Goal: Complete application form

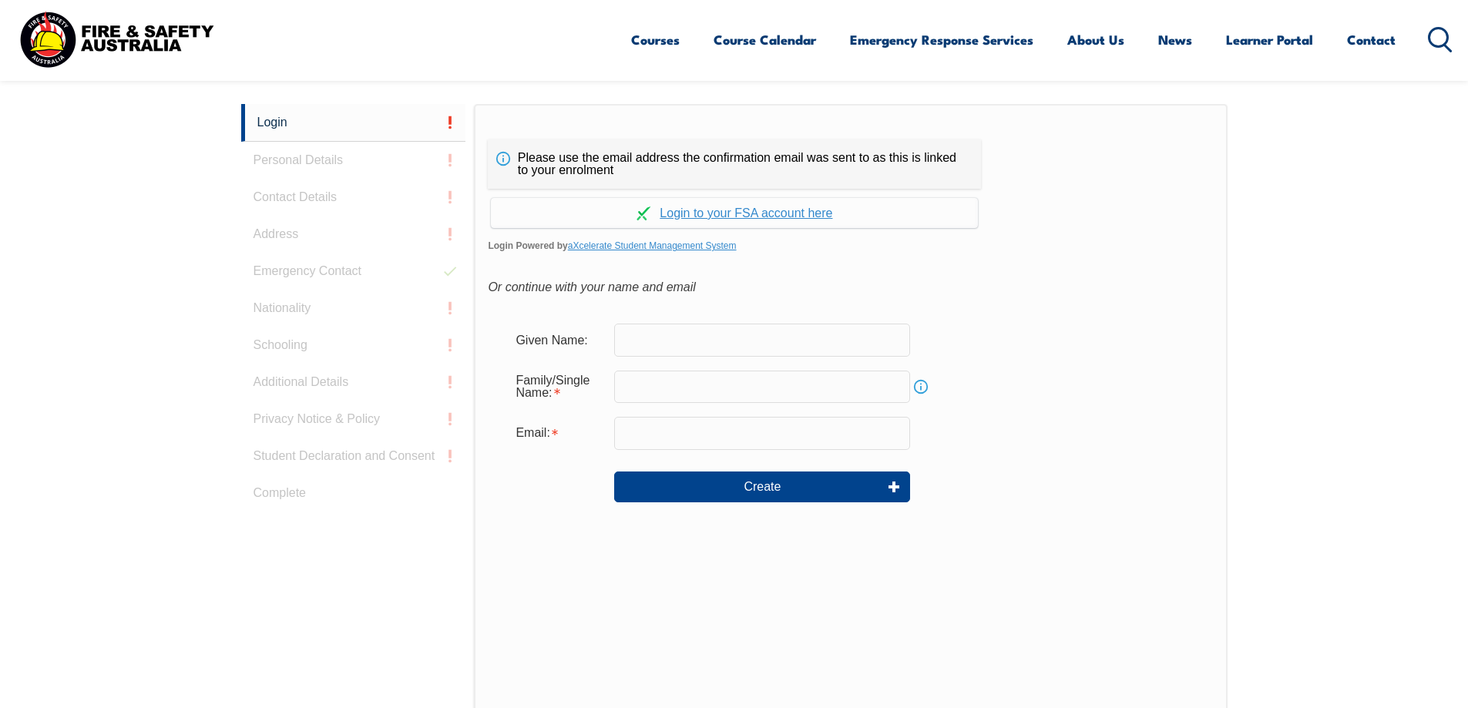
scroll to position [411, 0]
click at [697, 351] on input "text" at bounding box center [762, 337] width 296 height 32
type input "[PERSON_NAME]"
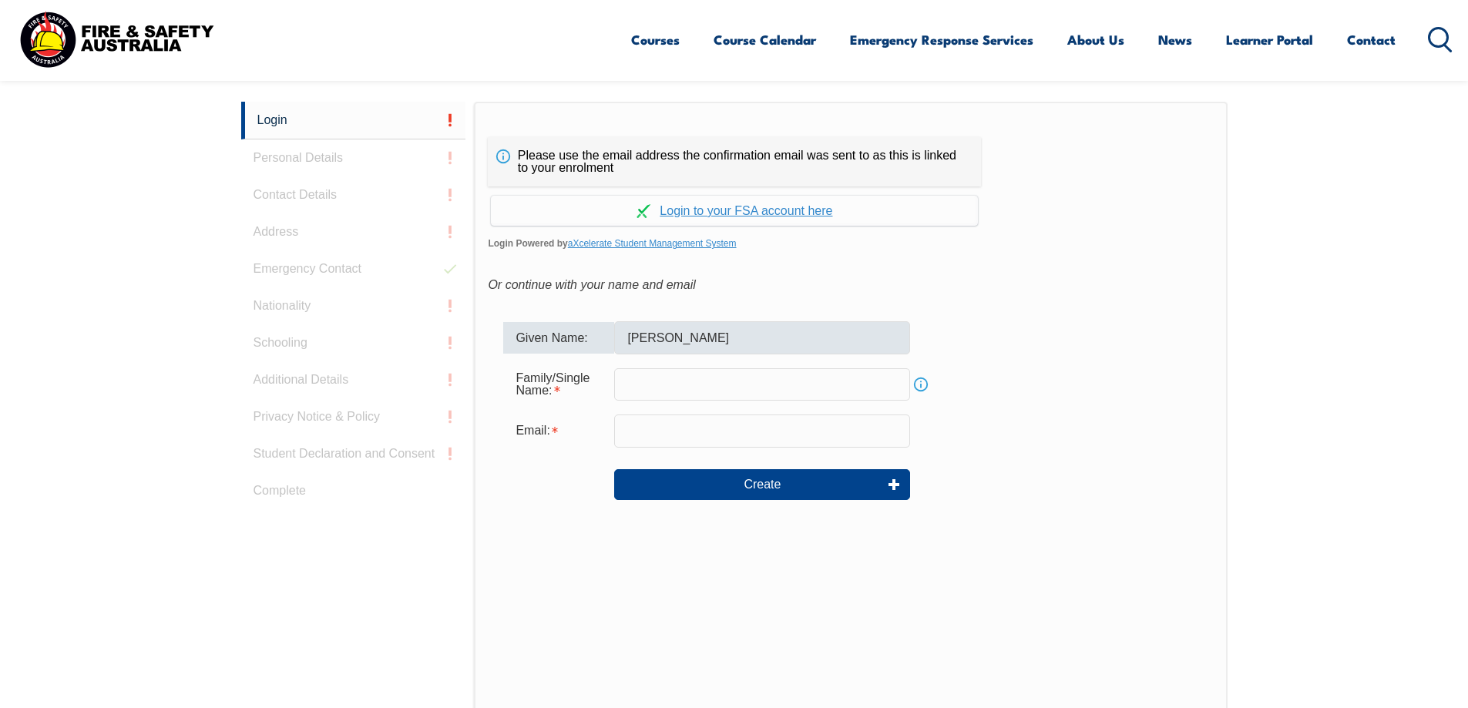
type input "[PERSON_NAME]"
type input "[PERSON_NAME][EMAIL_ADDRESS][PERSON_NAME][DOMAIN_NAME]"
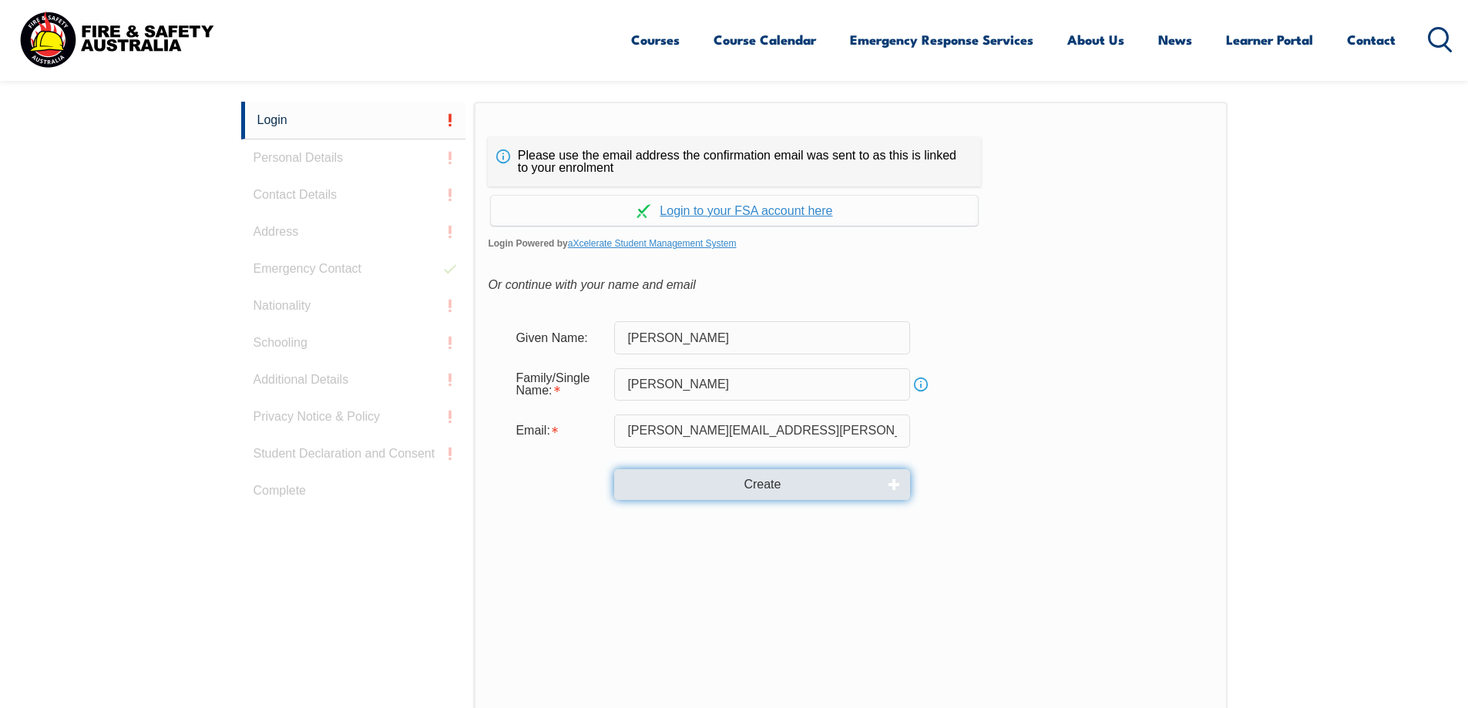
click at [786, 485] on button "Create" at bounding box center [762, 484] width 296 height 31
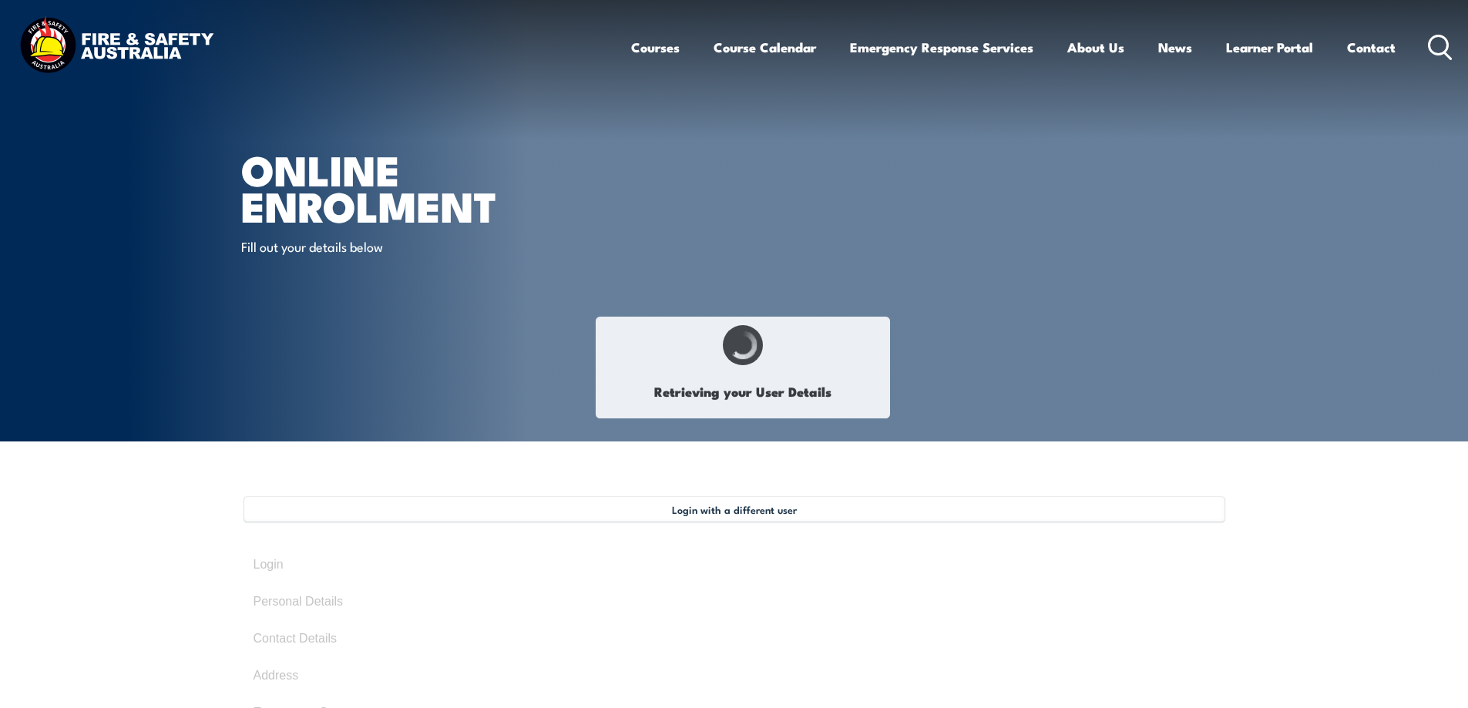
type input "[PERSON_NAME]"
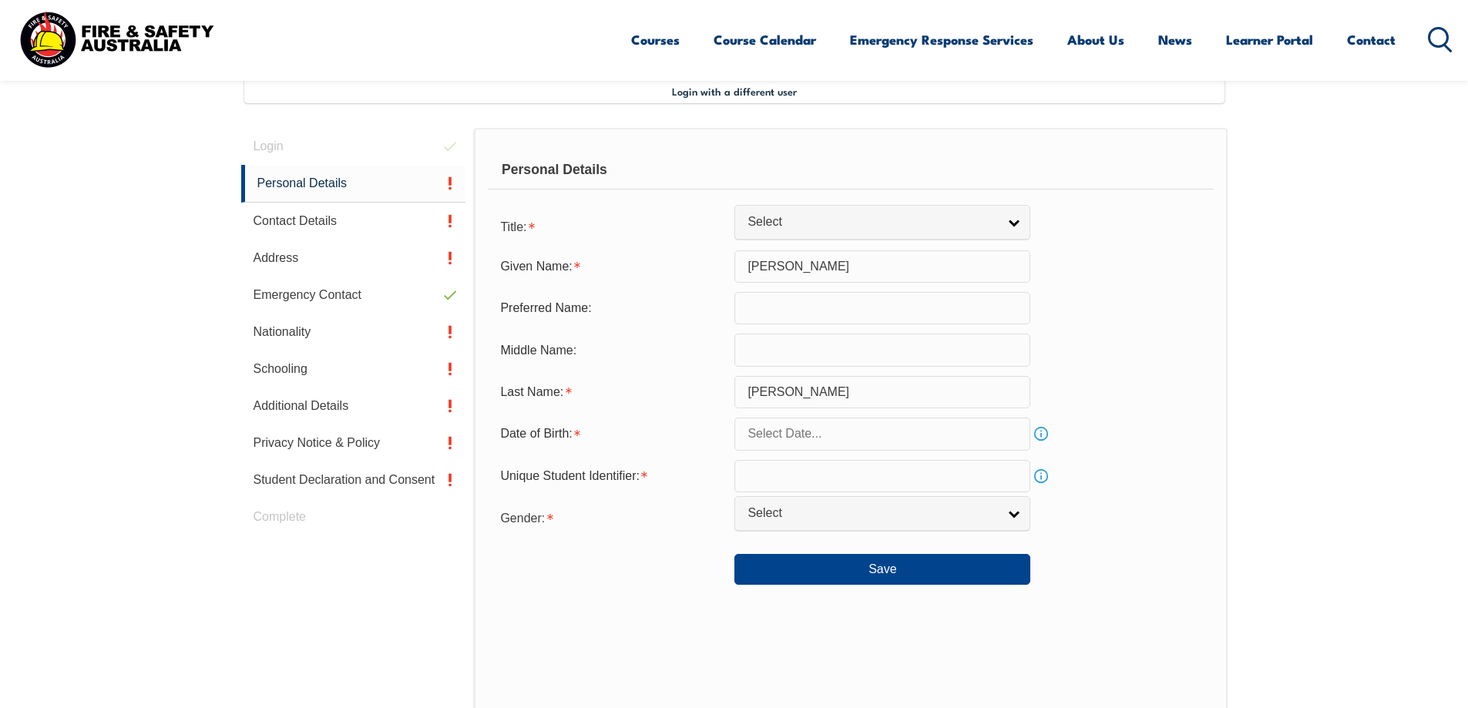
scroll to position [420, 0]
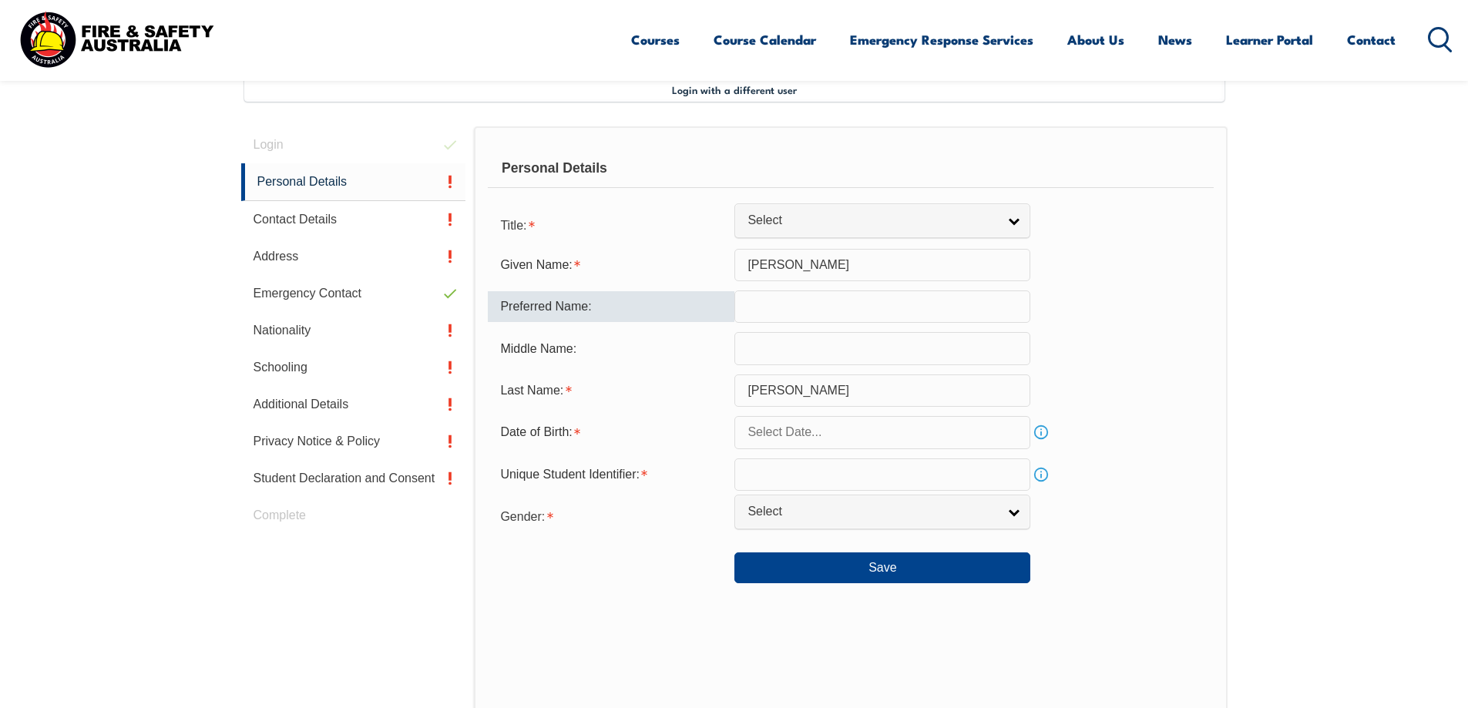
click at [806, 303] on input "text" at bounding box center [882, 307] width 296 height 32
type input "d"
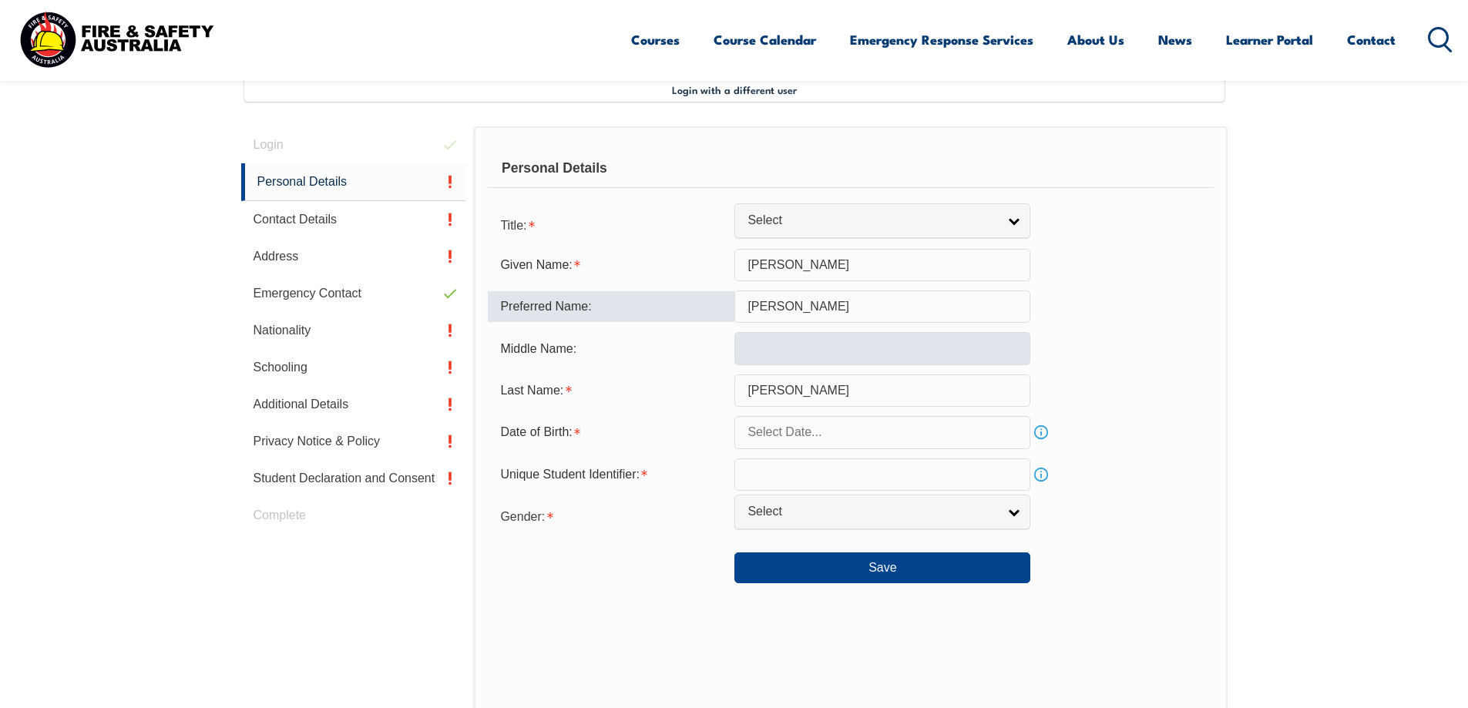
type input "[PERSON_NAME]"
click at [769, 351] on input "text" at bounding box center [882, 348] width 296 height 32
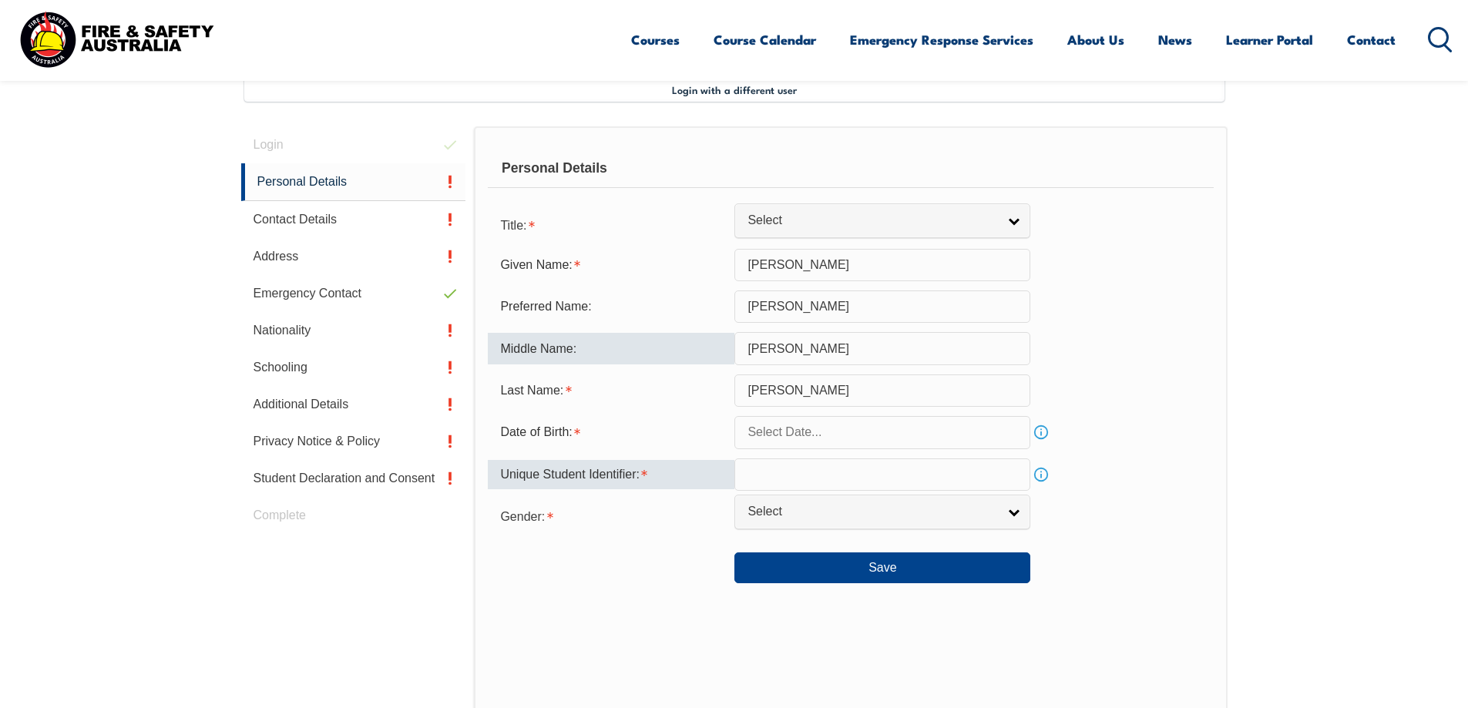
type input "[PERSON_NAME]"
click at [666, 476] on div "Unique Student Identifier:" at bounding box center [611, 474] width 247 height 29
click at [634, 474] on div "Unique Student Identifier:" at bounding box center [611, 474] width 247 height 29
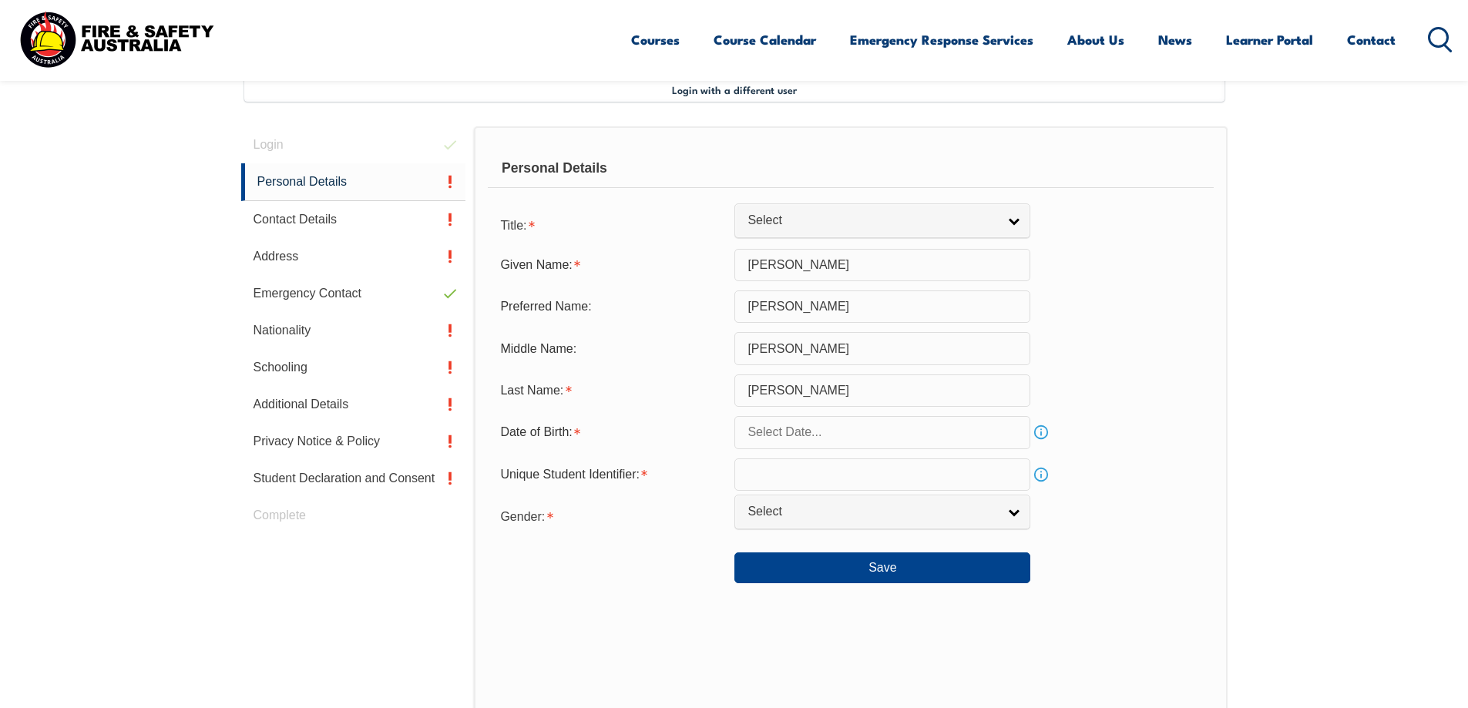
click at [788, 469] on input "text" at bounding box center [882, 475] width 296 height 32
click at [1041, 476] on link "Info" at bounding box center [1041, 475] width 22 height 22
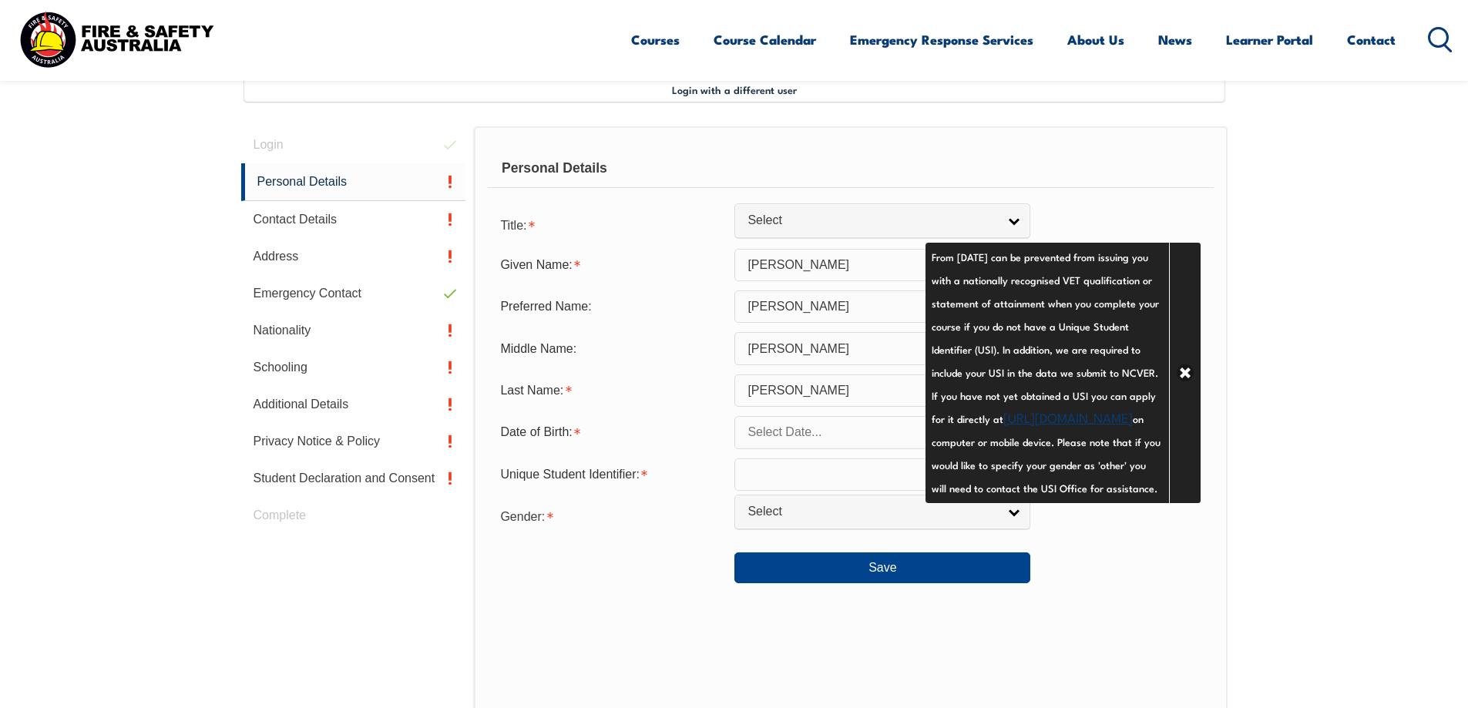
click at [785, 459] on input "text" at bounding box center [882, 475] width 296 height 32
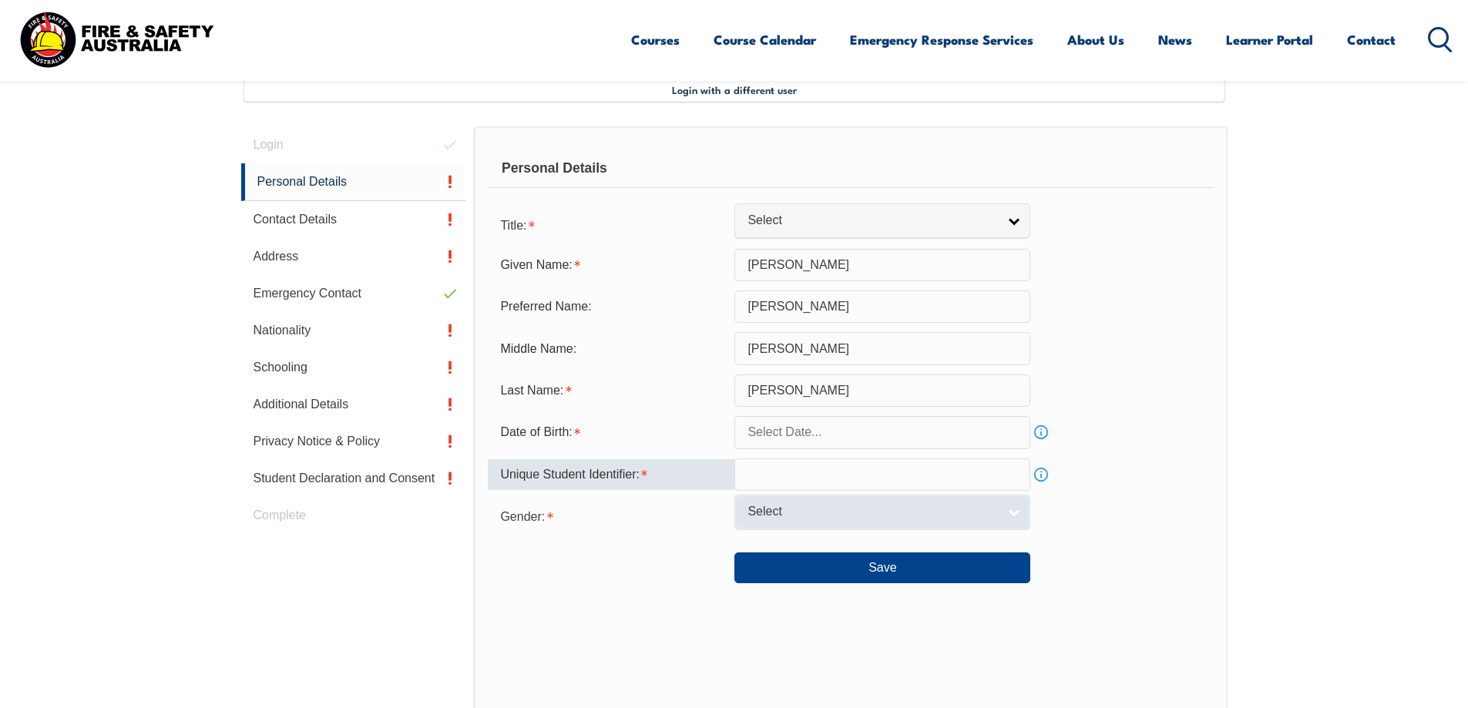
click at [795, 497] on link "Select" at bounding box center [882, 512] width 296 height 35
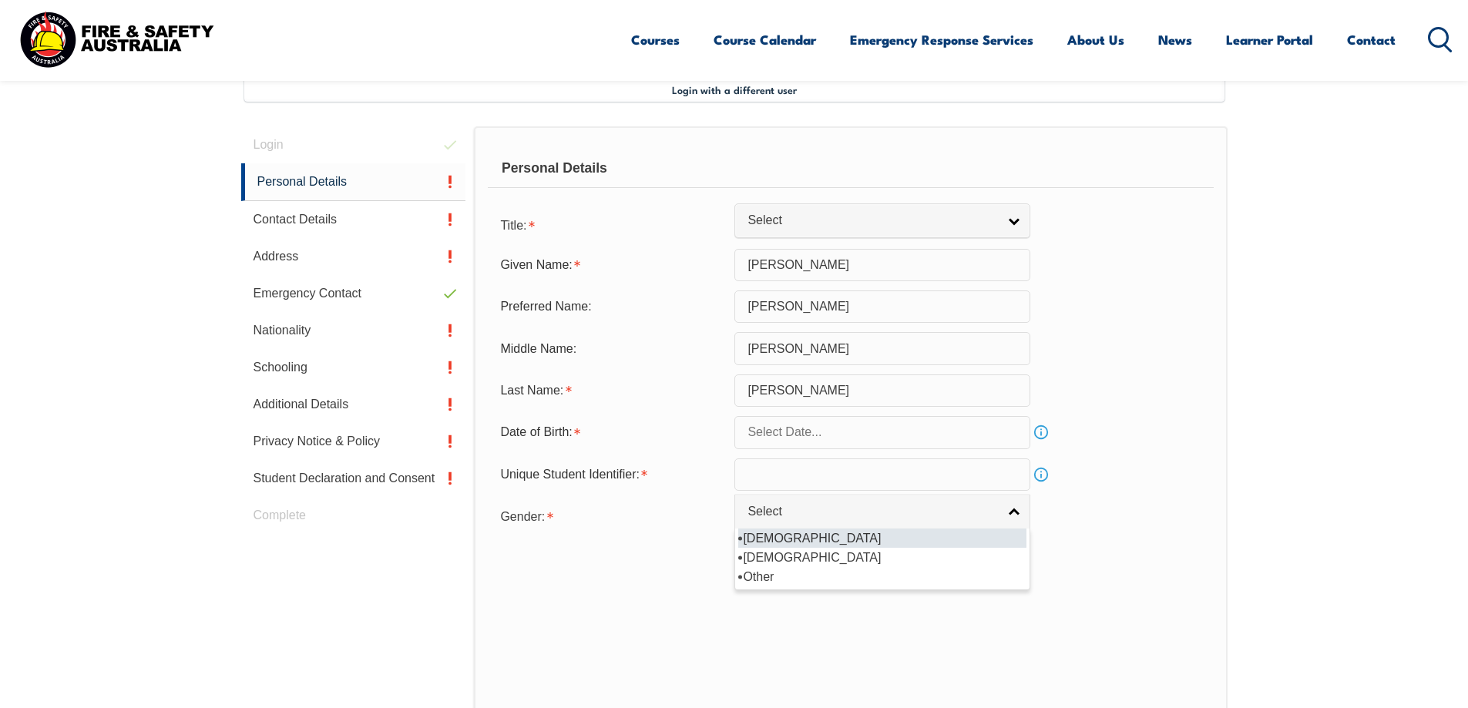
click at [767, 541] on li "[DEMOGRAPHIC_DATA]" at bounding box center [882, 538] width 288 height 19
select select "M"
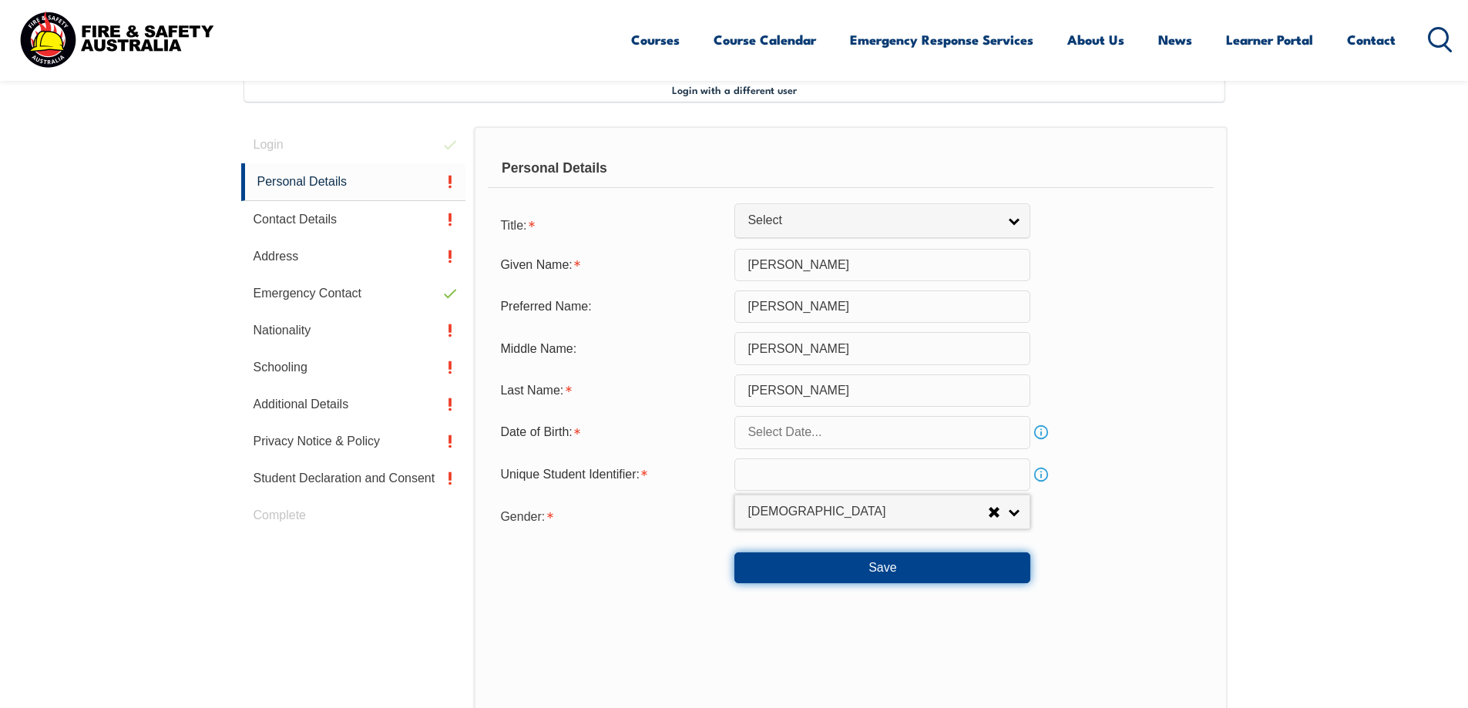
click at [828, 562] on button "Save" at bounding box center [882, 568] width 296 height 31
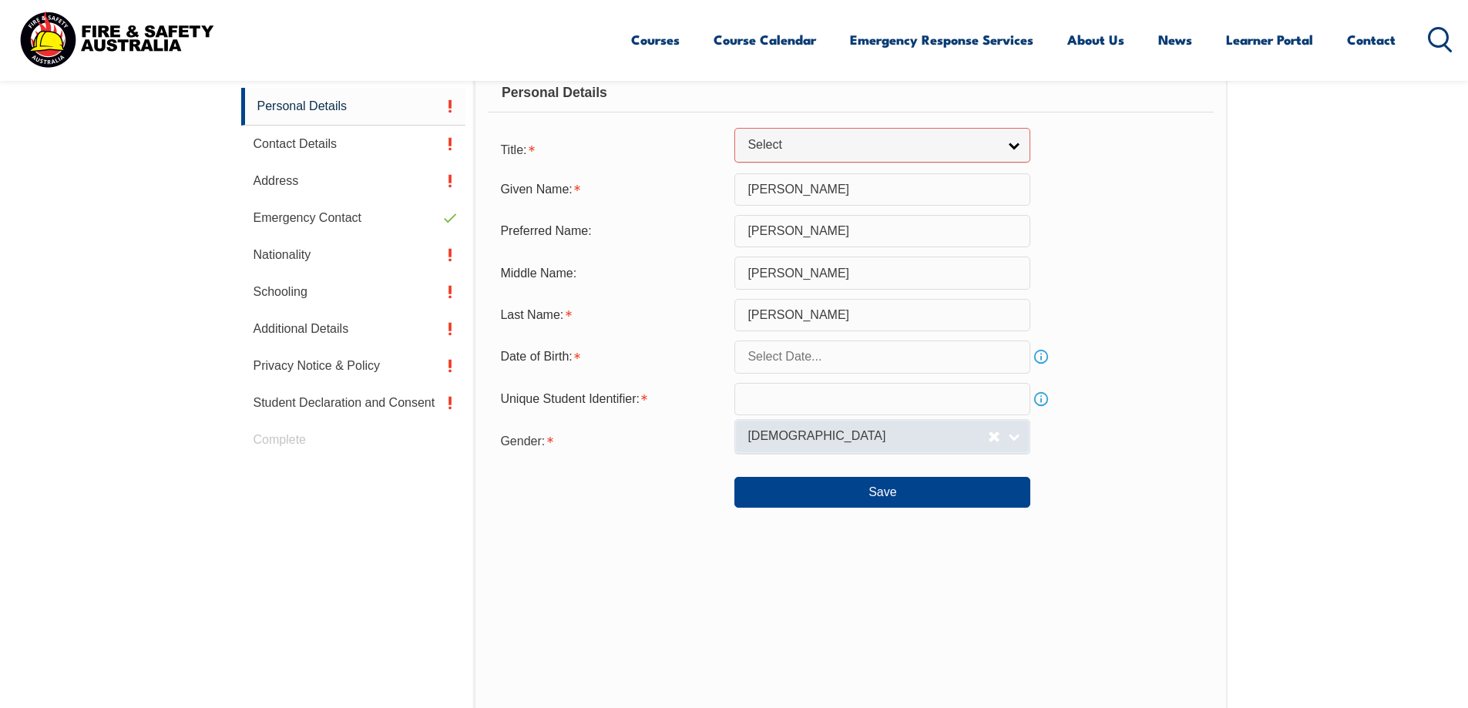
scroll to position [352, 0]
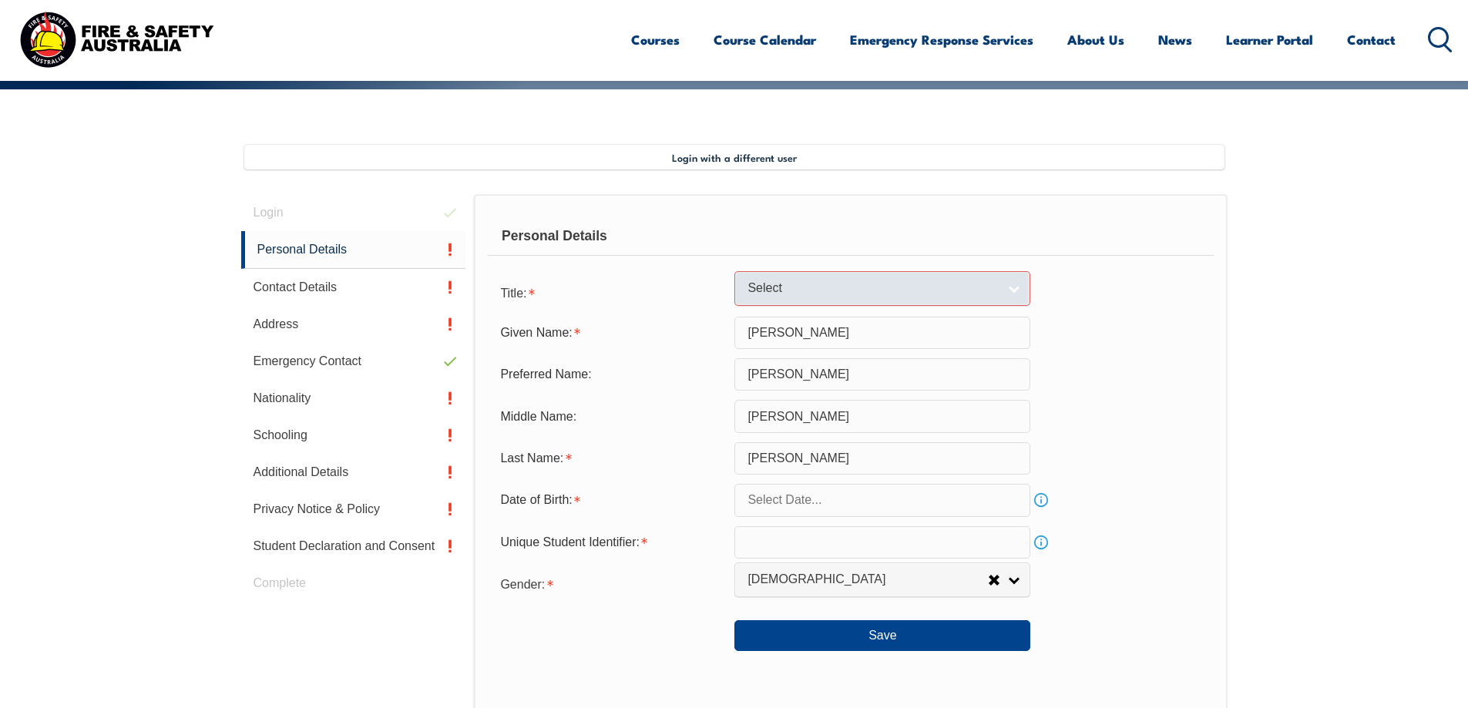
click at [1003, 295] on link "Select" at bounding box center [882, 288] width 296 height 35
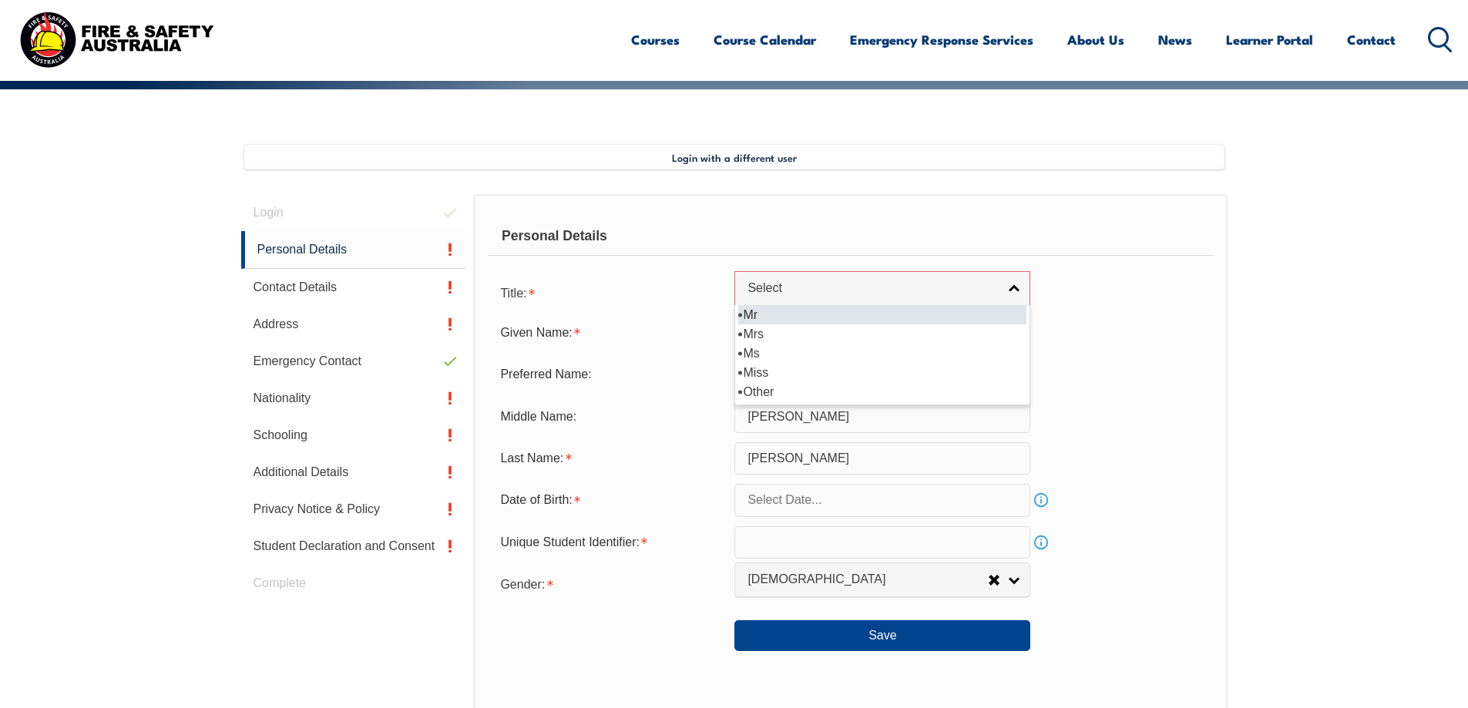
click at [783, 324] on li "Mr" at bounding box center [882, 314] width 288 height 19
select select "Mr"
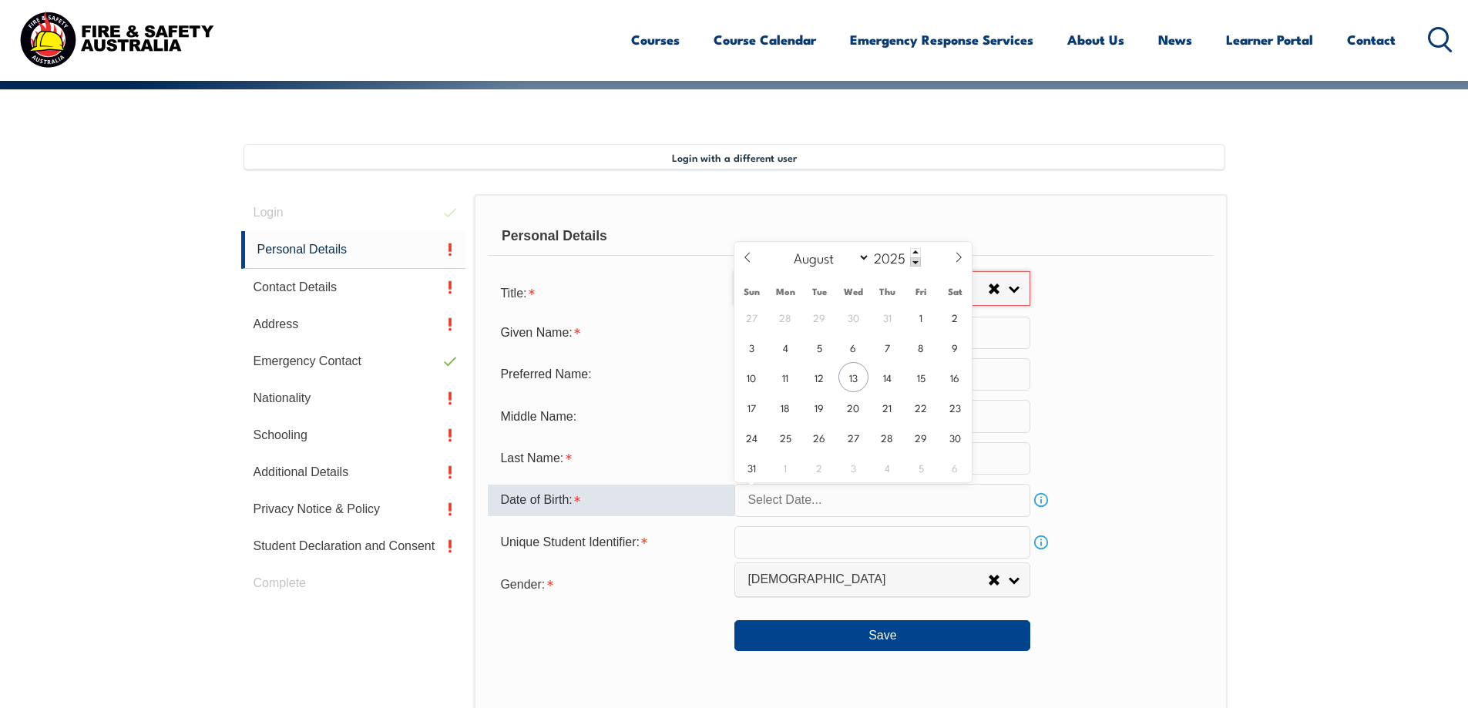
click at [848, 499] on input "text" at bounding box center [882, 500] width 296 height 32
click at [849, 379] on span "13" at bounding box center [853, 377] width 30 height 30
type input "[DATE]"
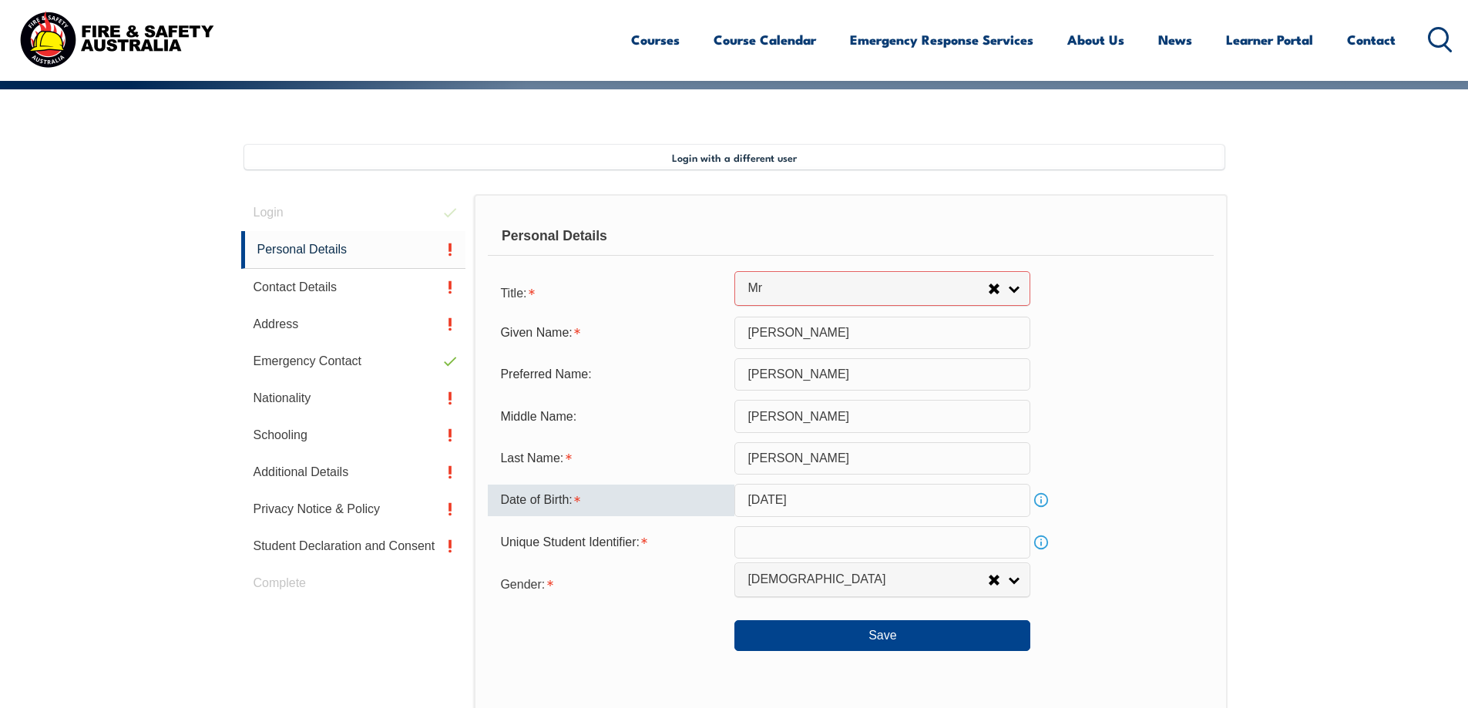
click at [842, 496] on input "[DATE]" at bounding box center [882, 500] width 296 height 32
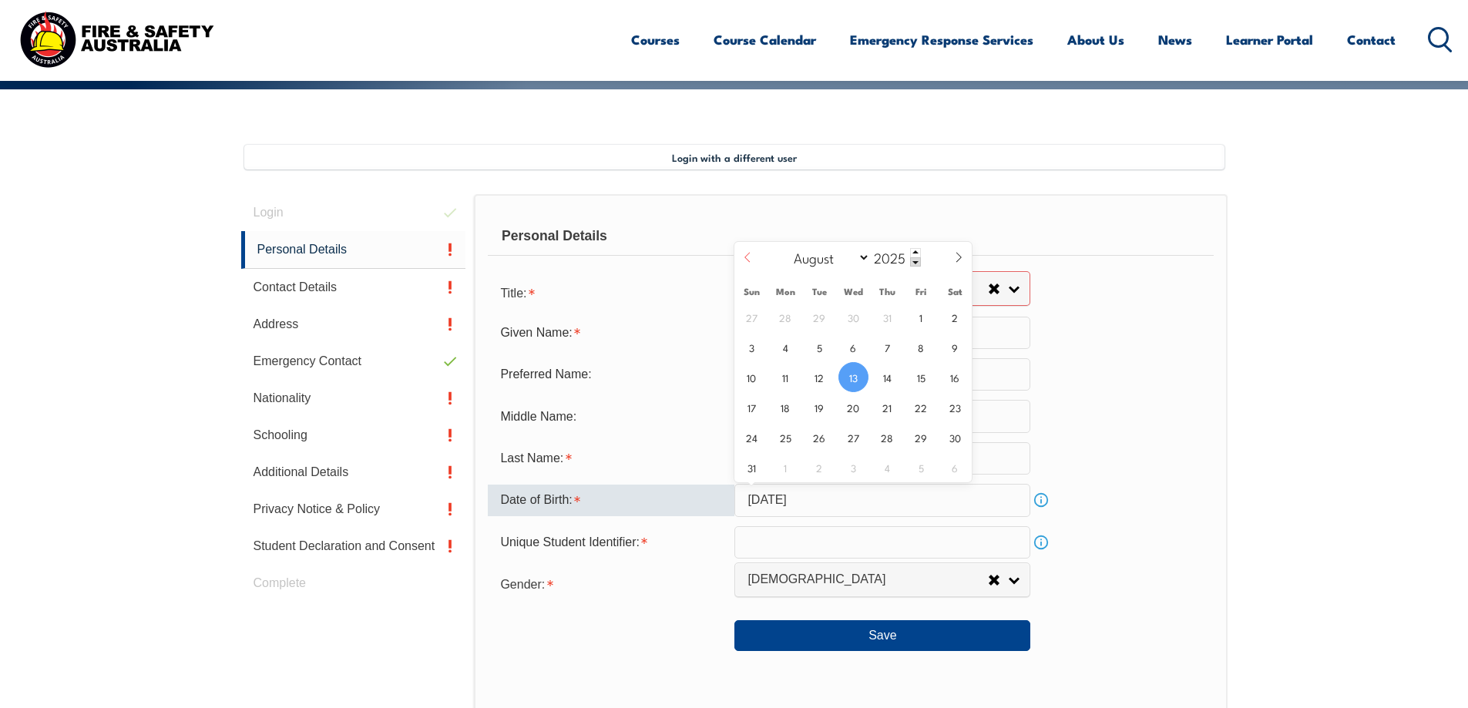
click at [753, 256] on icon at bounding box center [747, 257] width 11 height 11
select select "6"
click at [914, 254] on span at bounding box center [915, 252] width 11 height 9
click at [914, 257] on span at bounding box center [915, 261] width 11 height 9
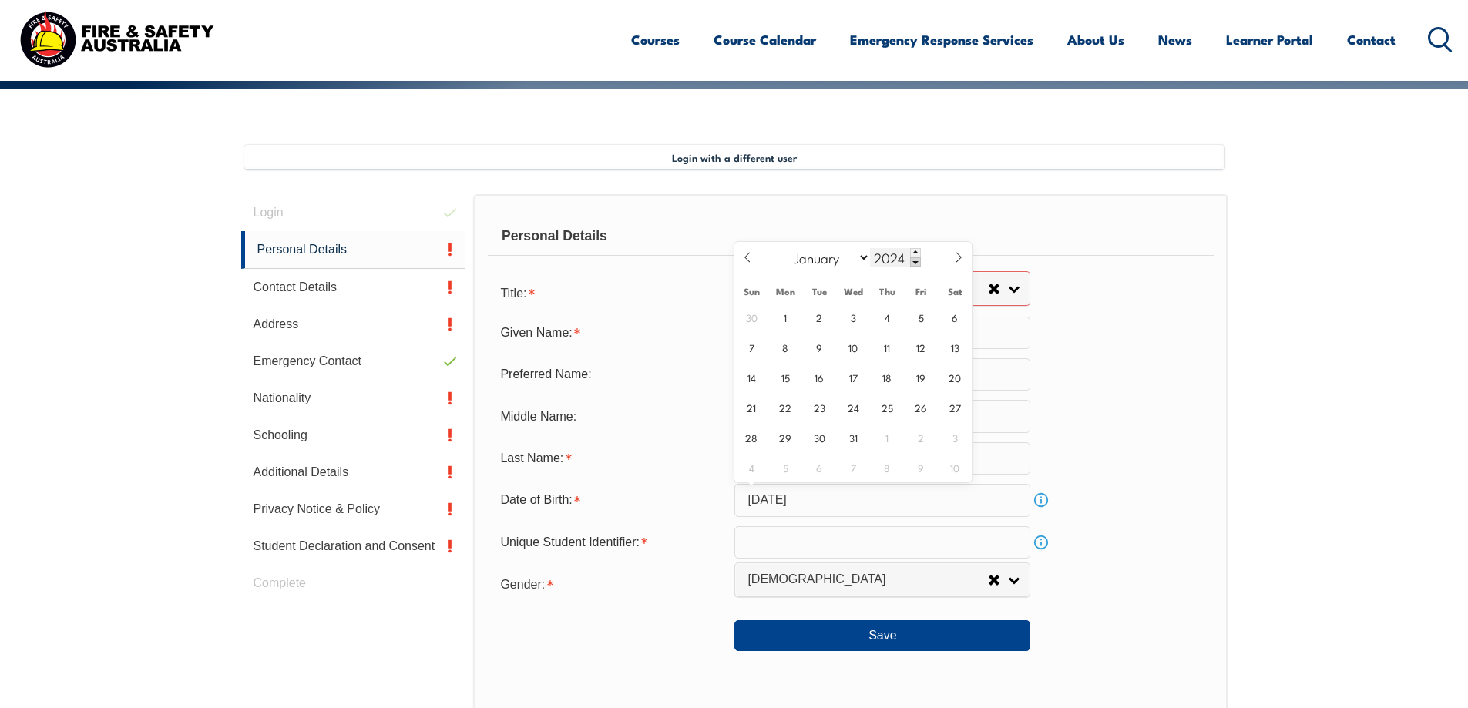
click at [914, 257] on span at bounding box center [915, 261] width 11 height 9
click at [915, 260] on span at bounding box center [915, 261] width 11 height 9
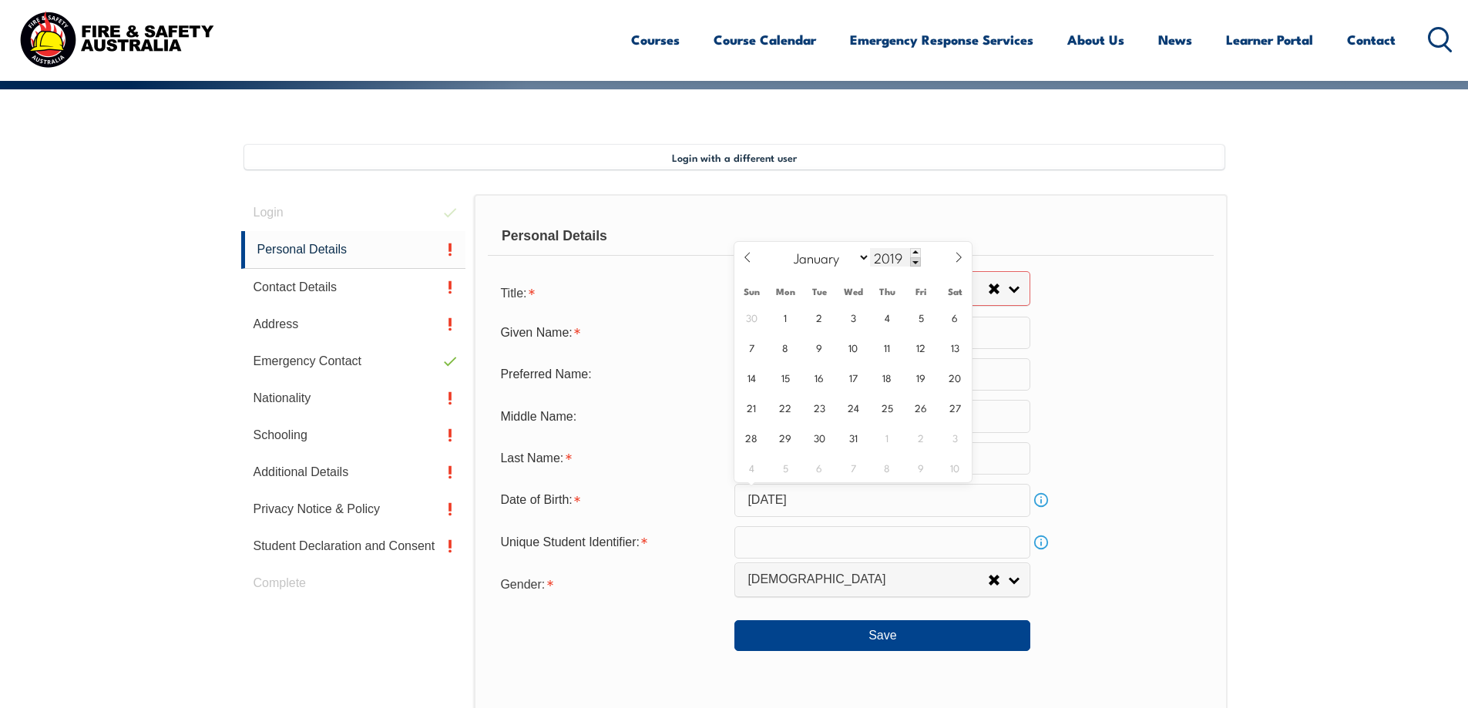
click at [915, 260] on span at bounding box center [915, 261] width 11 height 9
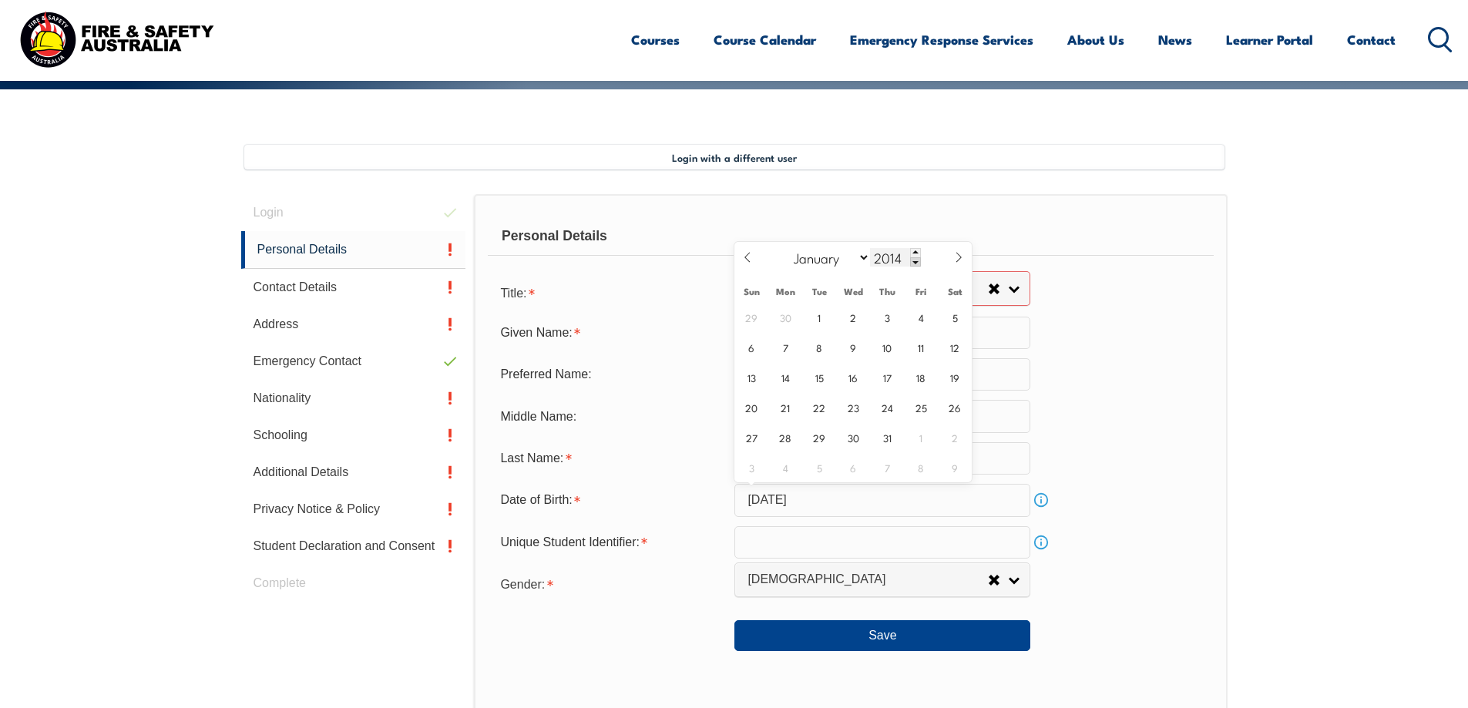
click at [915, 260] on span at bounding box center [915, 261] width 11 height 9
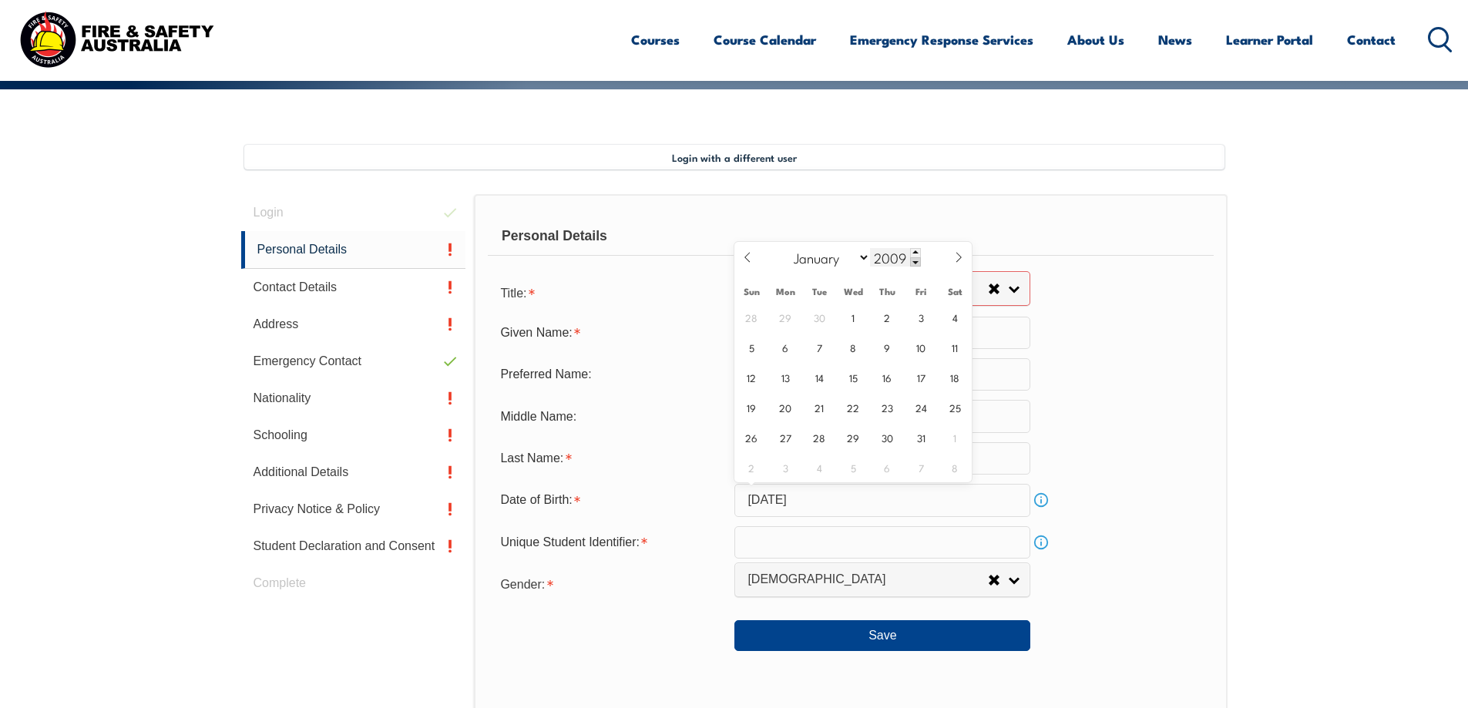
click at [915, 260] on span at bounding box center [915, 261] width 11 height 9
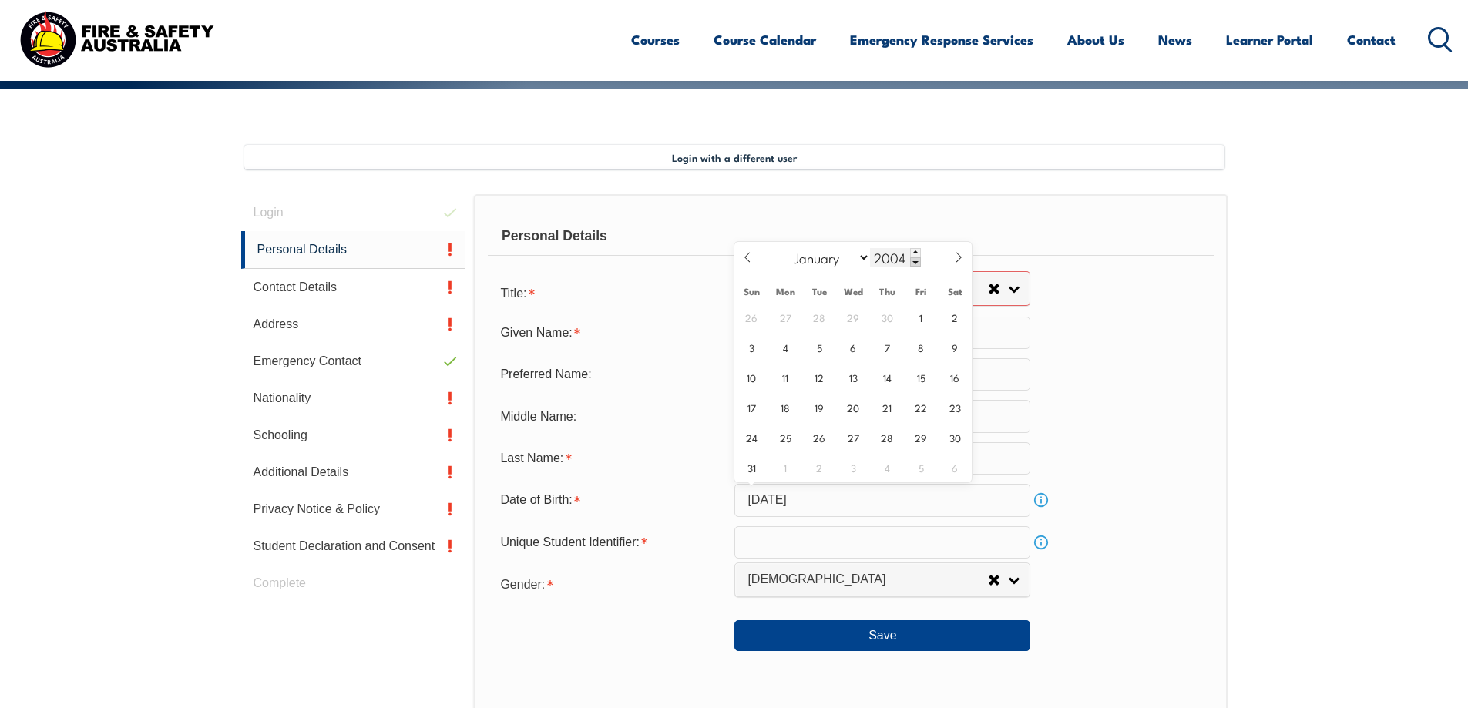
click at [915, 260] on span at bounding box center [915, 261] width 11 height 9
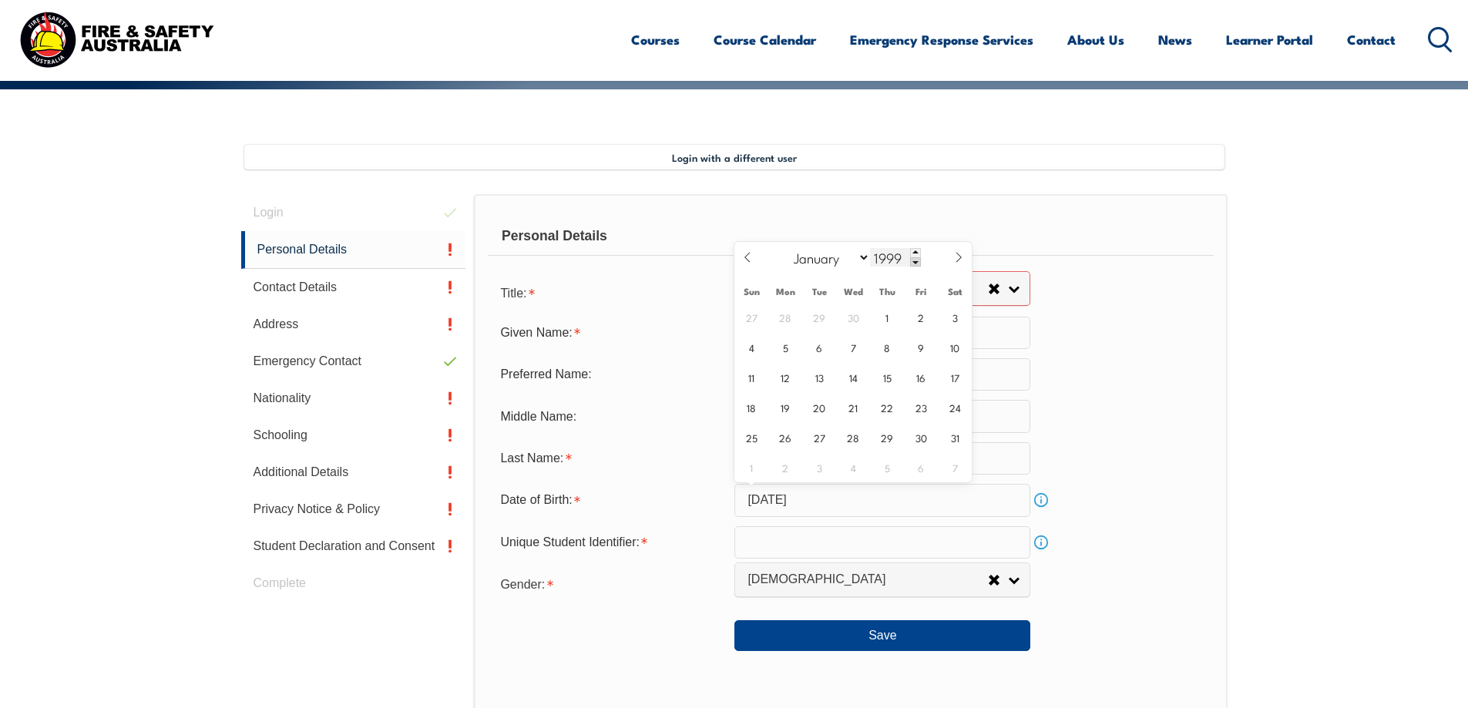
click at [915, 260] on span at bounding box center [915, 261] width 11 height 9
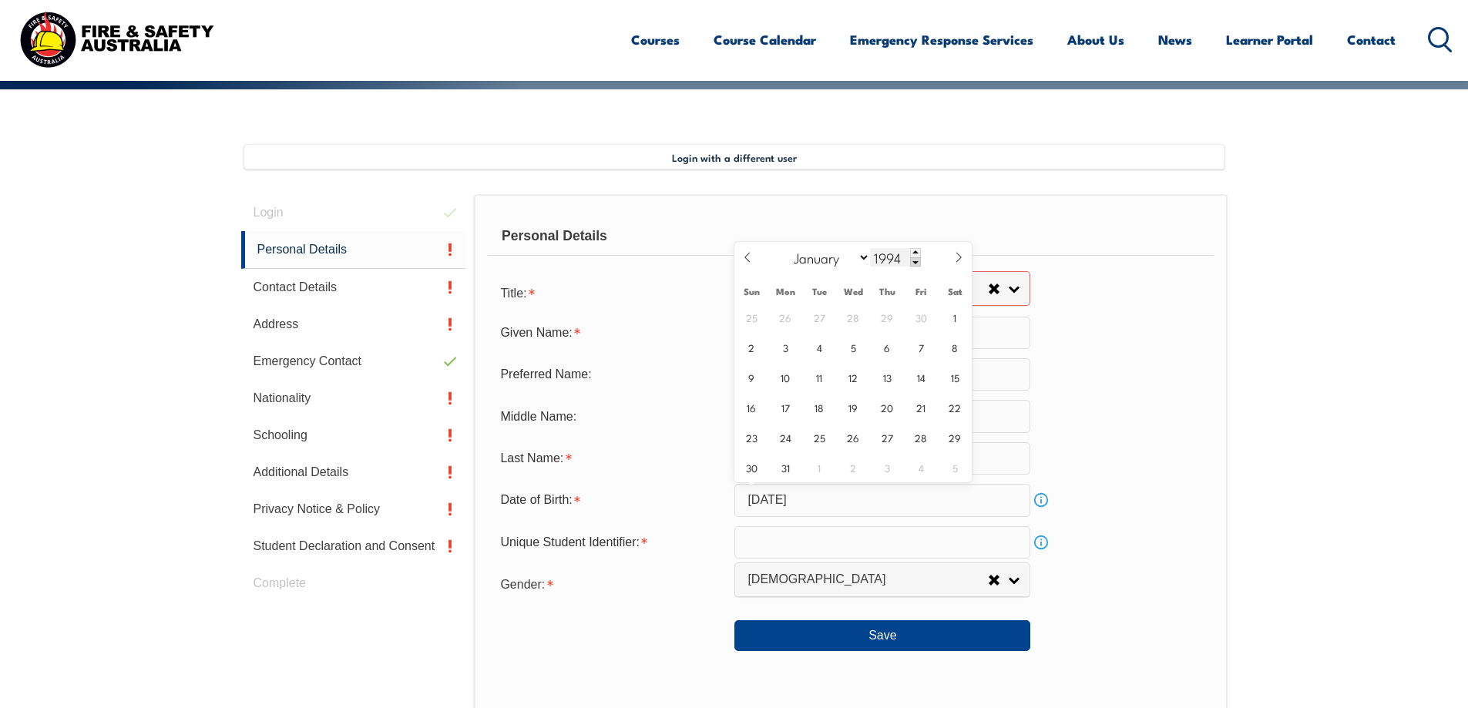
click at [915, 260] on span at bounding box center [915, 261] width 11 height 9
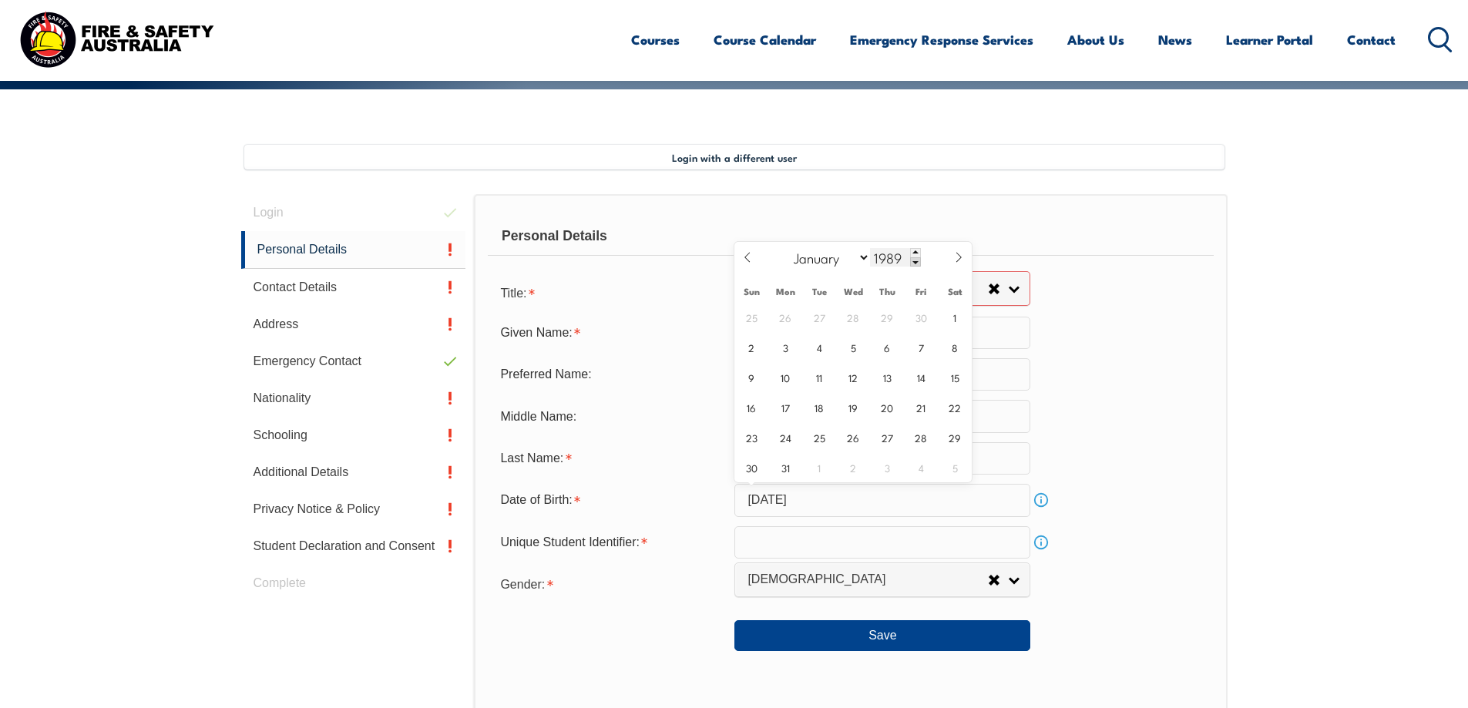
click at [915, 260] on span at bounding box center [915, 261] width 11 height 9
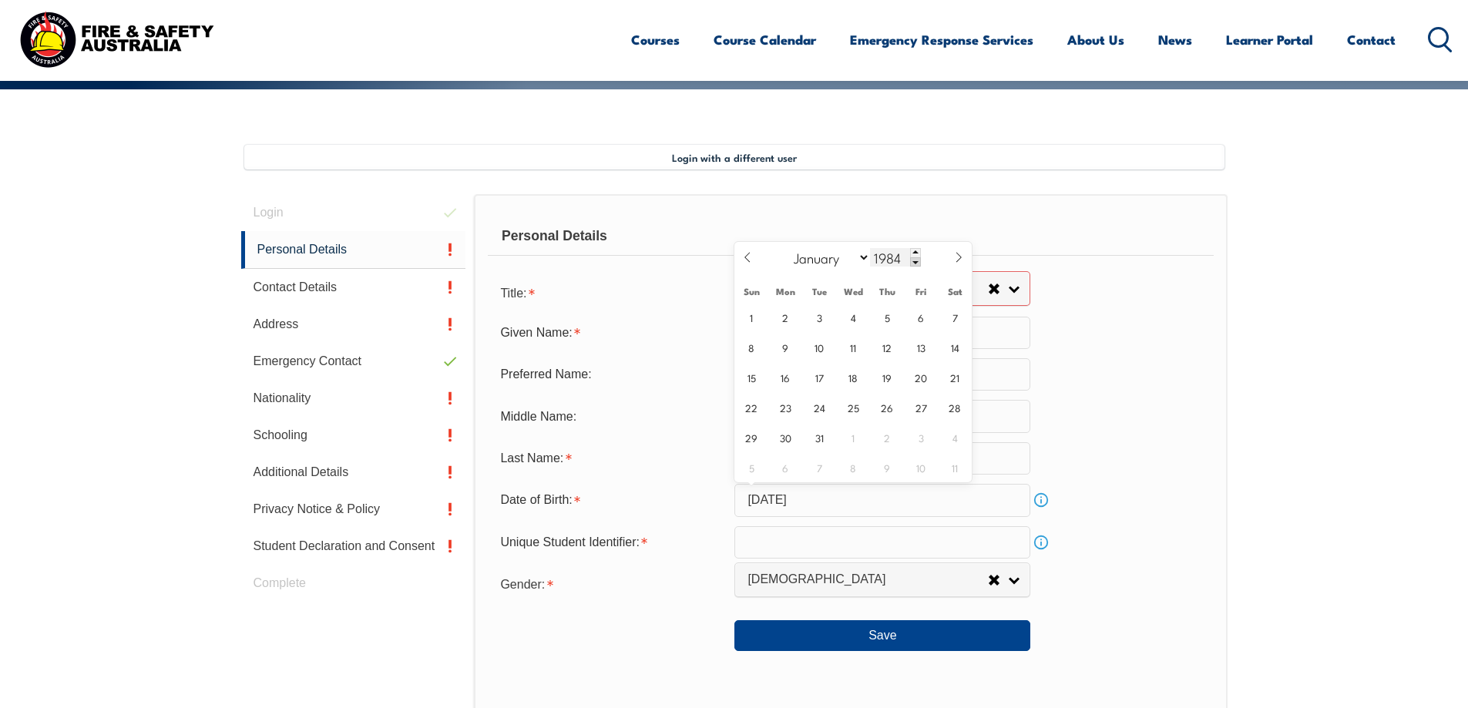
click at [915, 260] on span at bounding box center [915, 261] width 11 height 9
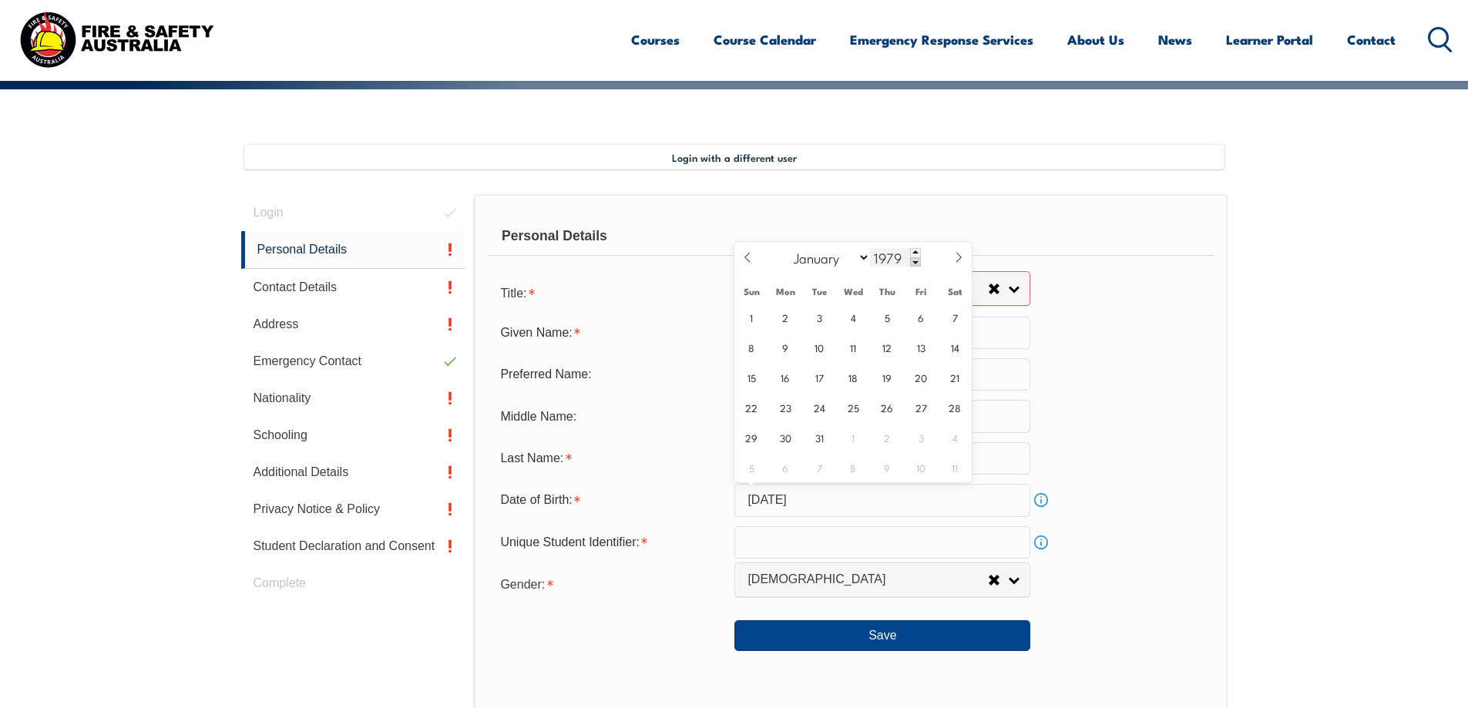
click at [915, 260] on span at bounding box center [915, 261] width 11 height 9
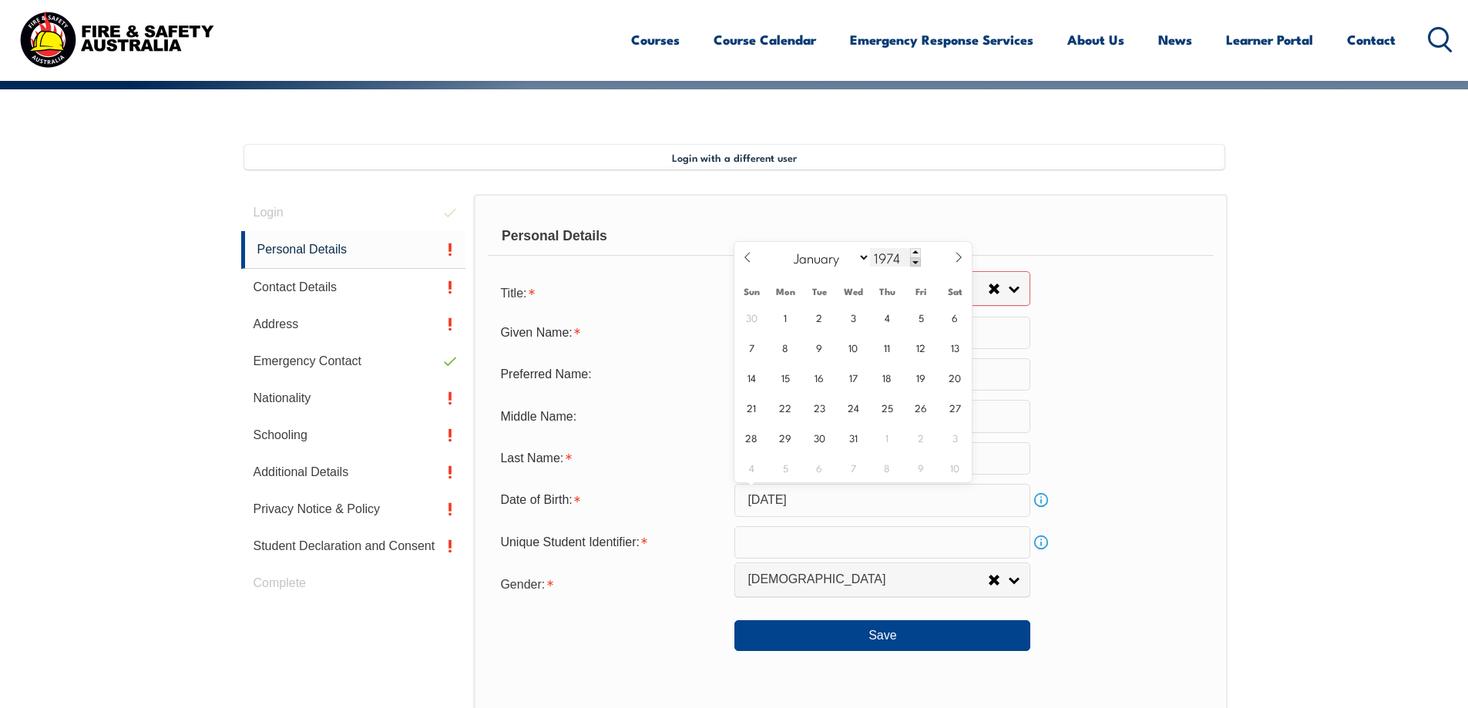
click at [915, 260] on span at bounding box center [915, 261] width 11 height 9
type input "1972"
click at [888, 385] on span "13" at bounding box center [887, 377] width 30 height 30
type input "[DATE]"
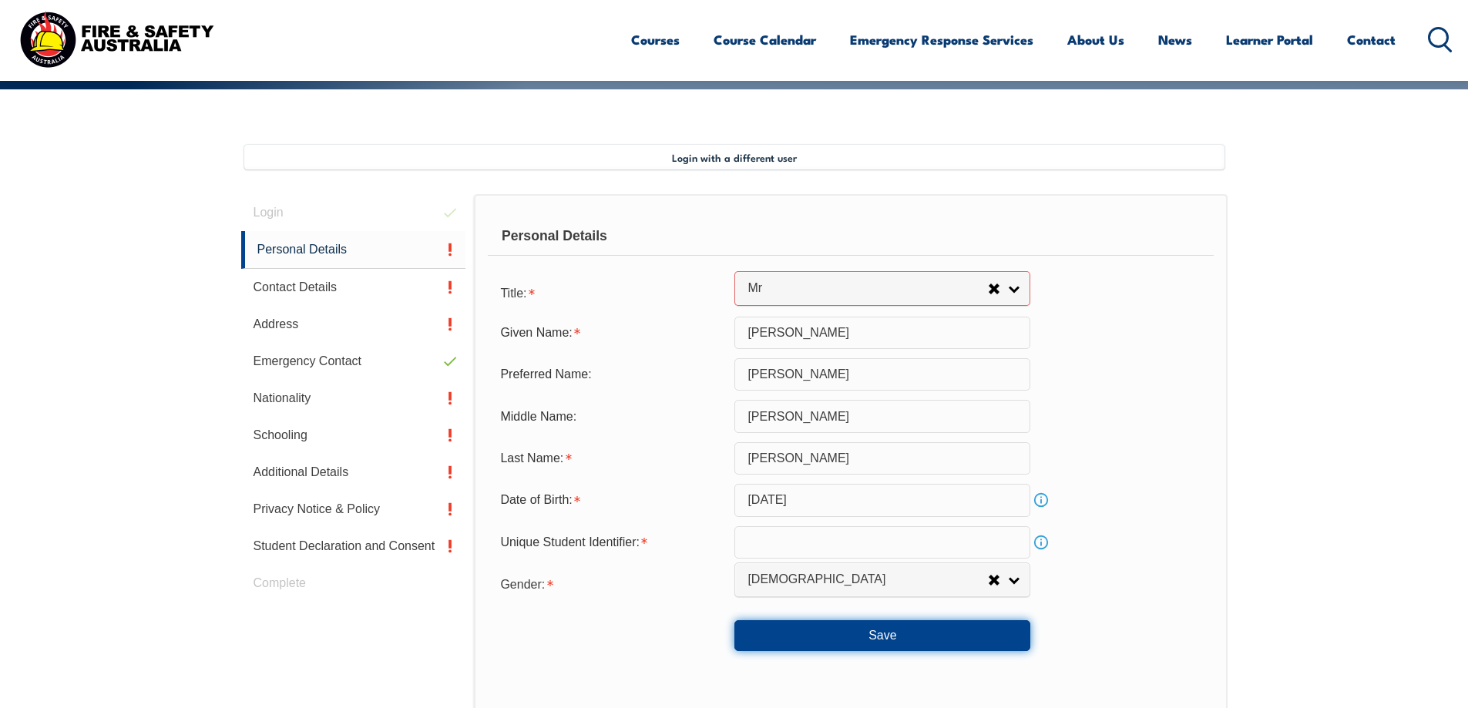
click at [887, 637] on button "Save" at bounding box center [882, 635] width 296 height 31
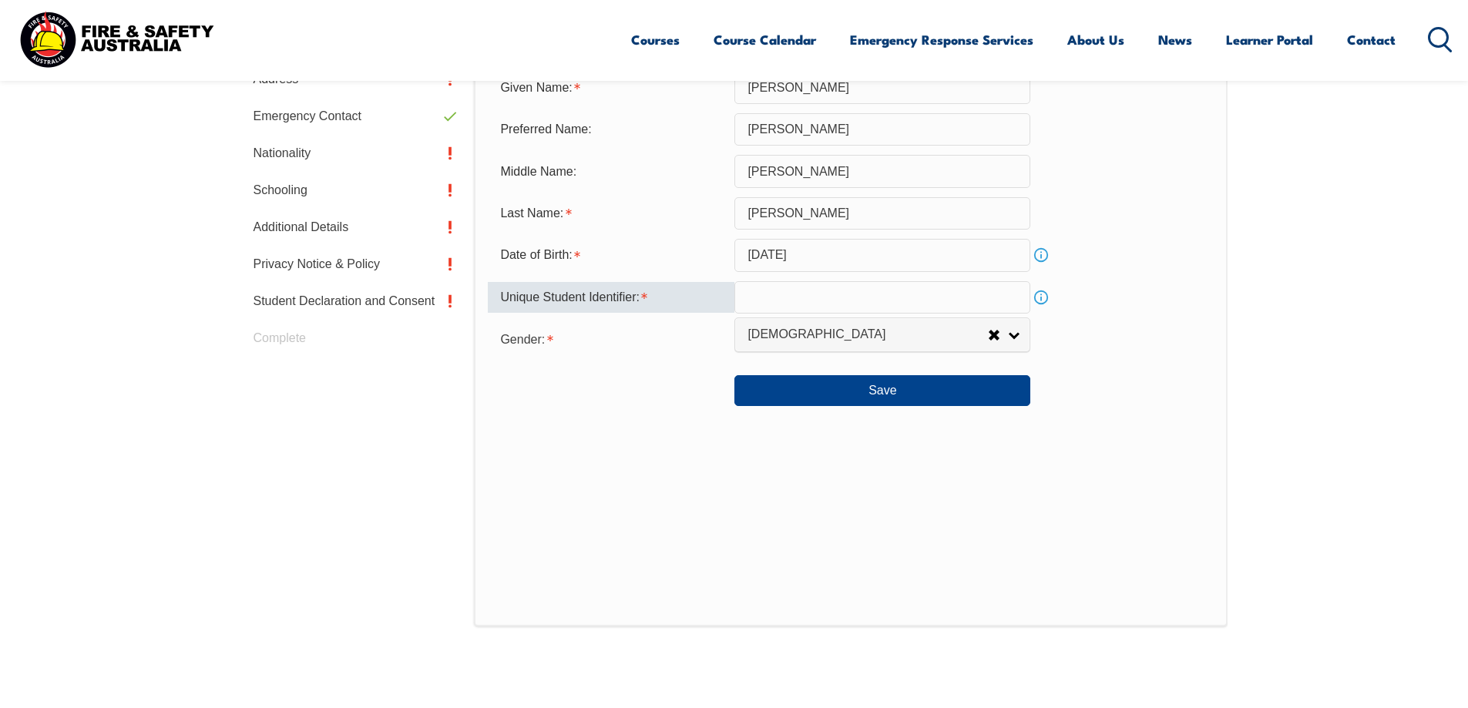
scroll to position [532, 0]
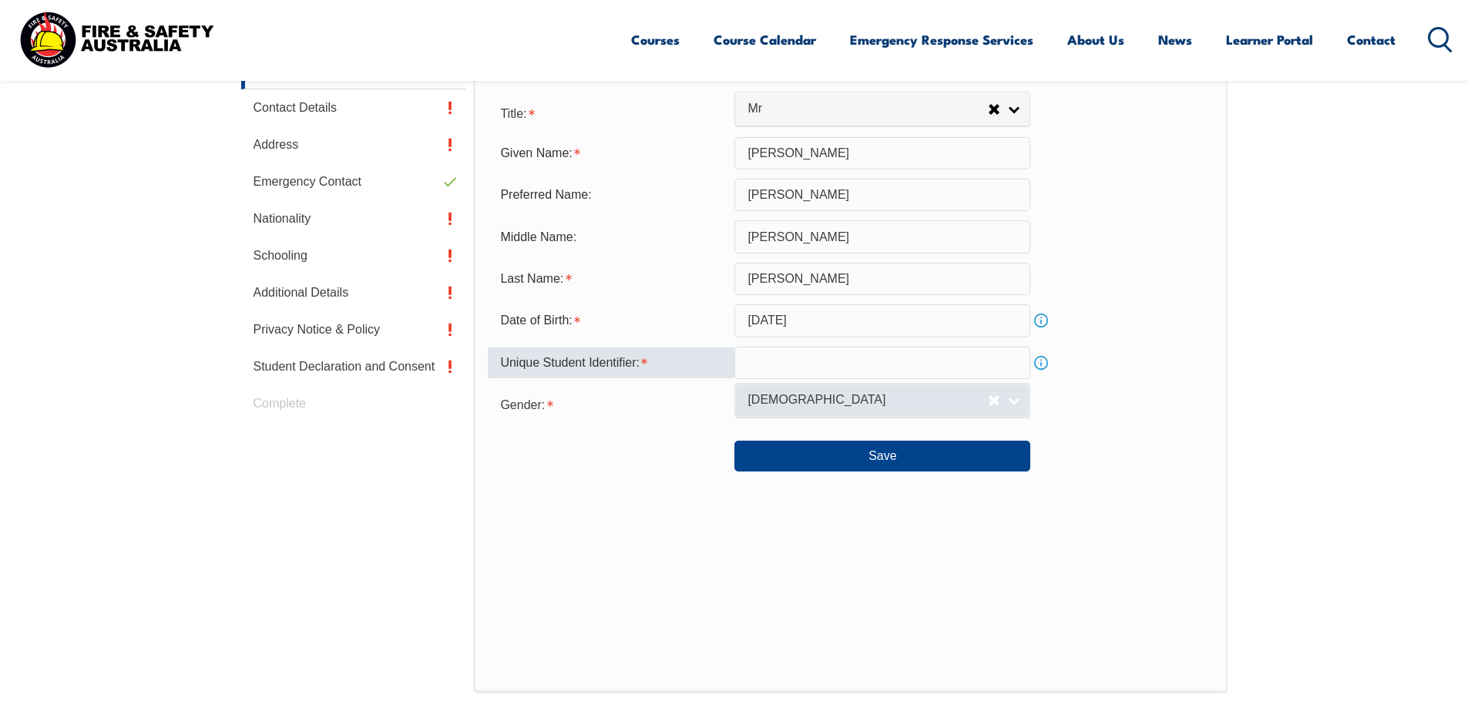
click at [898, 407] on span "[DEMOGRAPHIC_DATA]" at bounding box center [868, 400] width 240 height 16
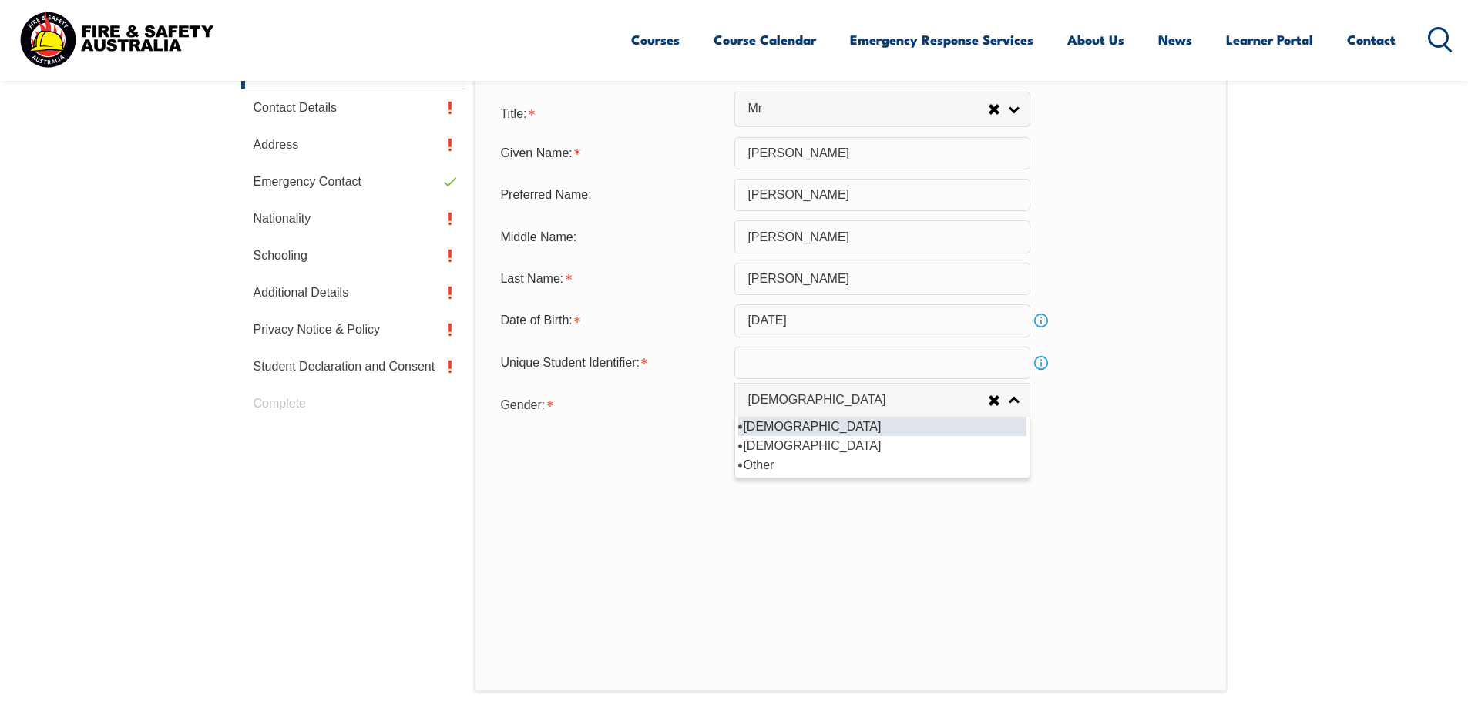
click at [777, 359] on input "text" at bounding box center [882, 363] width 296 height 32
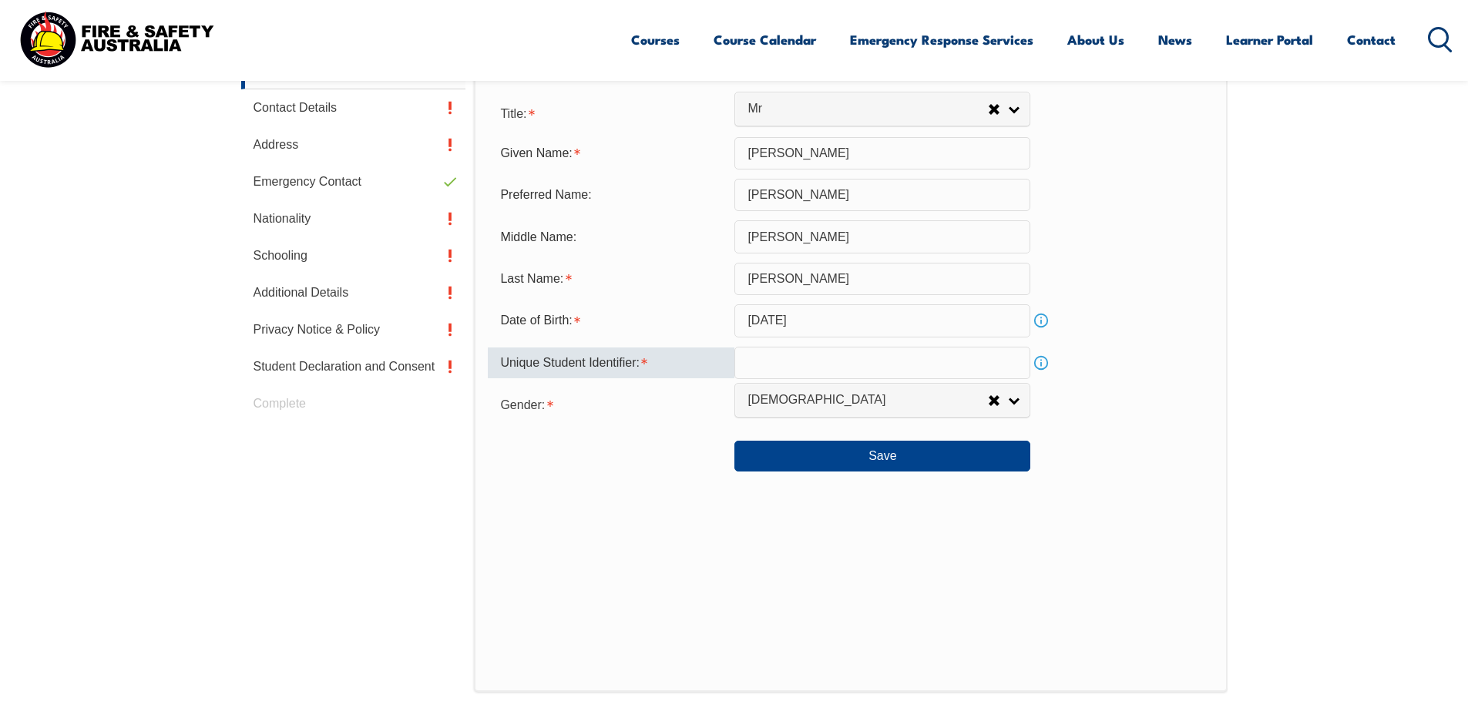
click at [778, 349] on input "text" at bounding box center [882, 363] width 296 height 32
paste input "YNQCBGEZY6"
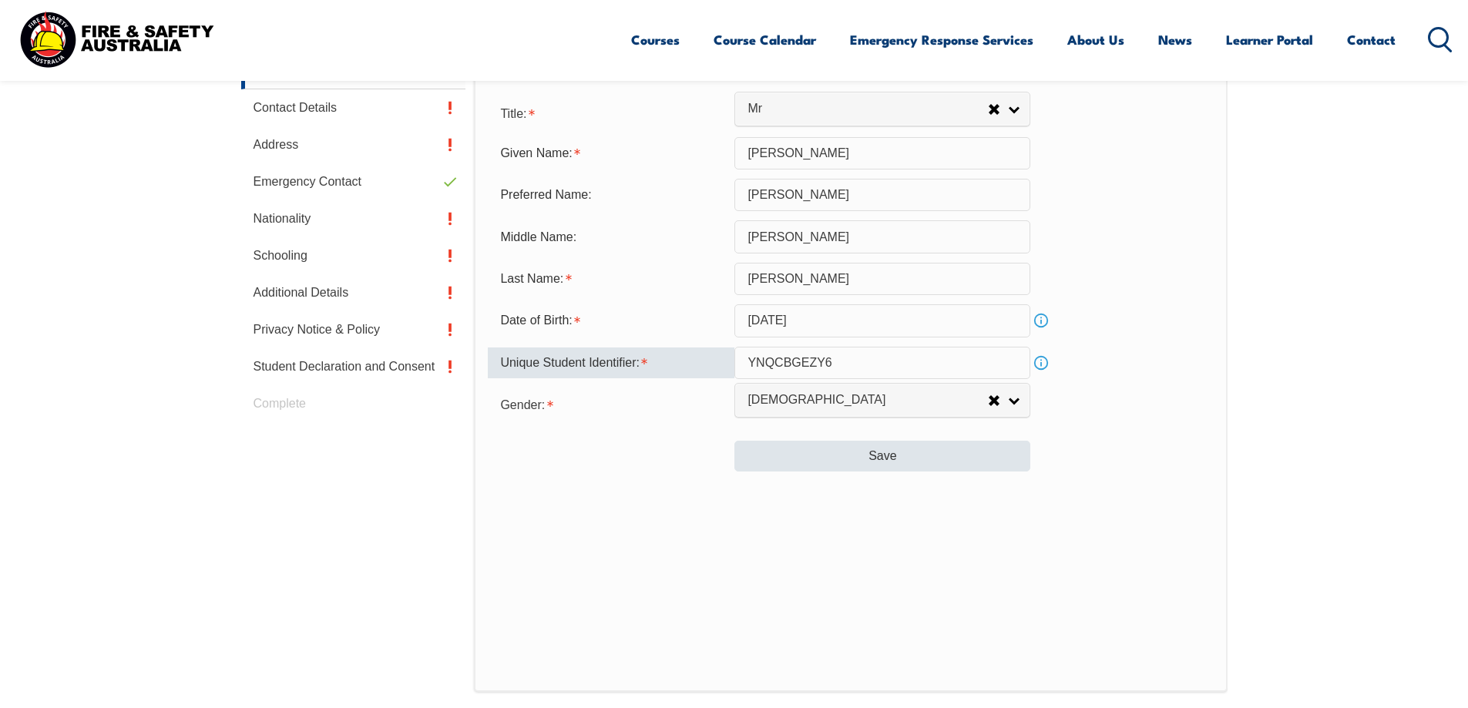
type input "YNQCBGEZY6"
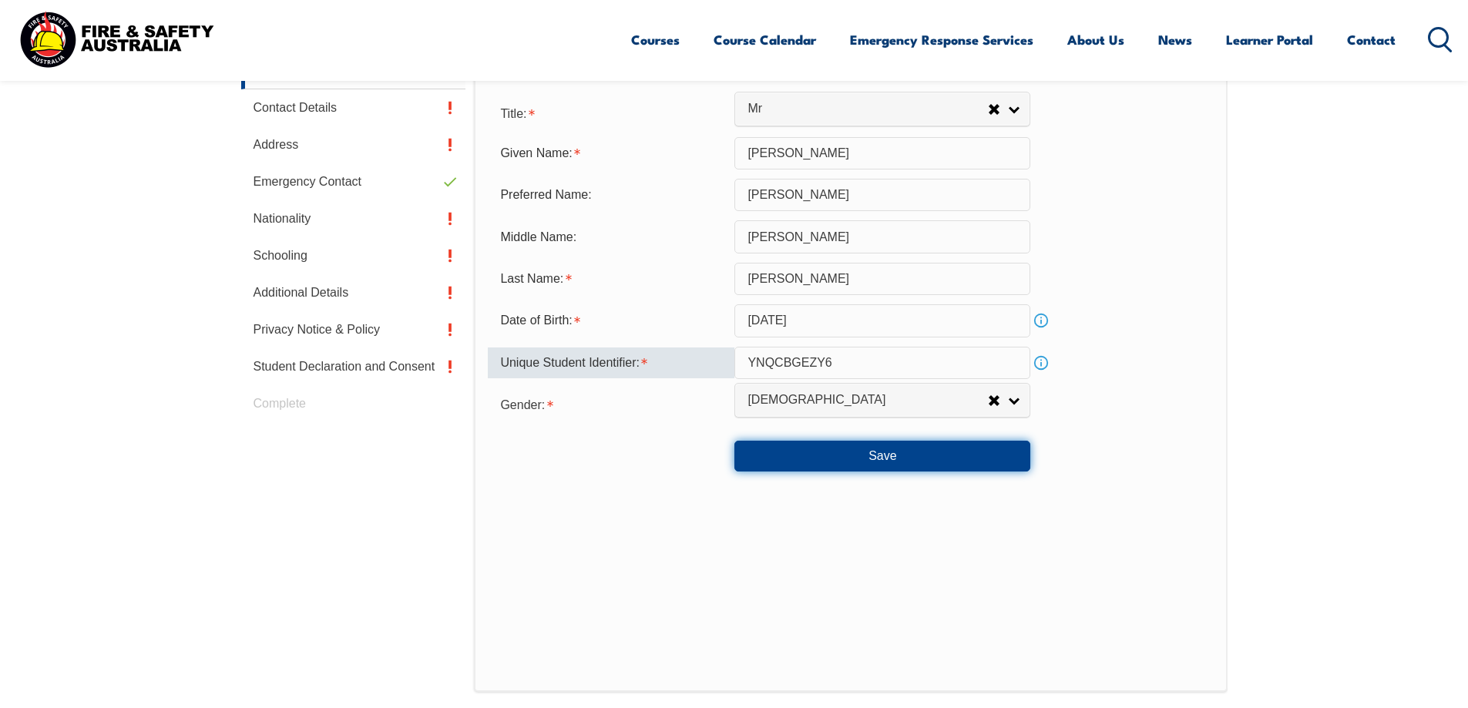
click at [851, 461] on button "Save" at bounding box center [882, 456] width 296 height 31
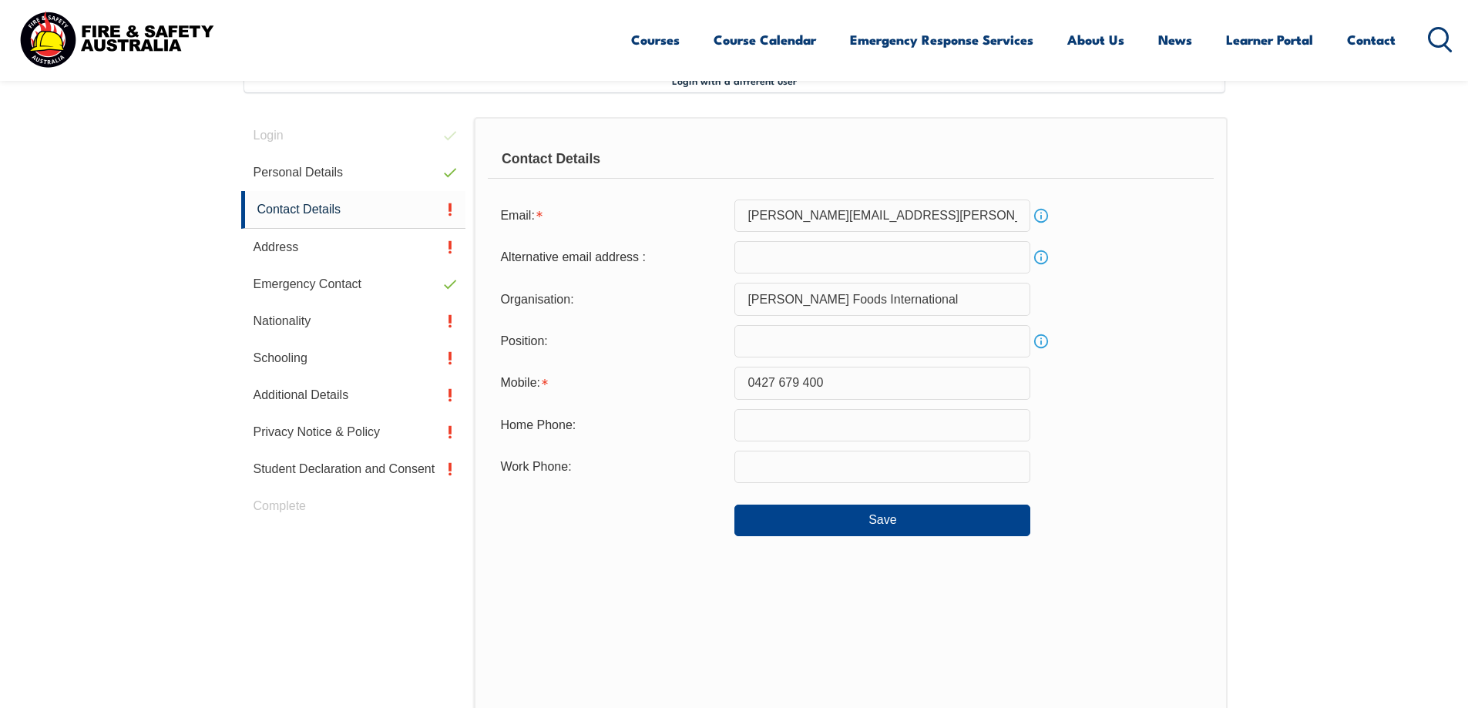
scroll to position [420, 0]
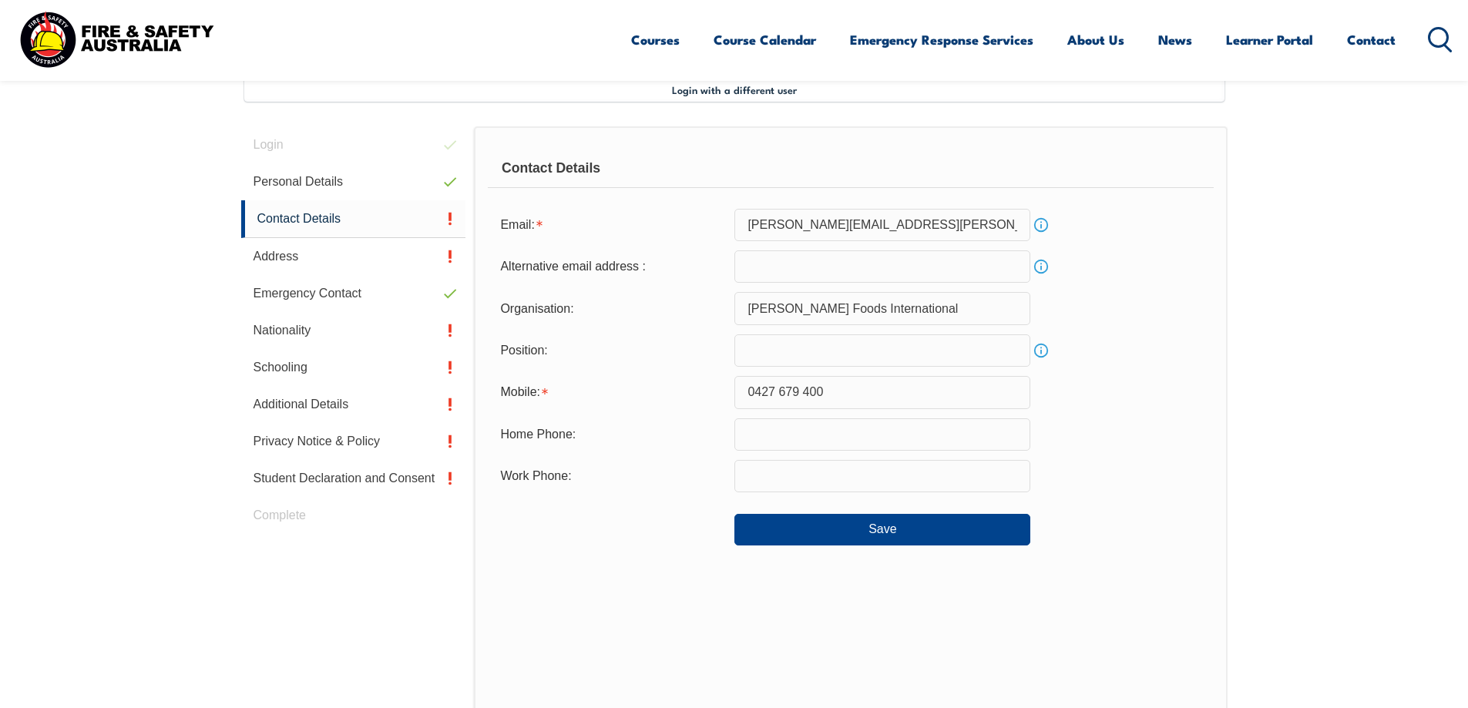
click at [802, 356] on input "text" at bounding box center [882, 350] width 296 height 32
type input "g"
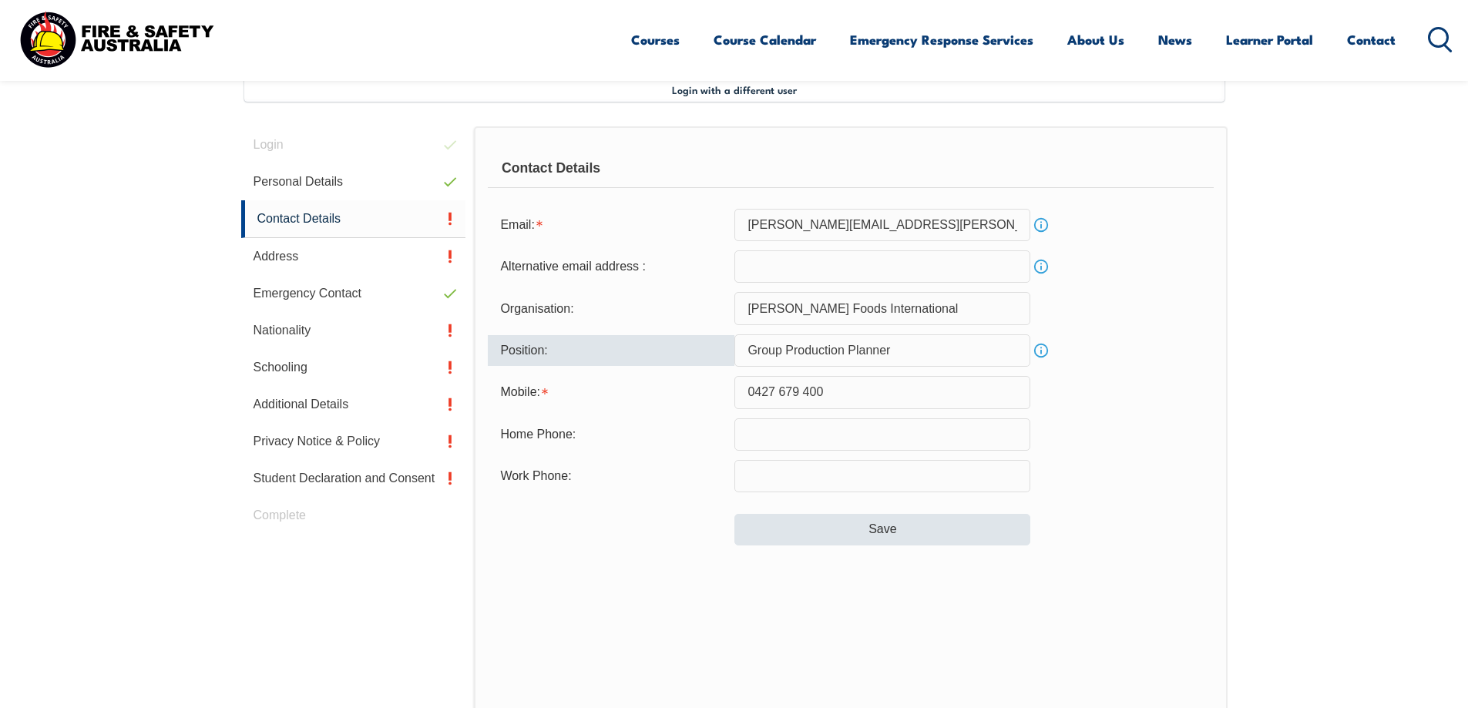
type input "Group Production Planner"
click at [814, 535] on button "Save" at bounding box center [882, 529] width 296 height 31
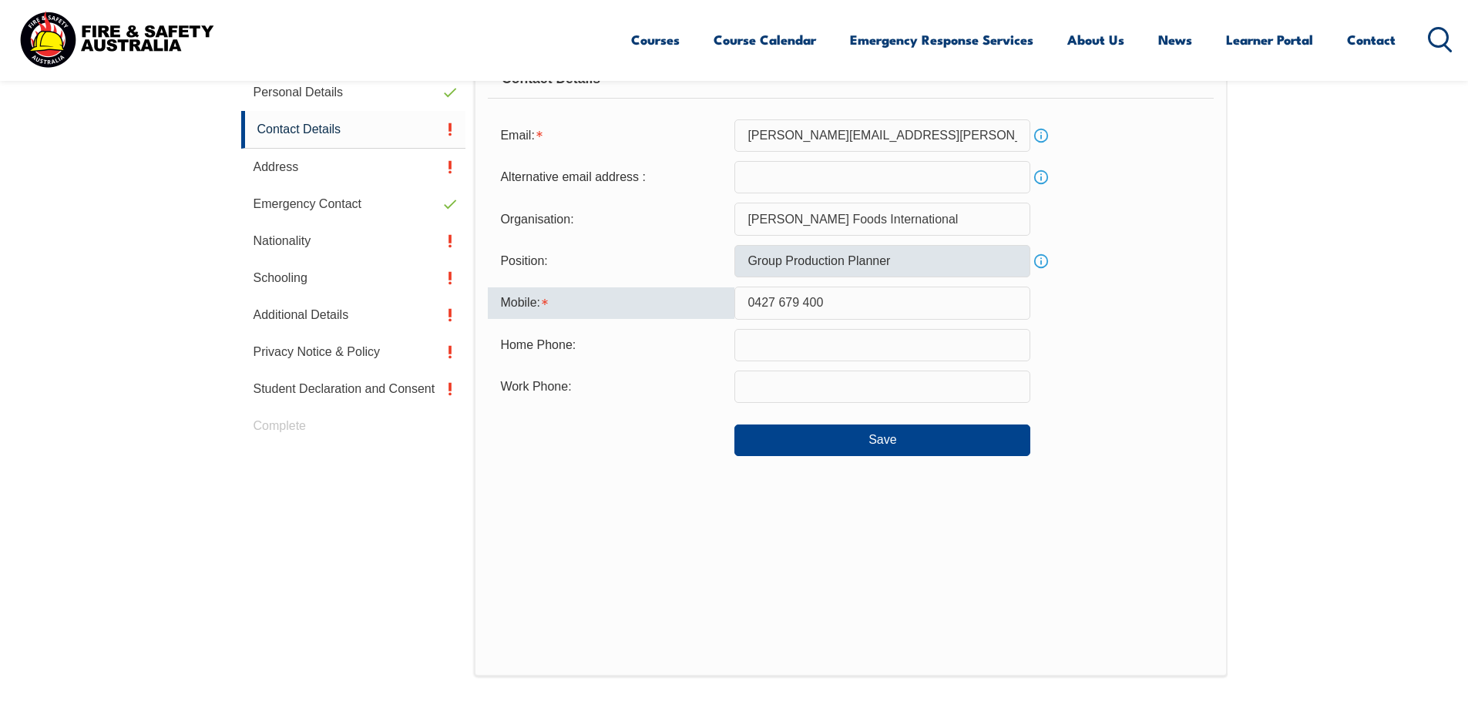
scroll to position [507, 0]
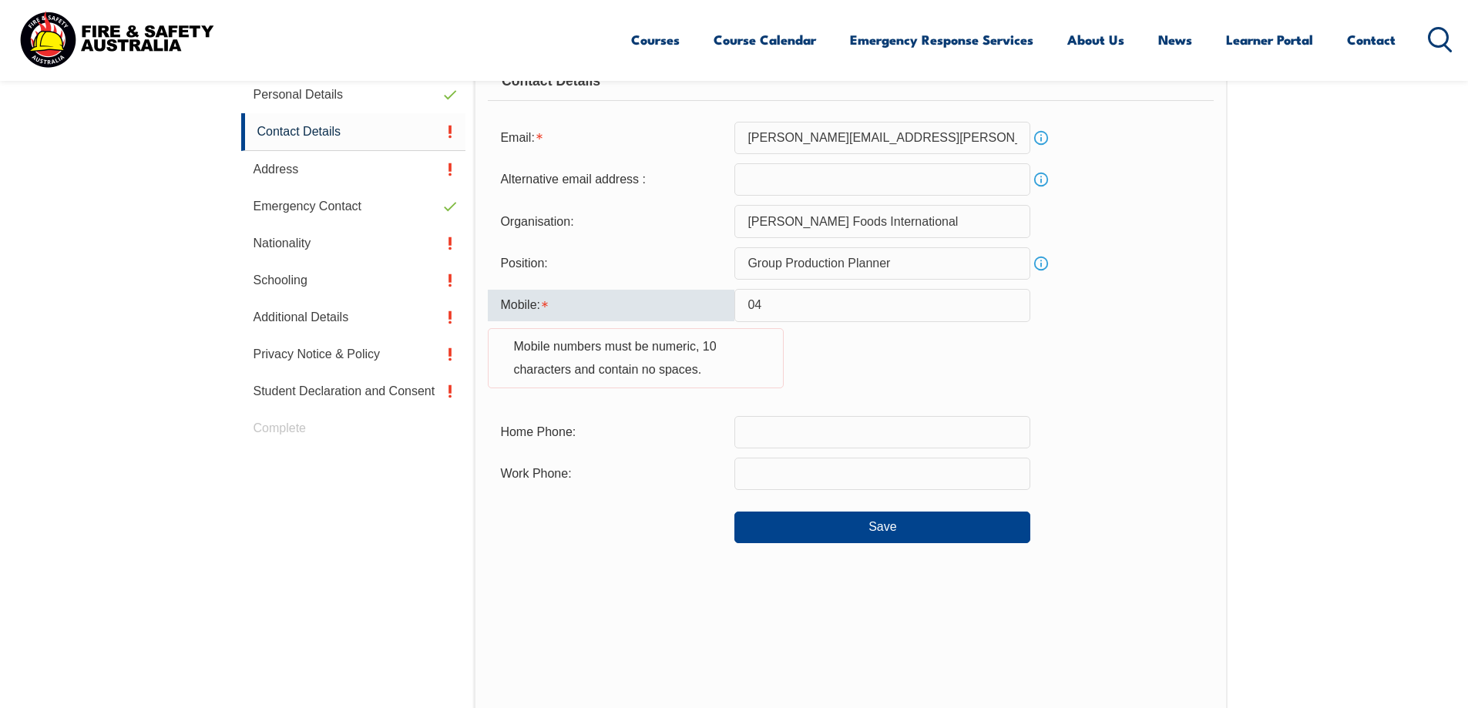
type input "0"
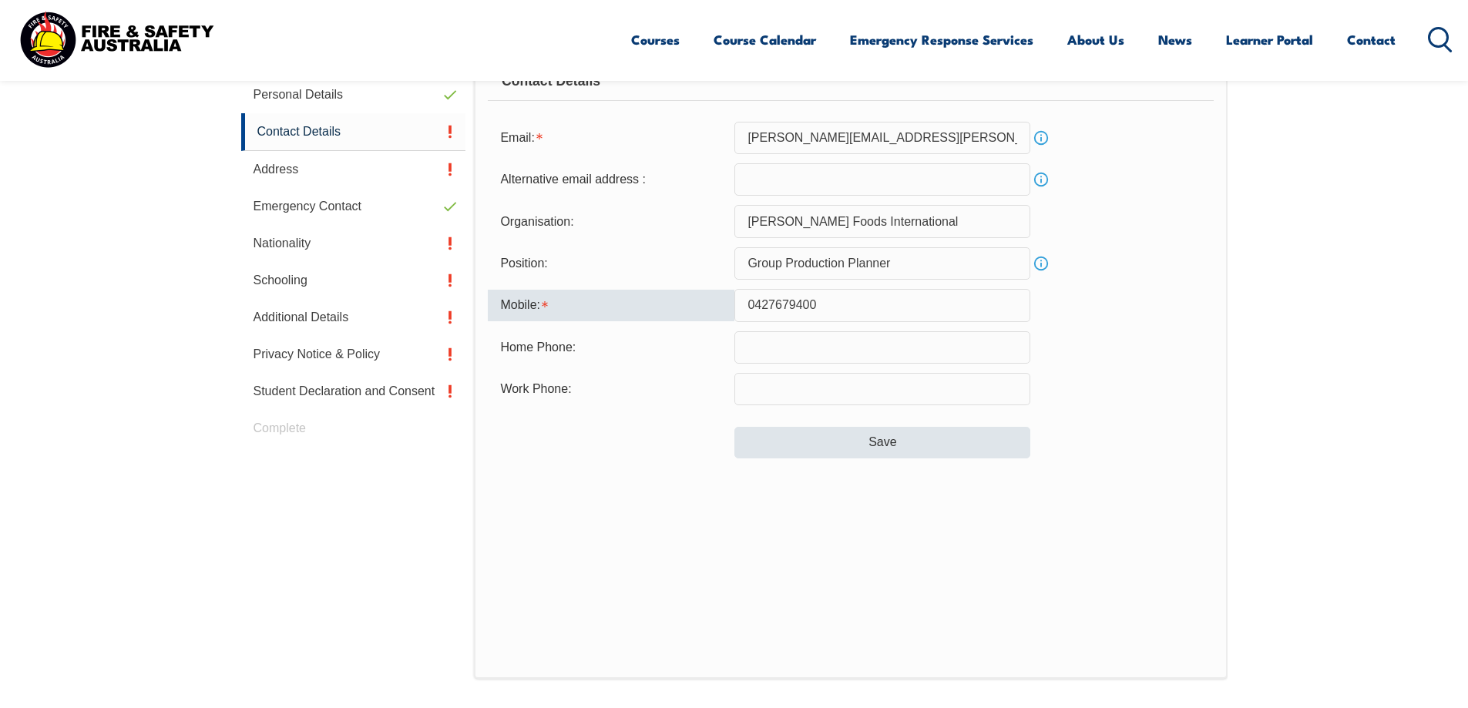
type input "0427679400"
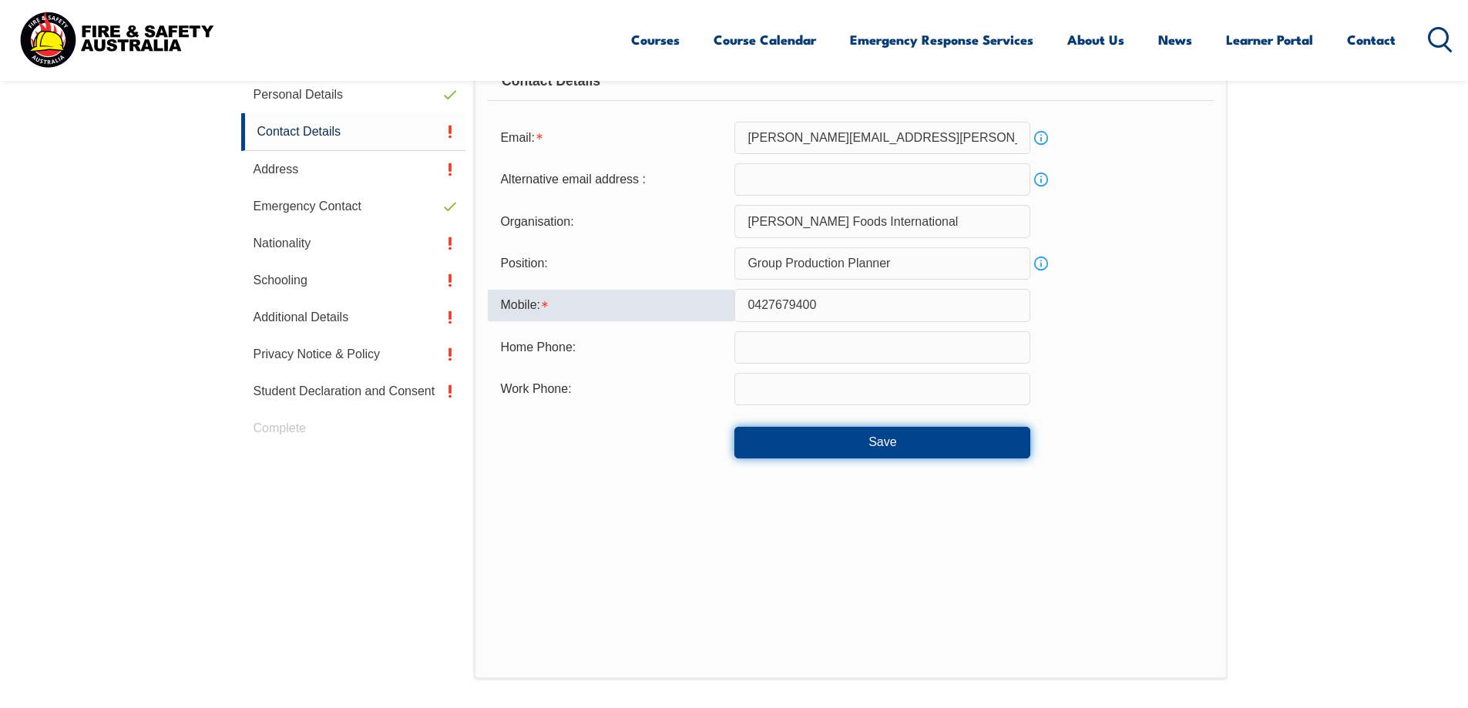
click at [828, 449] on button "Save" at bounding box center [882, 442] width 296 height 31
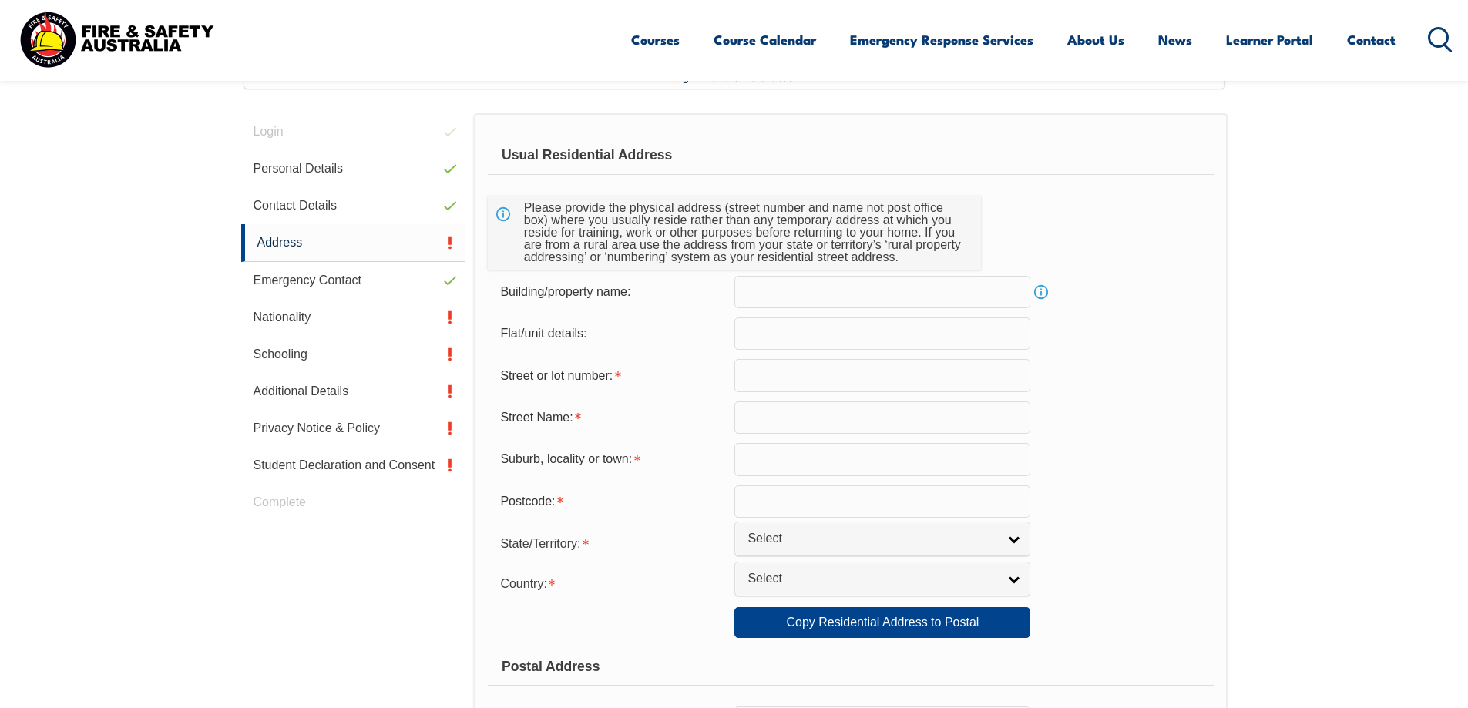
scroll to position [420, 0]
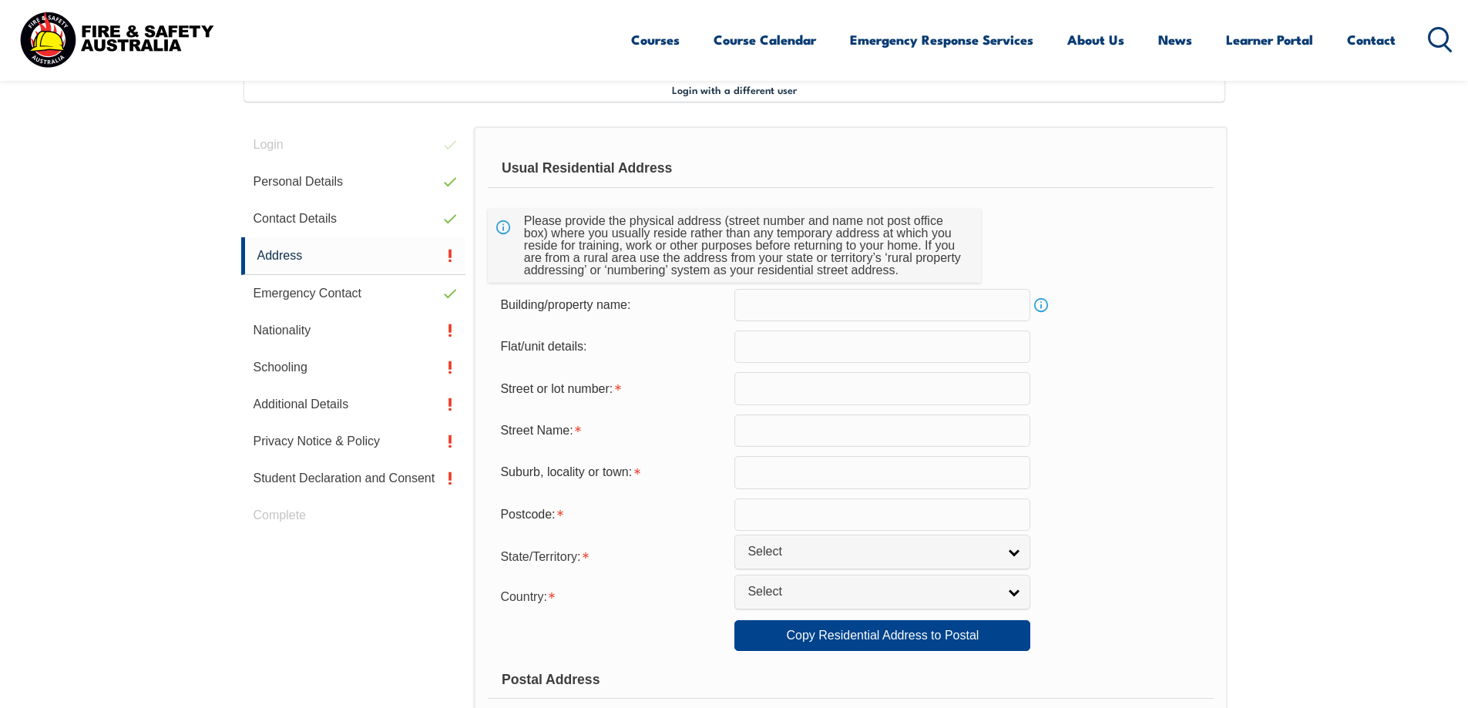
click at [1041, 302] on link "Info" at bounding box center [1041, 305] width 22 height 22
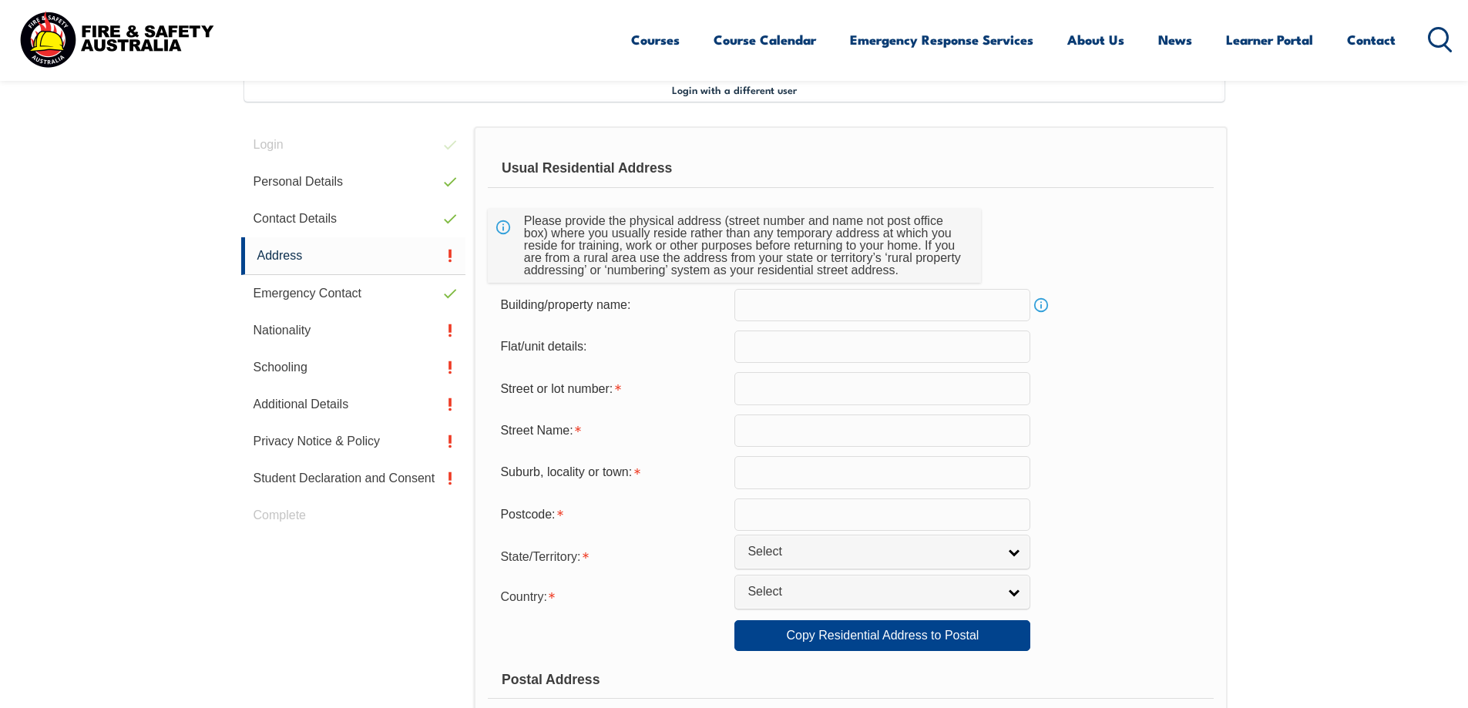
click at [787, 397] on input "text" at bounding box center [882, 388] width 296 height 32
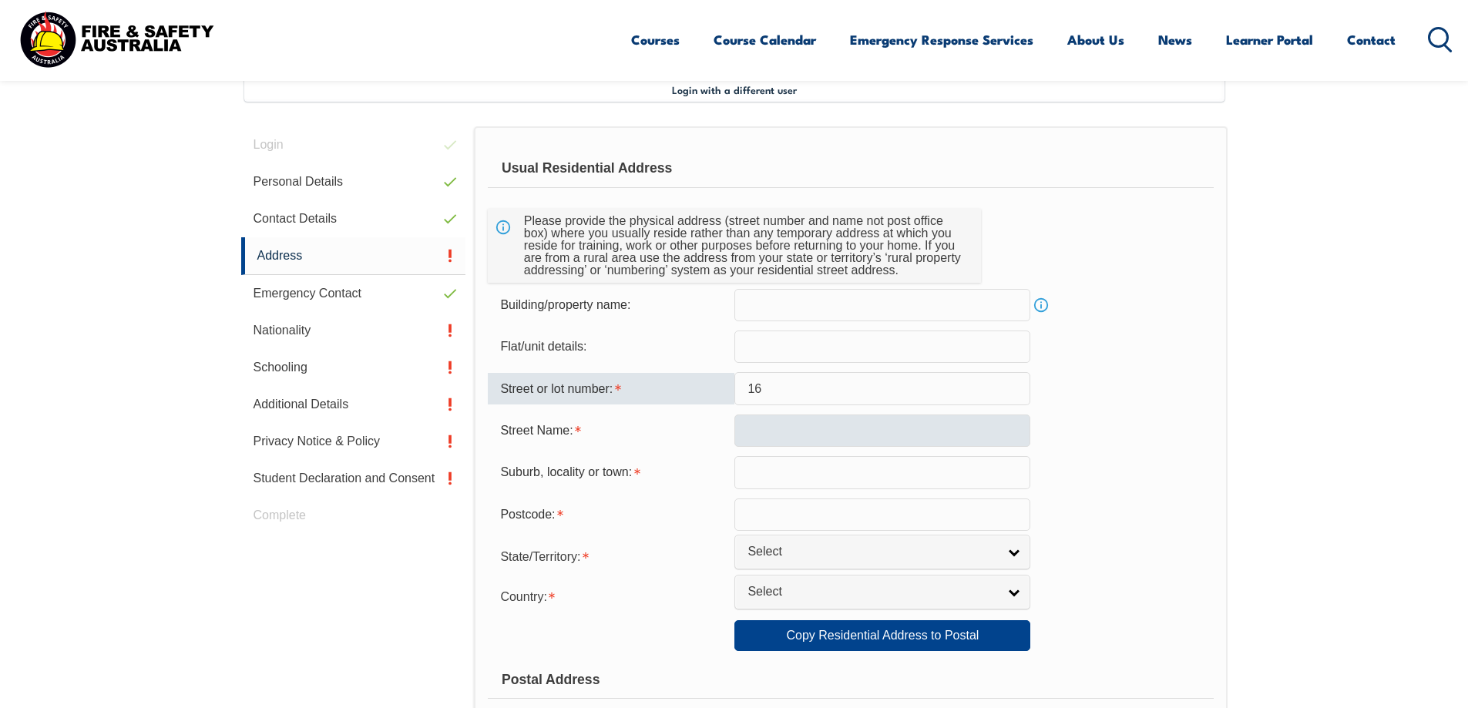
type input "16"
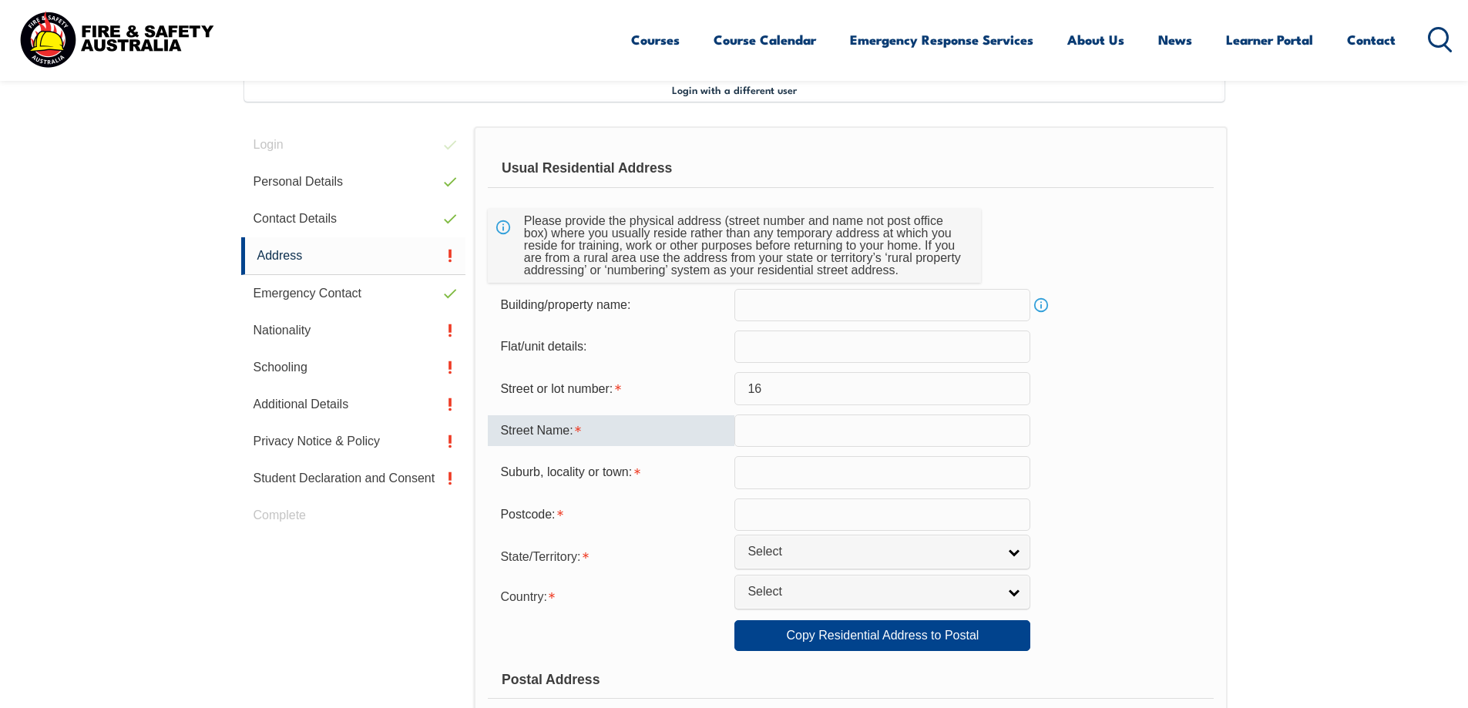
click at [771, 434] on input "text" at bounding box center [882, 431] width 296 height 32
type input "[GEOGRAPHIC_DATA]"
type input "[STREET_ADDRESS]"
type input "[GEOGRAPHIC_DATA]"
type input "5041"
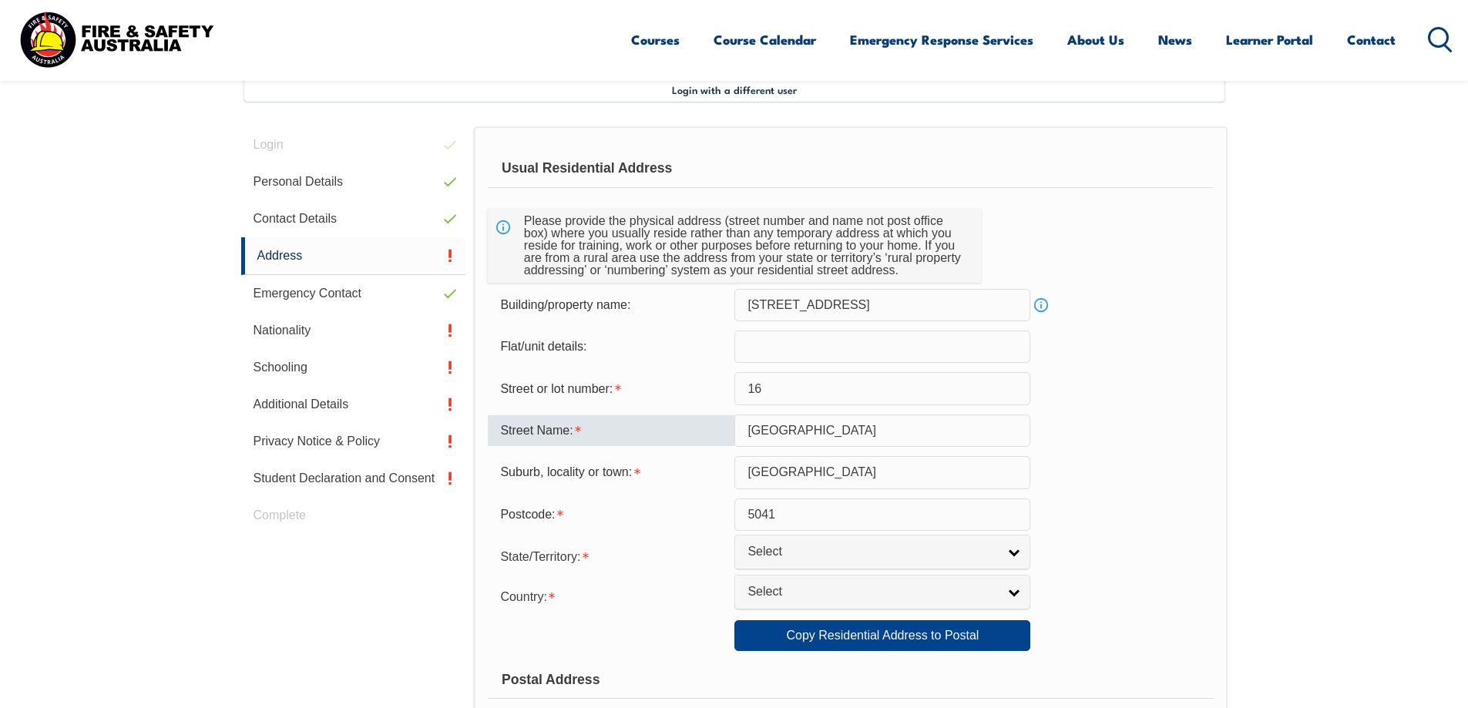
select select "SA"
type input "SA"
select select "1101"
type input "SA"
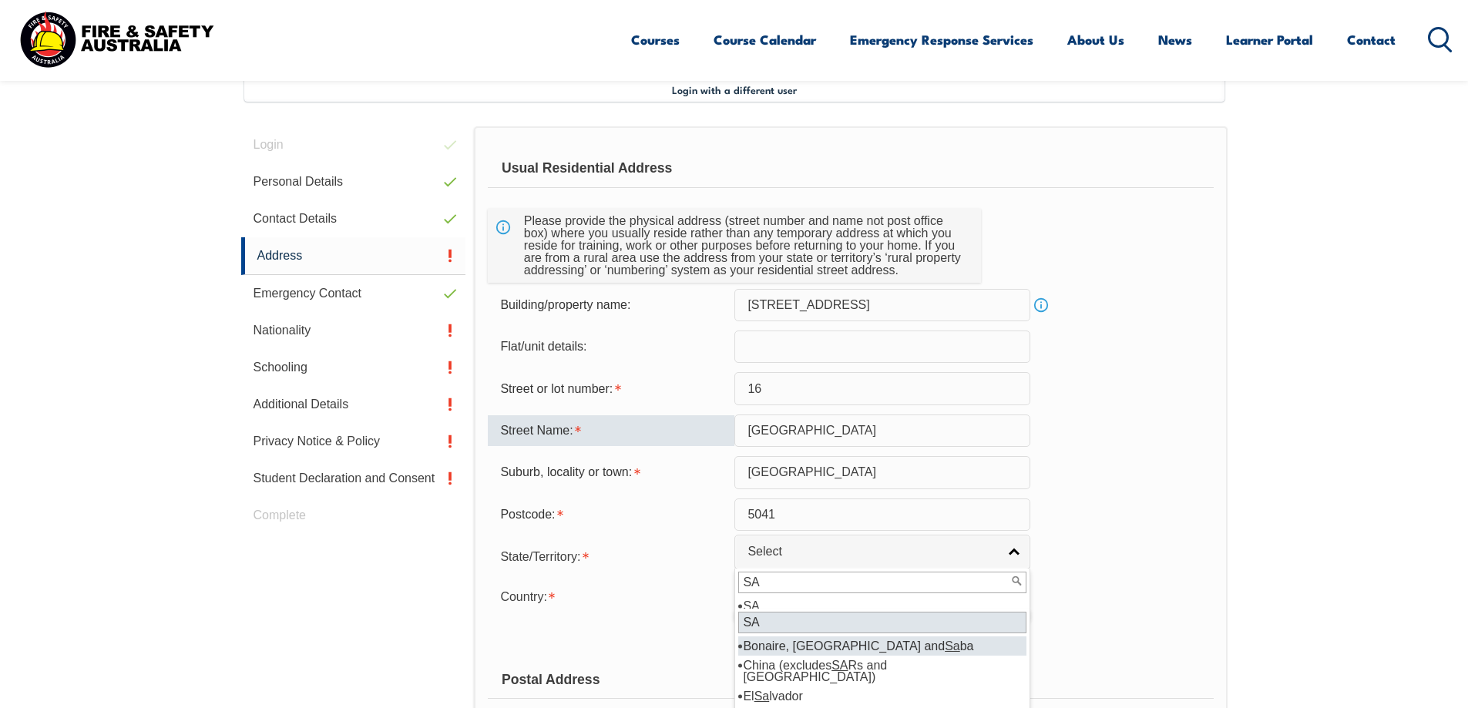
click at [805, 625] on input "SA" at bounding box center [882, 623] width 288 height 22
click at [744, 624] on input "SA" at bounding box center [882, 623] width 288 height 22
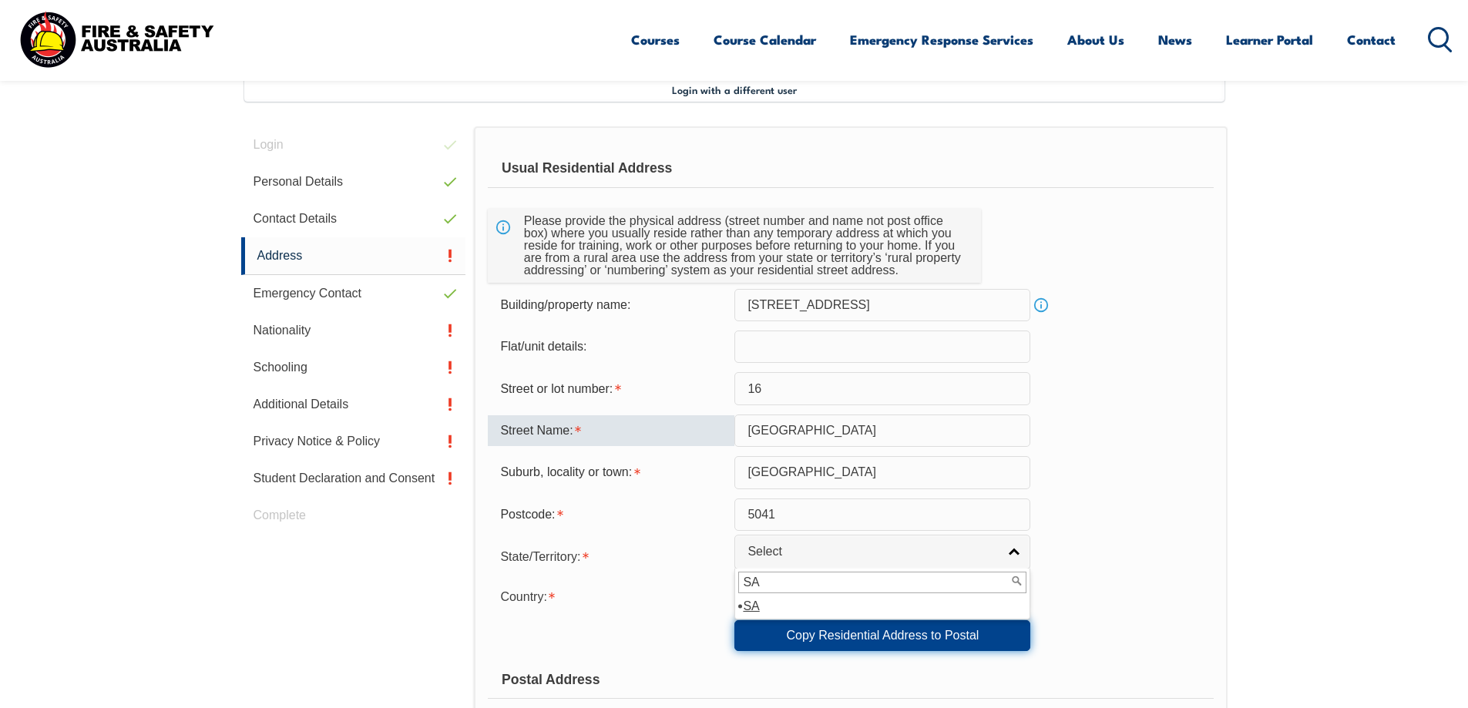
click at [927, 640] on link "Copy Residential Address to Postal" at bounding box center [882, 635] width 296 height 31
type input "[STREET_ADDRESS]"
type input "16"
type input "[GEOGRAPHIC_DATA]"
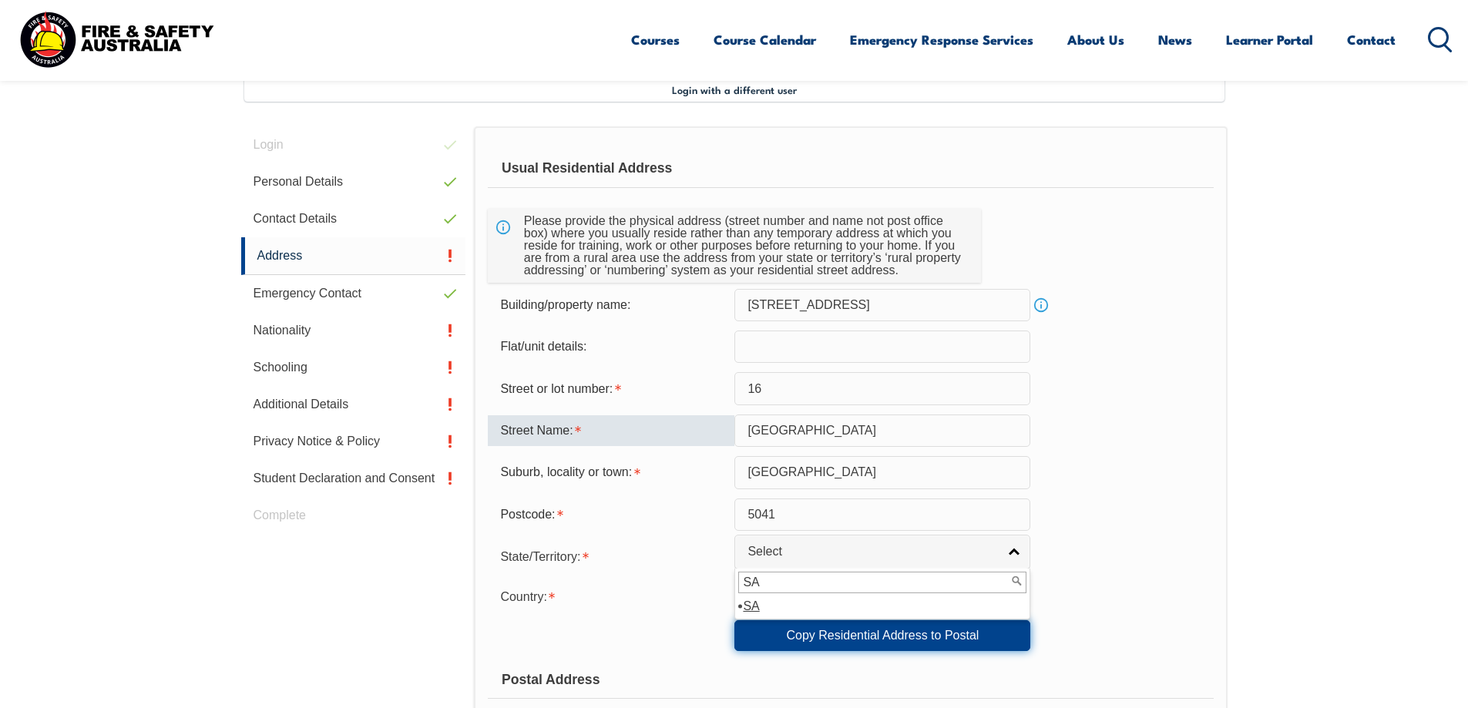
select select "SA"
type input "5041"
select select "1101"
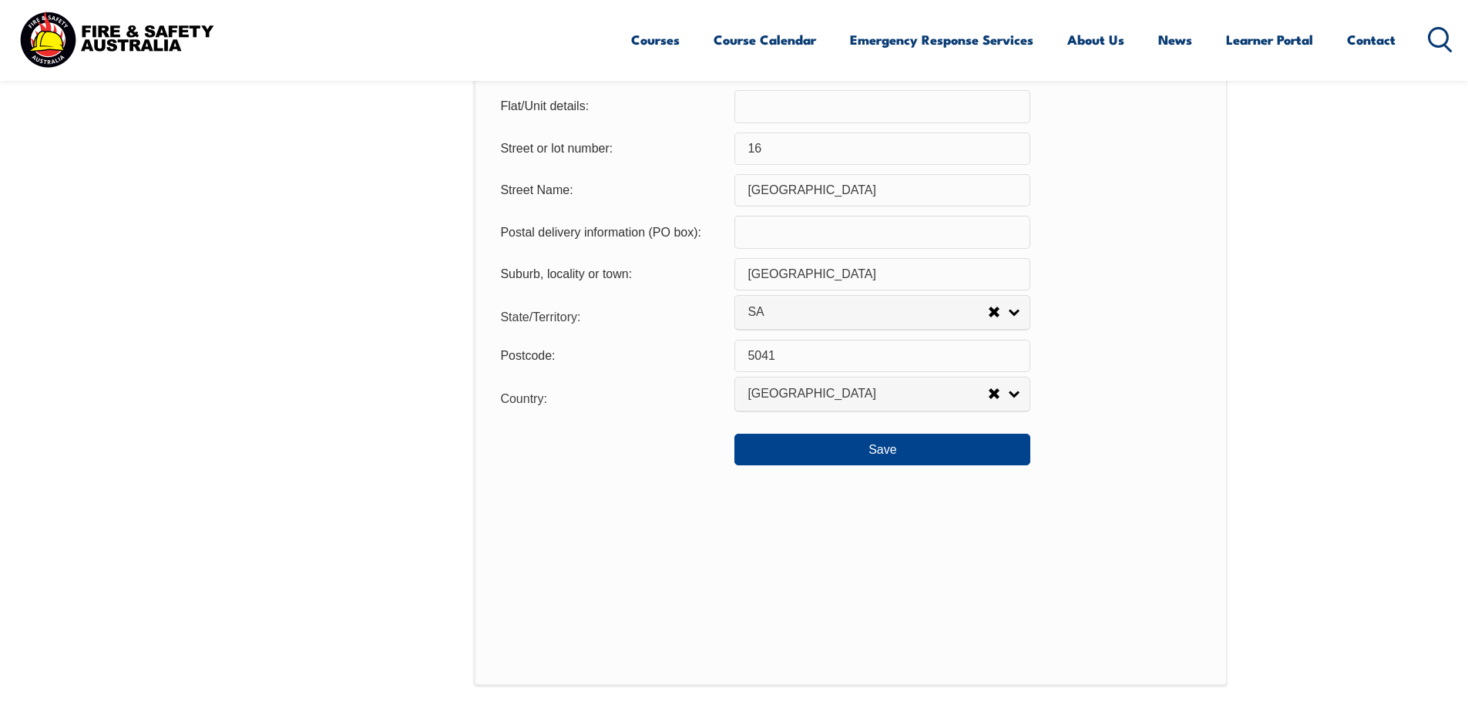
scroll to position [1094, 0]
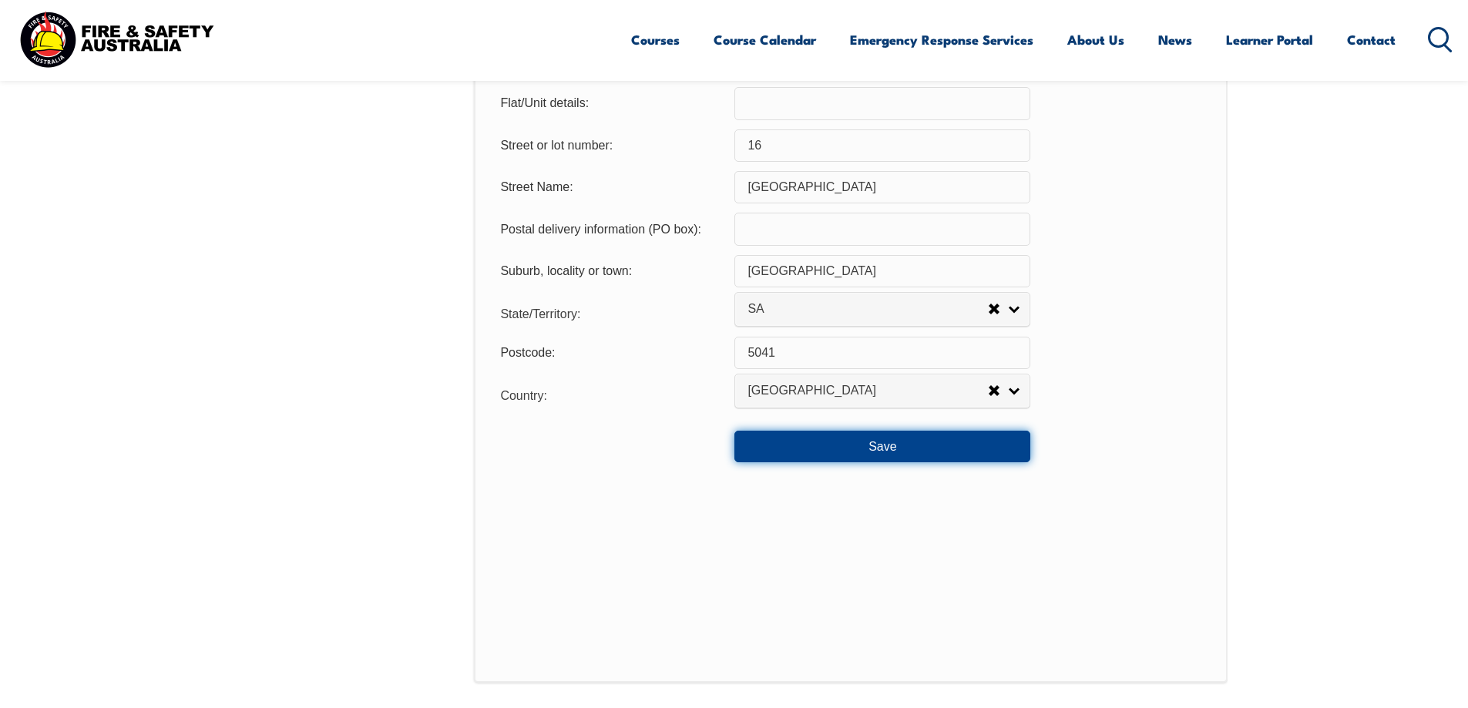
click at [887, 443] on button "Save" at bounding box center [882, 446] width 296 height 31
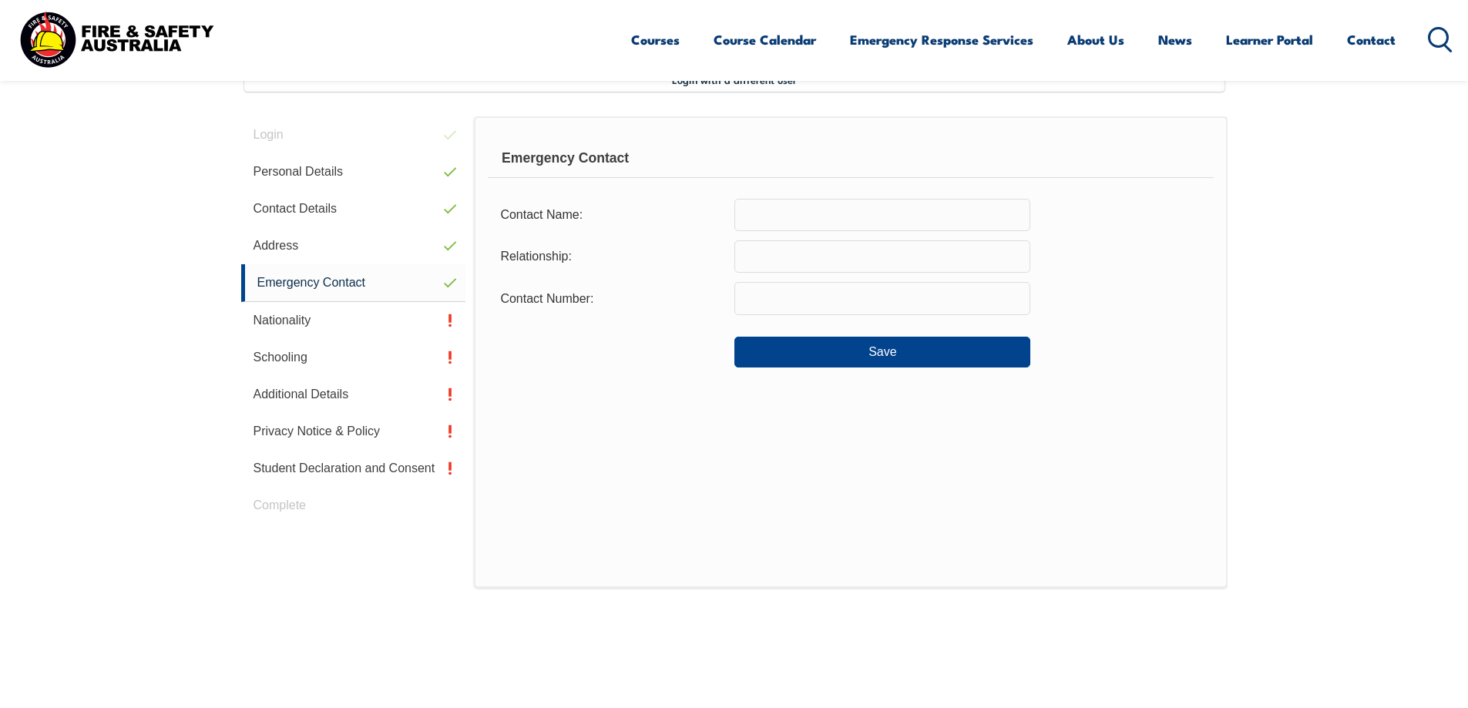
scroll to position [420, 0]
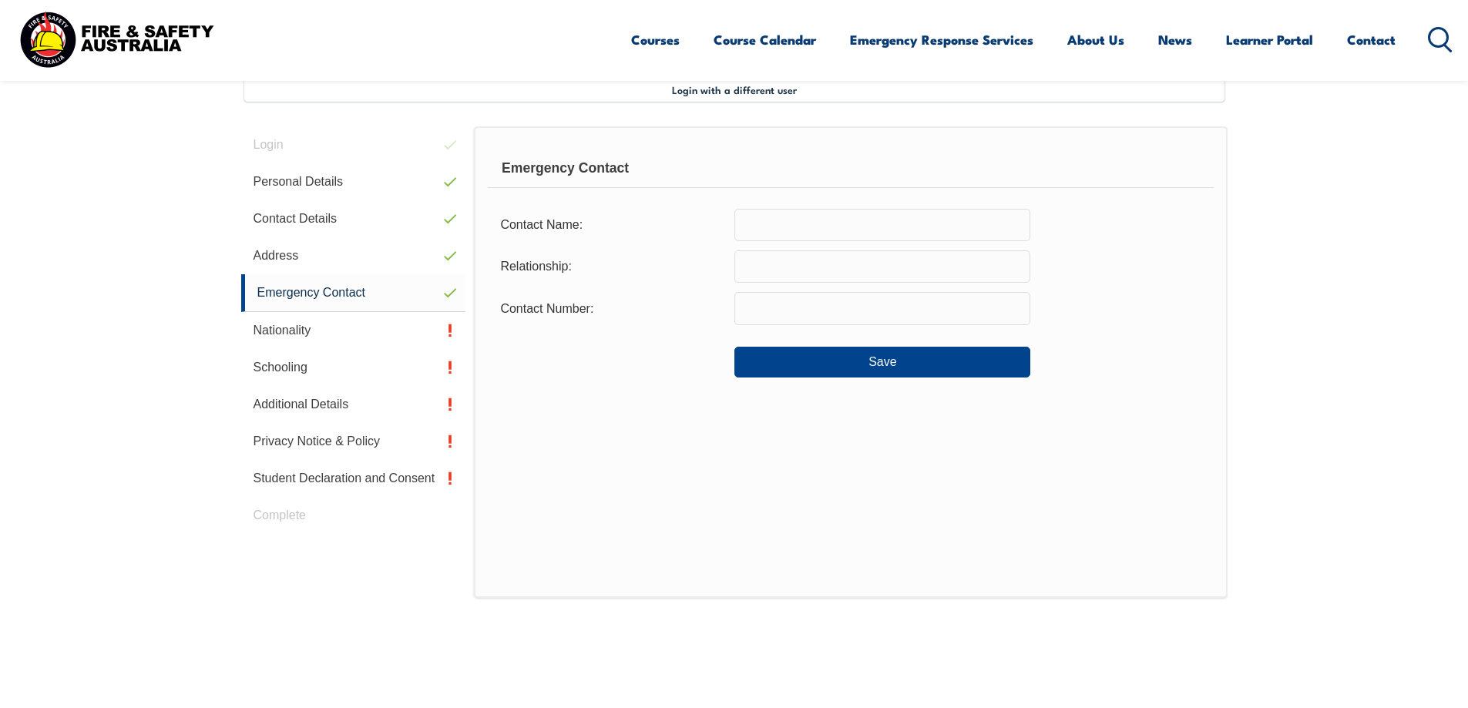
click at [795, 217] on input "text" at bounding box center [882, 225] width 296 height 32
type input "a"
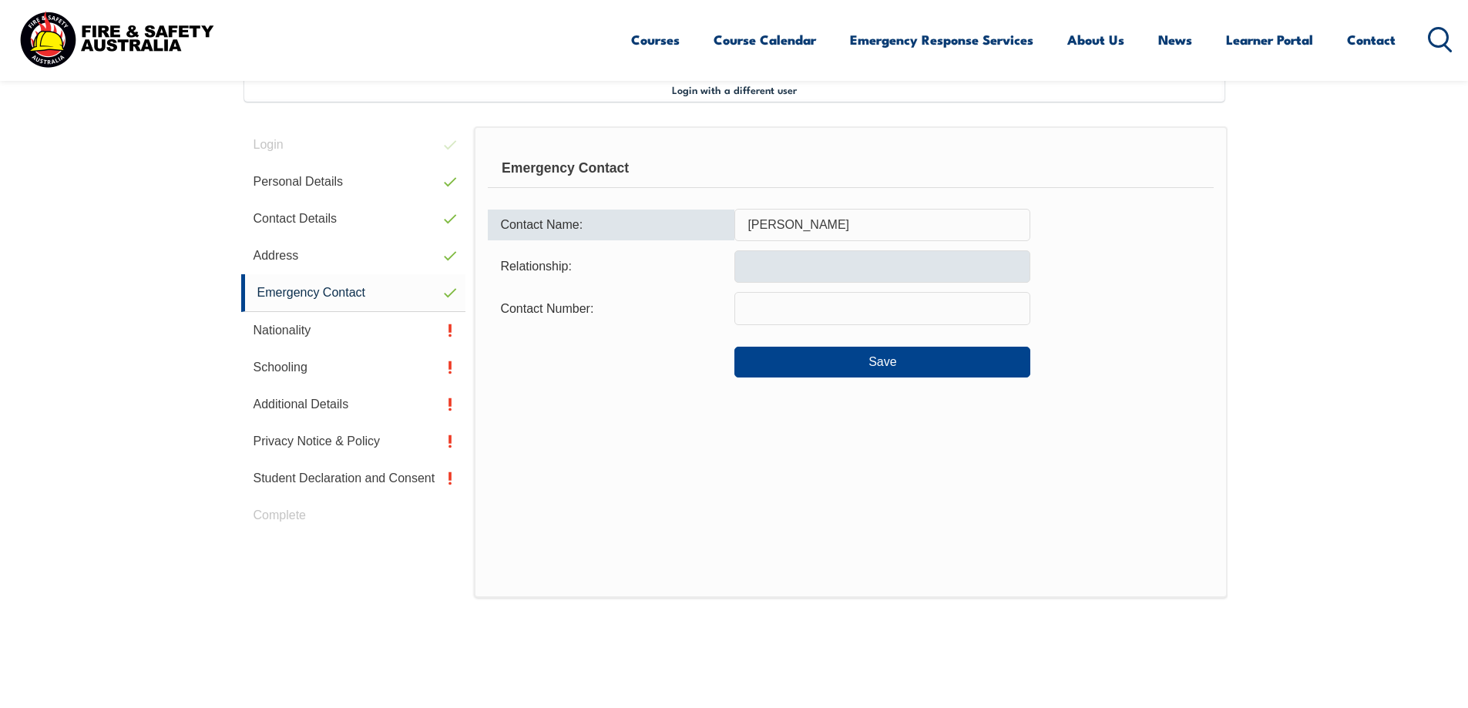
type input "[PERSON_NAME]"
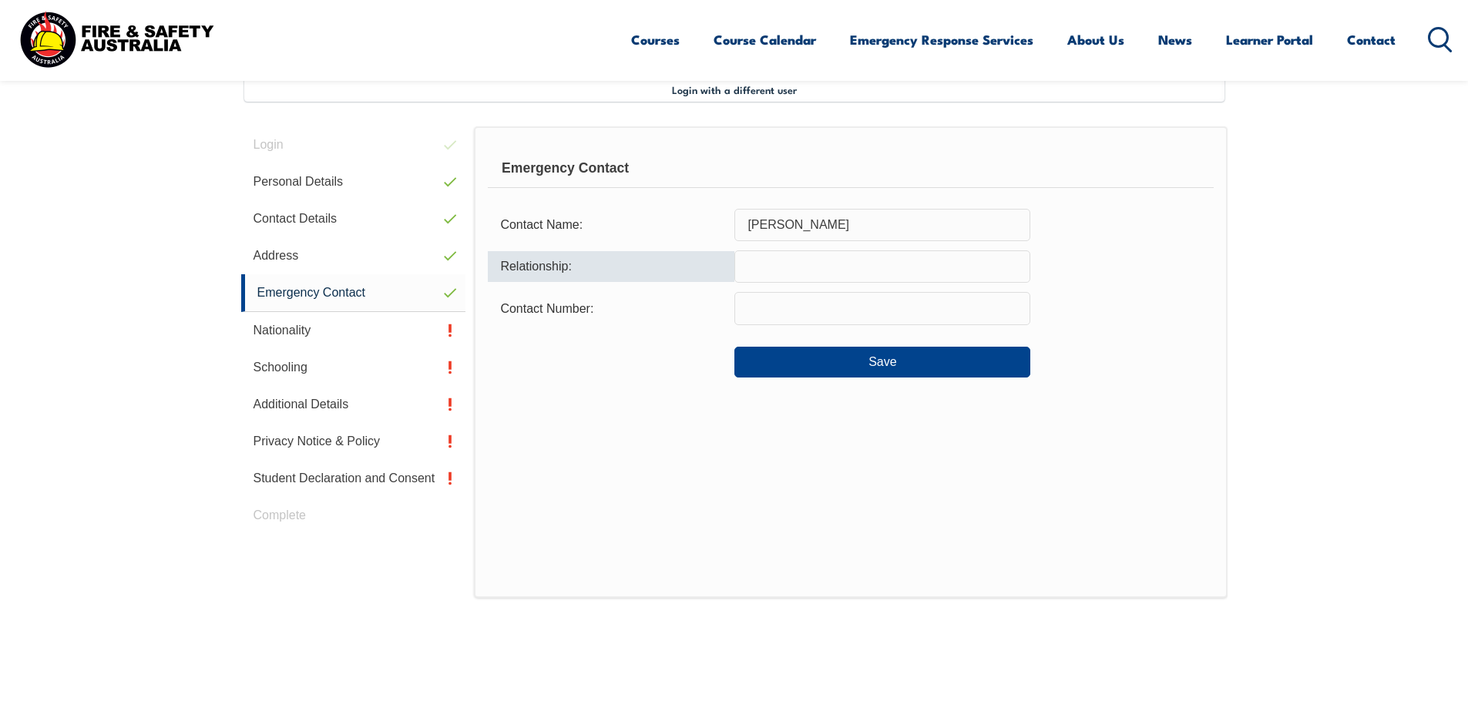
click at [770, 254] on input "text" at bounding box center [882, 266] width 296 height 32
type input "Wife"
click at [771, 299] on input "text" at bounding box center [882, 308] width 296 height 32
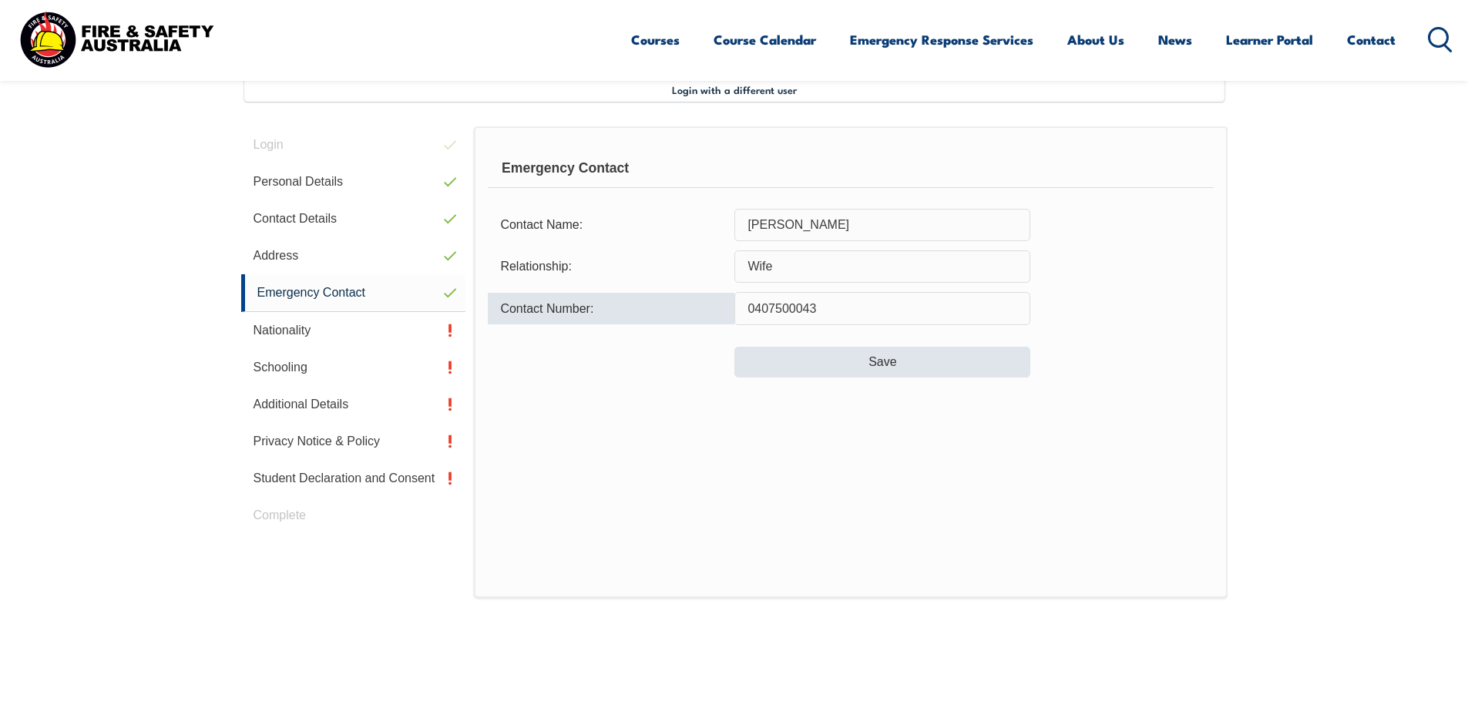
type input "0407500043"
click at [880, 366] on button "Save" at bounding box center [882, 362] width 296 height 31
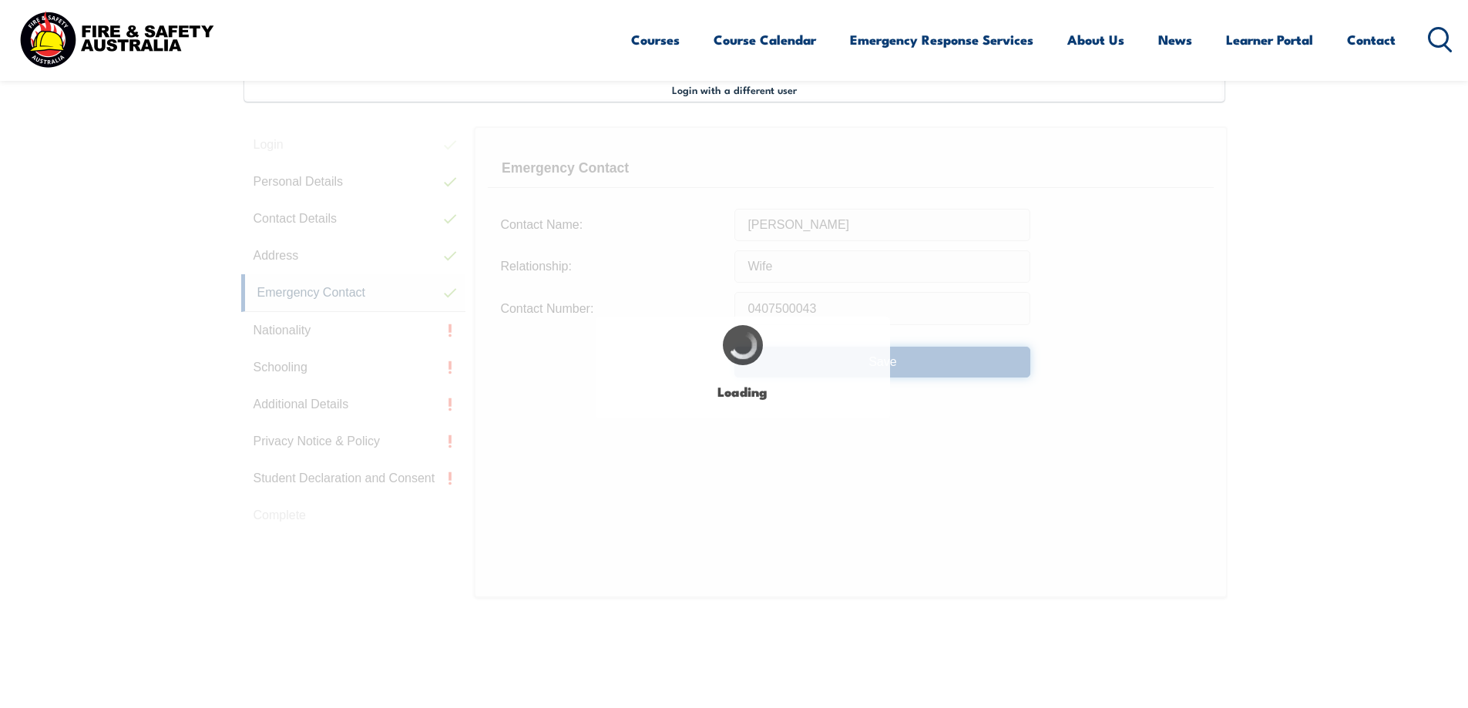
type input "[PERSON_NAME]"
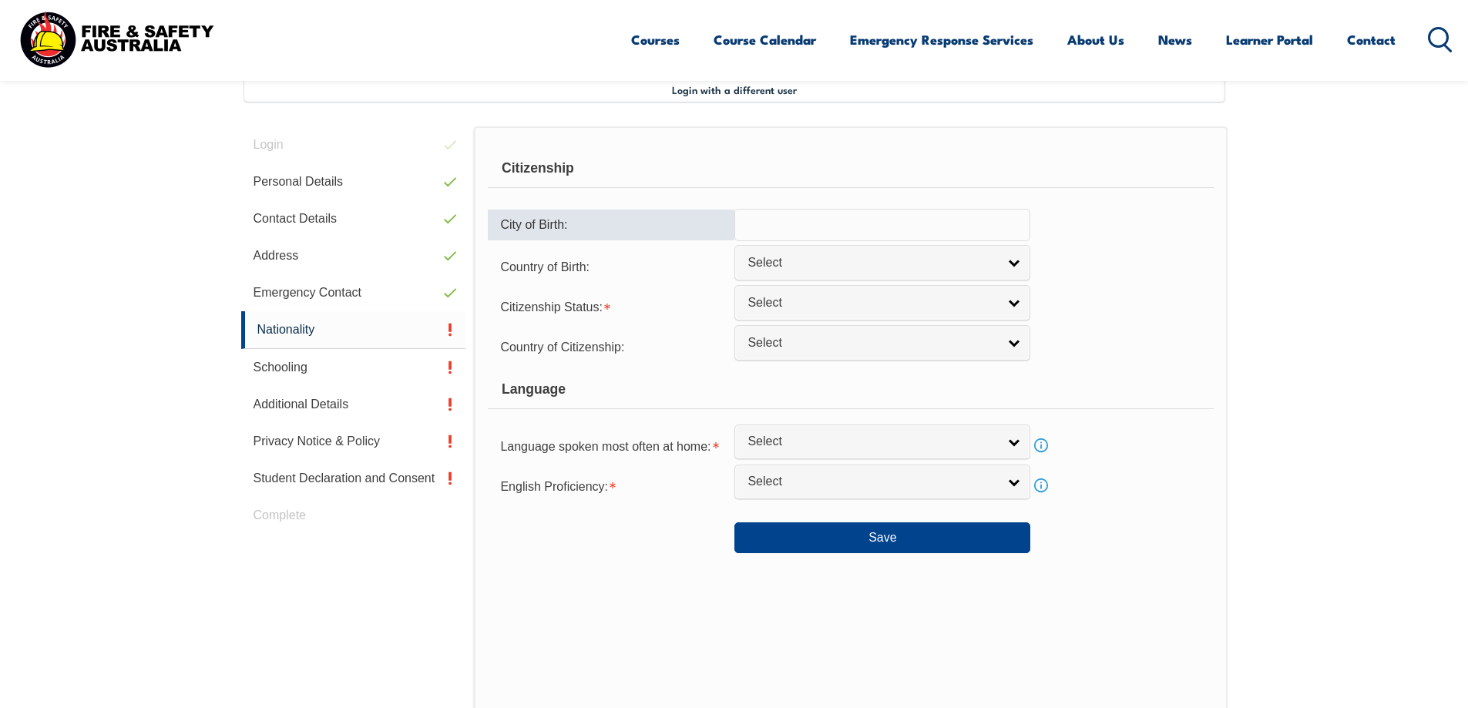
click at [808, 230] on input "text" at bounding box center [882, 225] width 296 height 32
type input "[GEOGRAPHIC_DATA]"
click at [832, 257] on span "Select" at bounding box center [873, 263] width 250 height 16
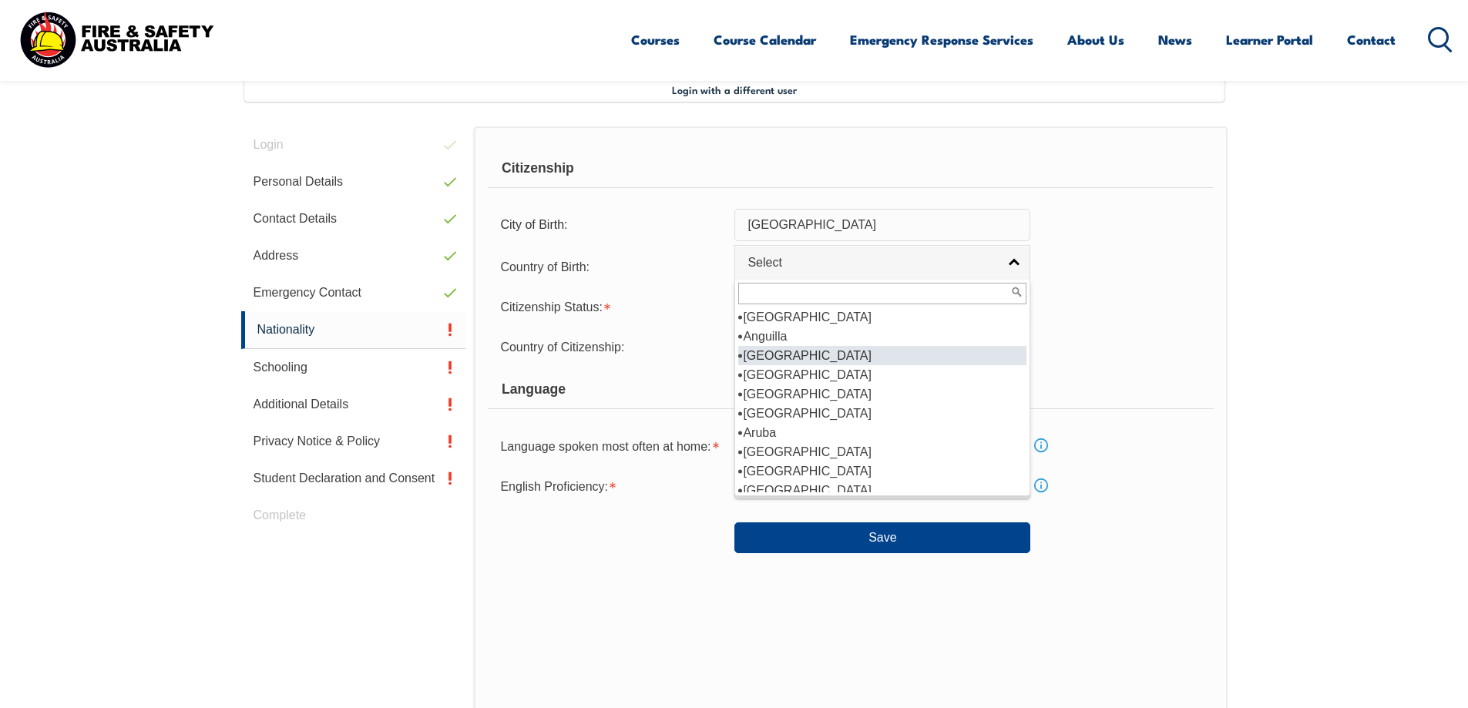
scroll to position [135, 0]
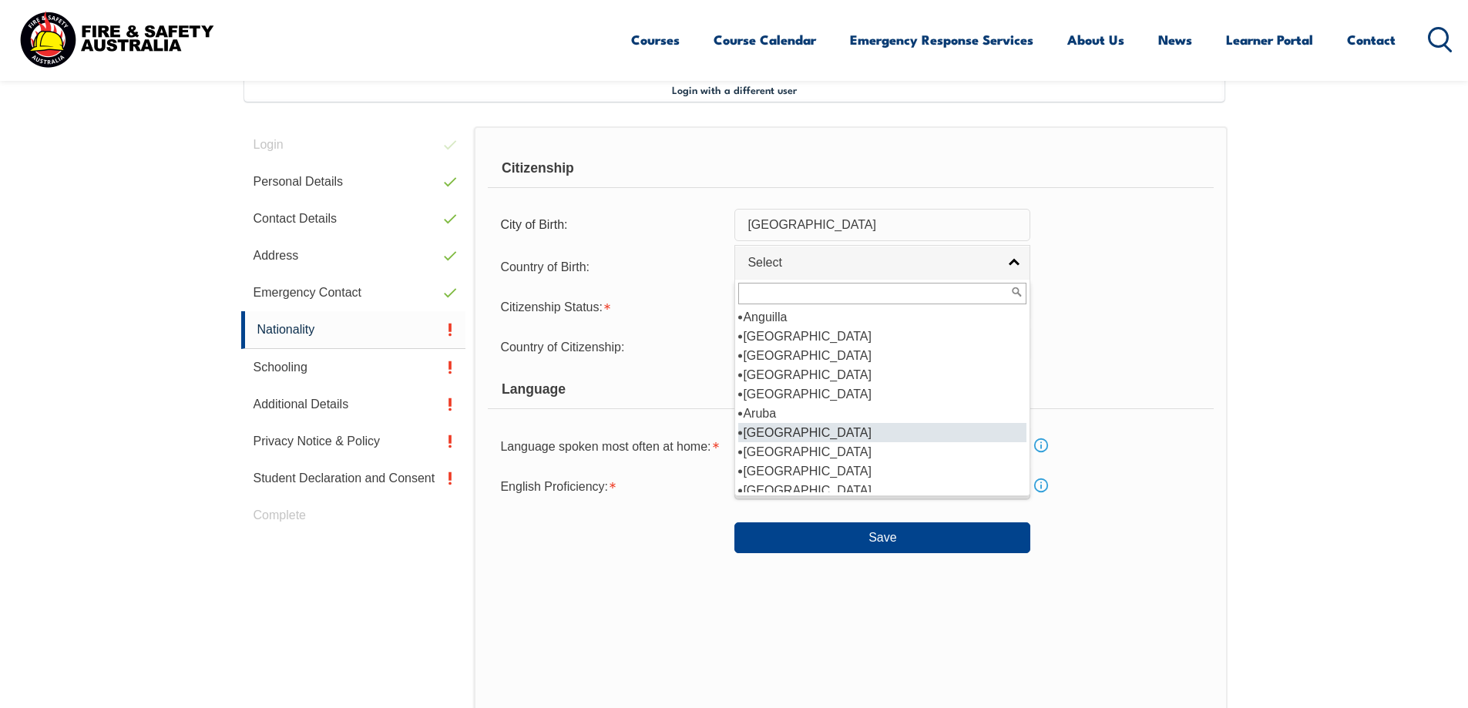
click at [810, 430] on li "[GEOGRAPHIC_DATA]" at bounding box center [882, 432] width 288 height 19
select select "1101"
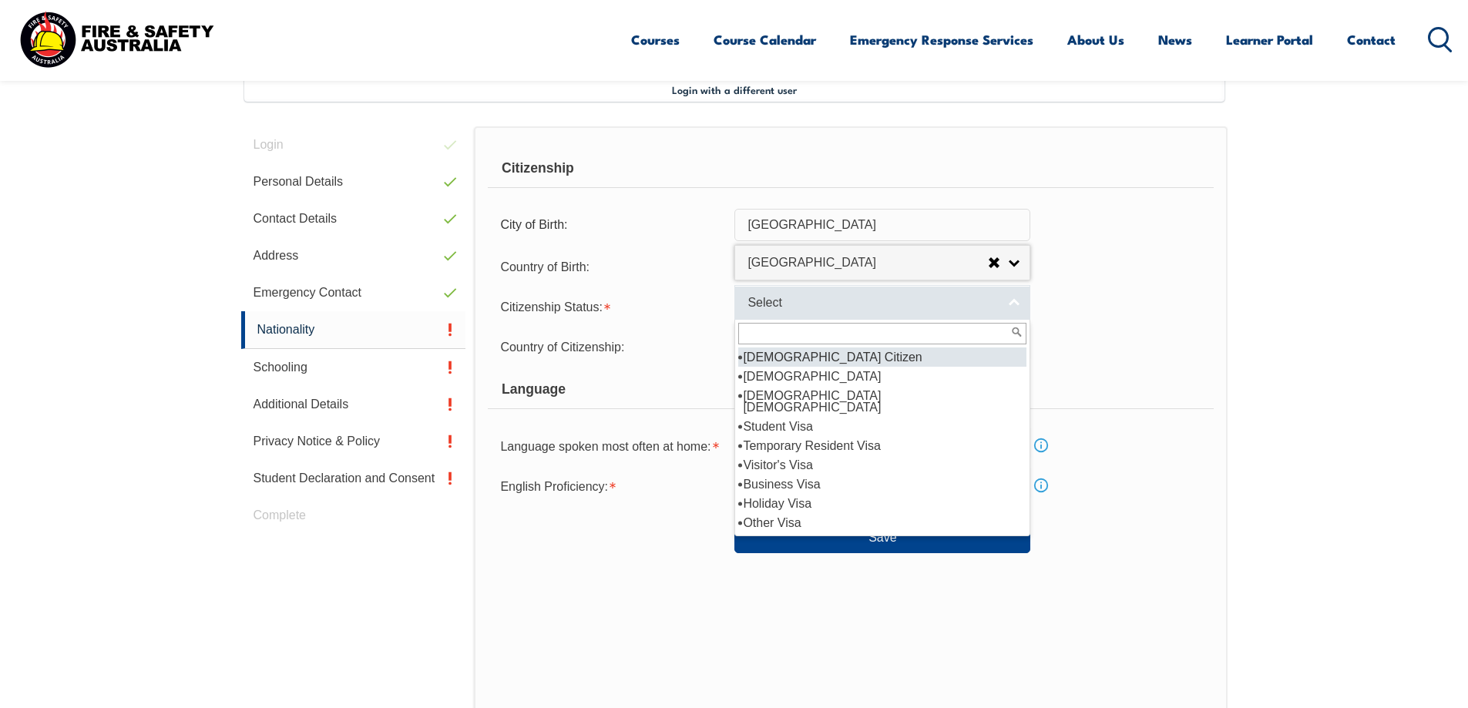
click at [786, 303] on span "Select" at bounding box center [873, 303] width 250 height 16
click at [779, 356] on li "[DEMOGRAPHIC_DATA] Citizen" at bounding box center [882, 357] width 288 height 19
select select "1"
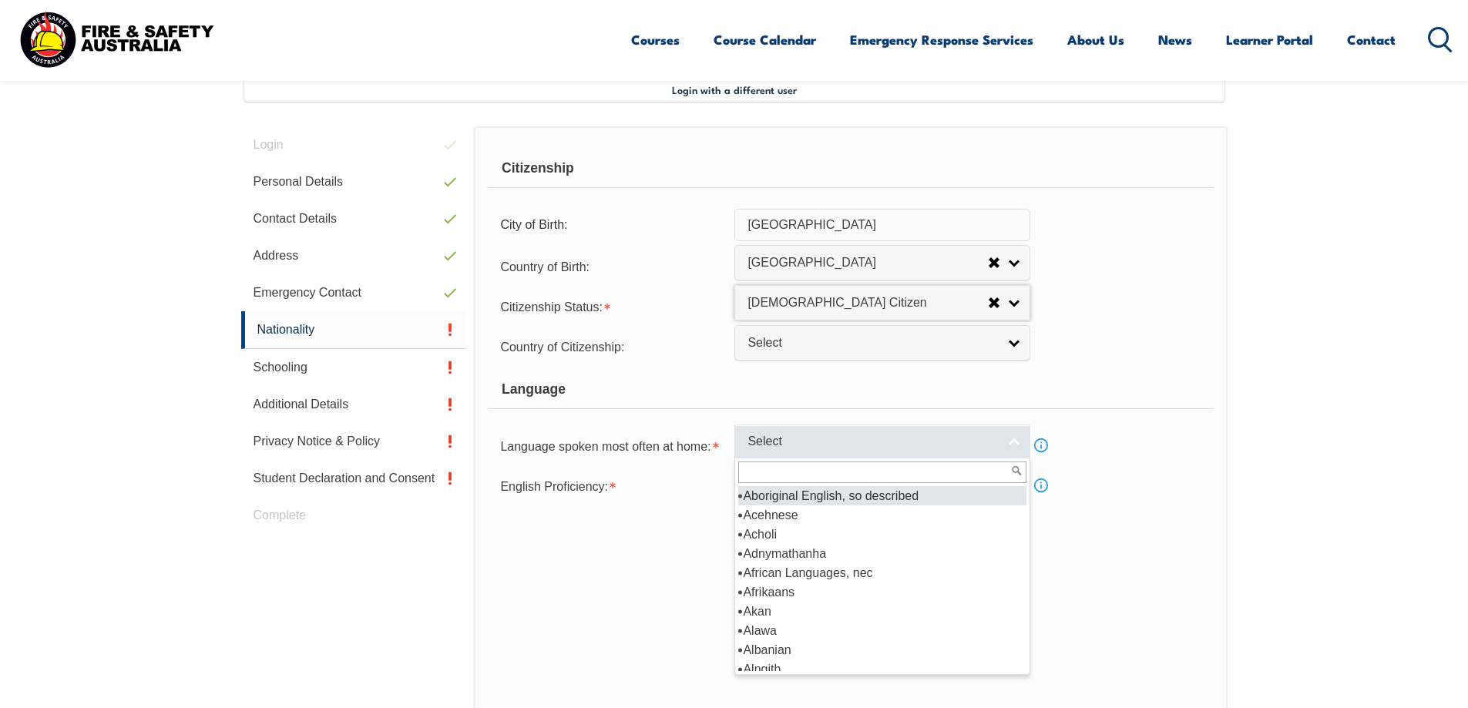
click at [838, 431] on link "Select" at bounding box center [882, 442] width 296 height 35
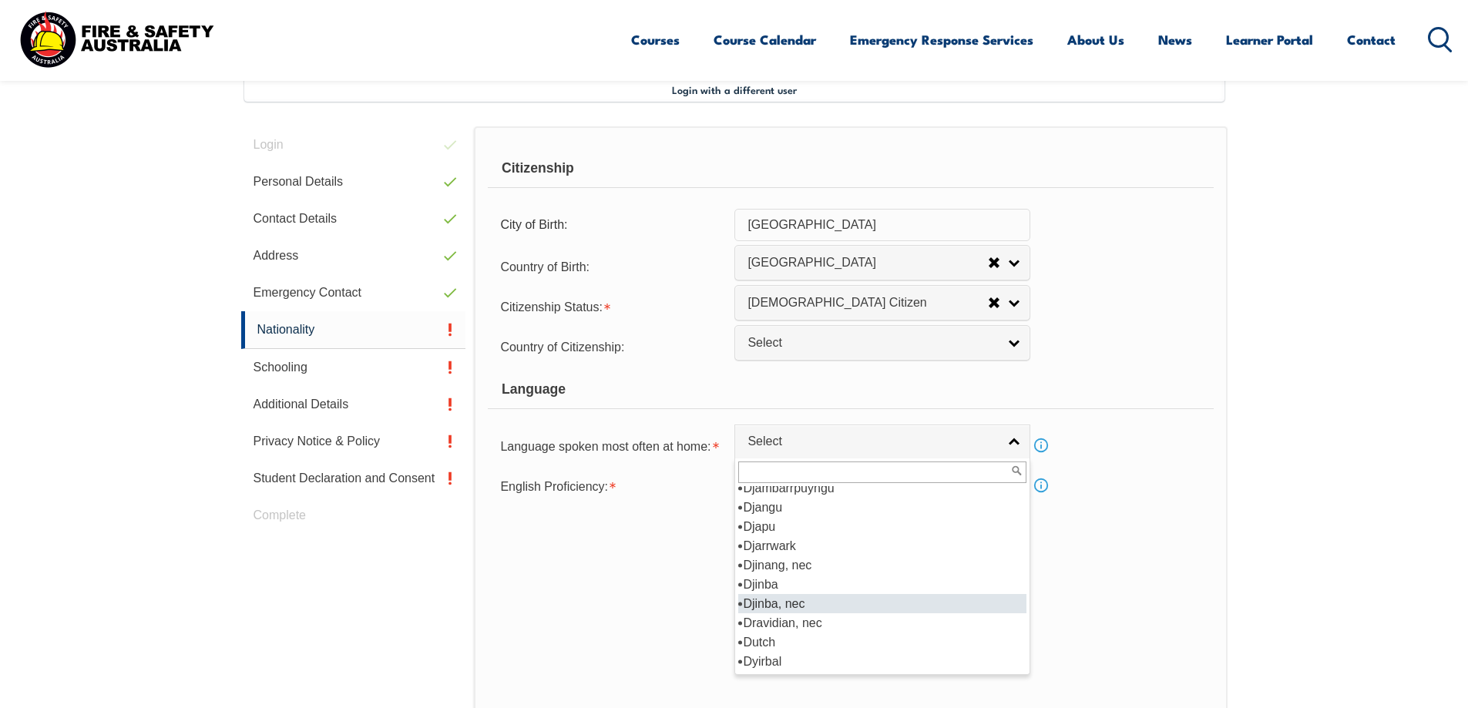
scroll to position [1811, 0]
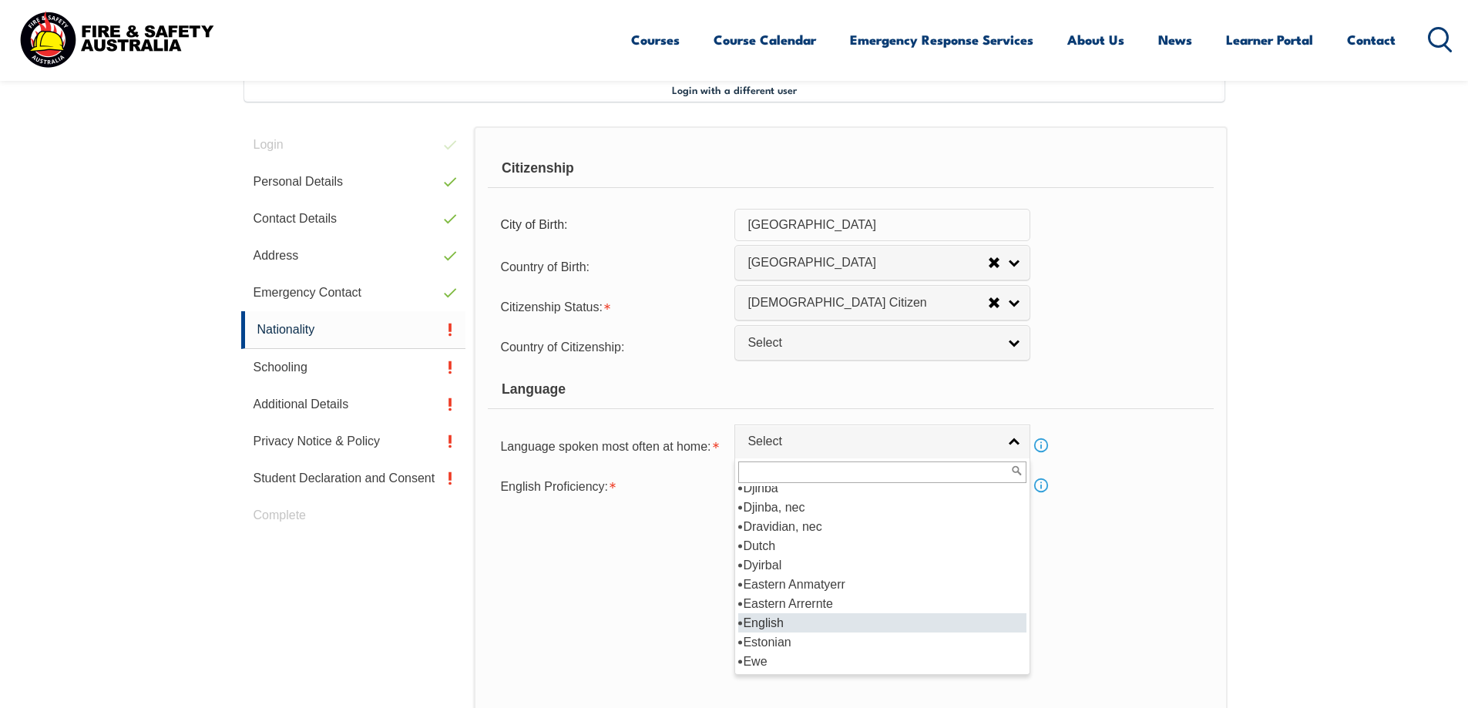
click at [786, 616] on li "English" at bounding box center [882, 622] width 288 height 19
select select "1201"
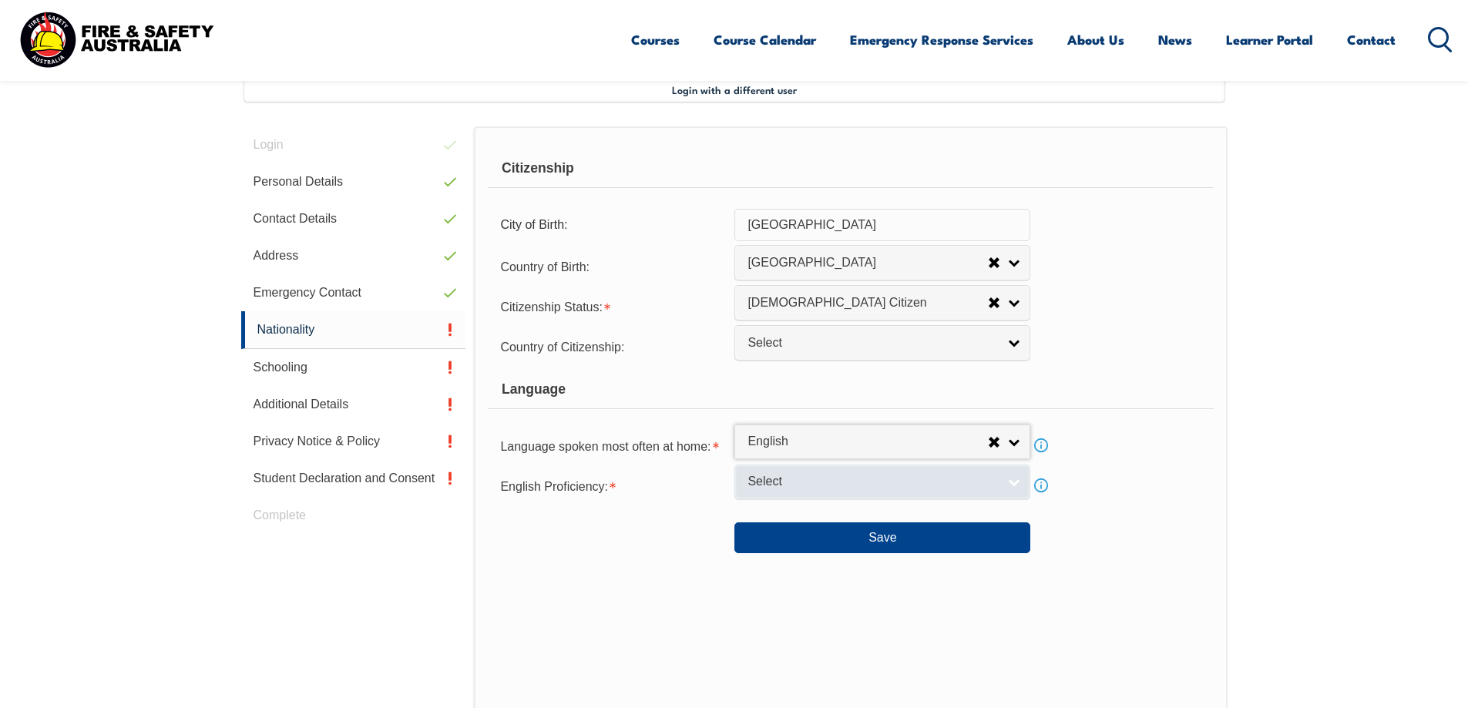
click at [999, 478] on link "Select" at bounding box center [882, 482] width 296 height 35
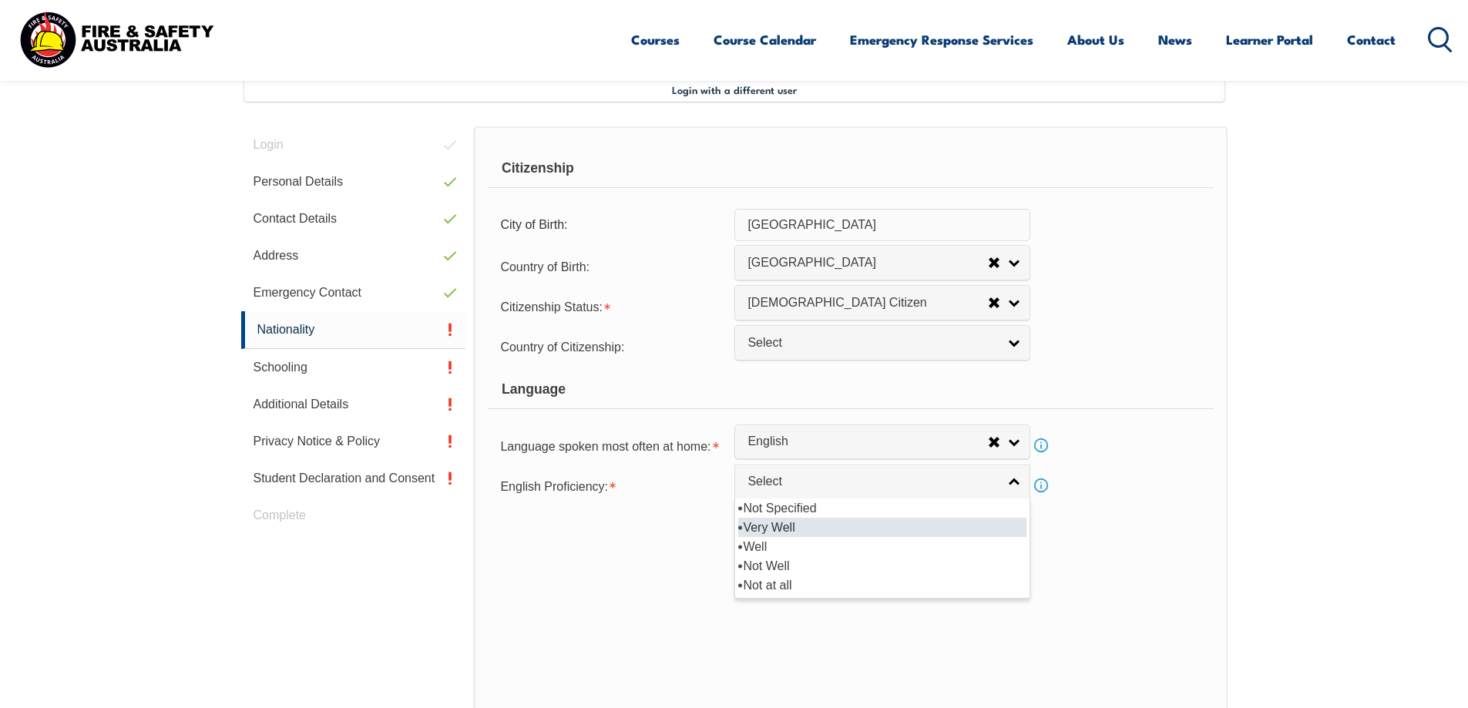
click at [803, 533] on li "Very Well" at bounding box center [882, 527] width 288 height 19
select select "1"
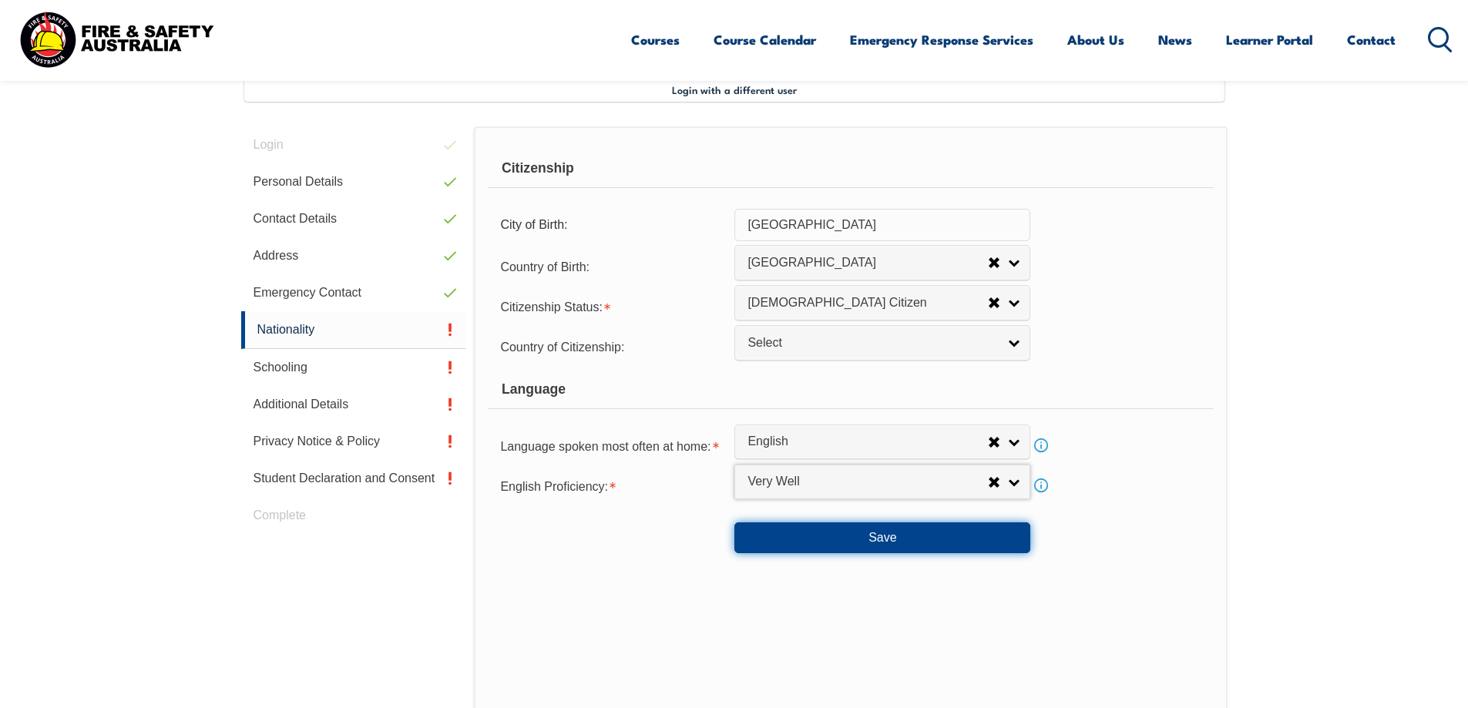
click at [832, 539] on button "Save" at bounding box center [882, 538] width 296 height 31
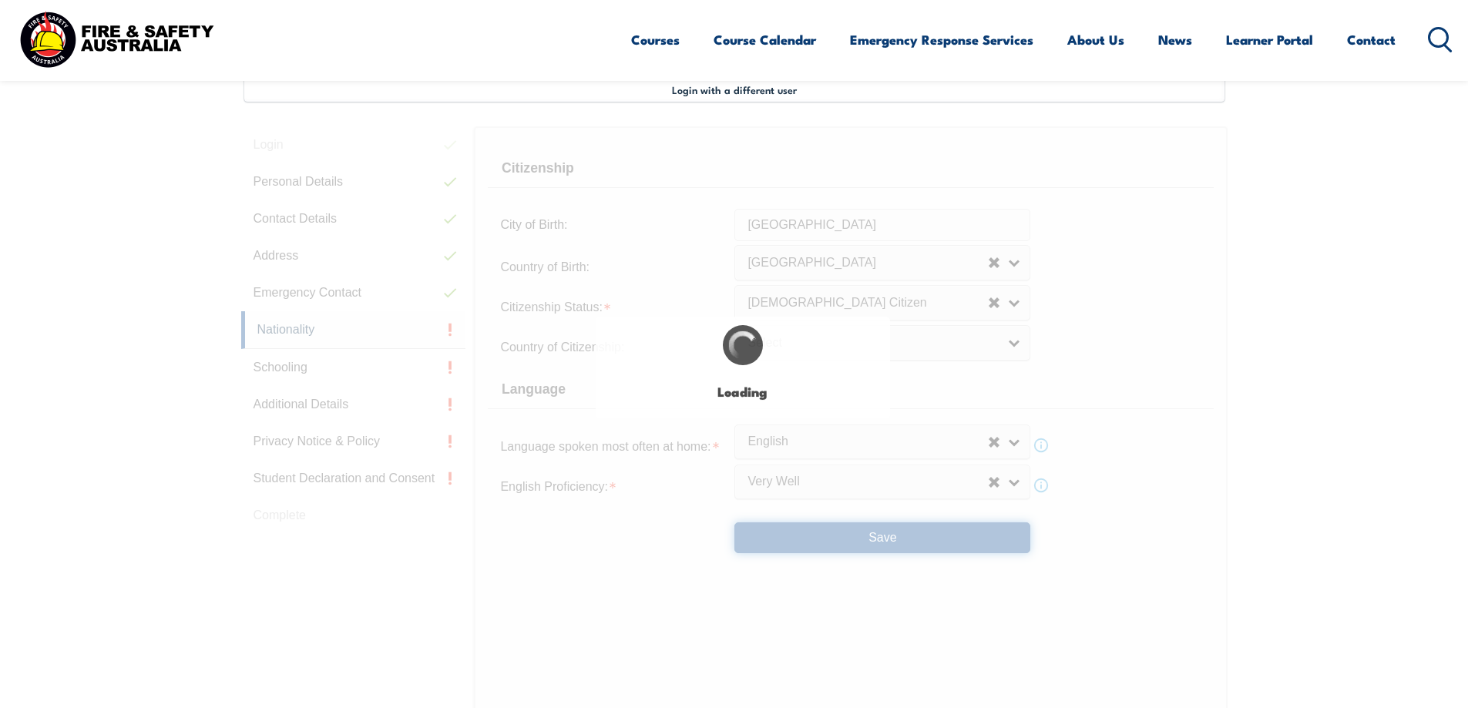
scroll to position [0, 0]
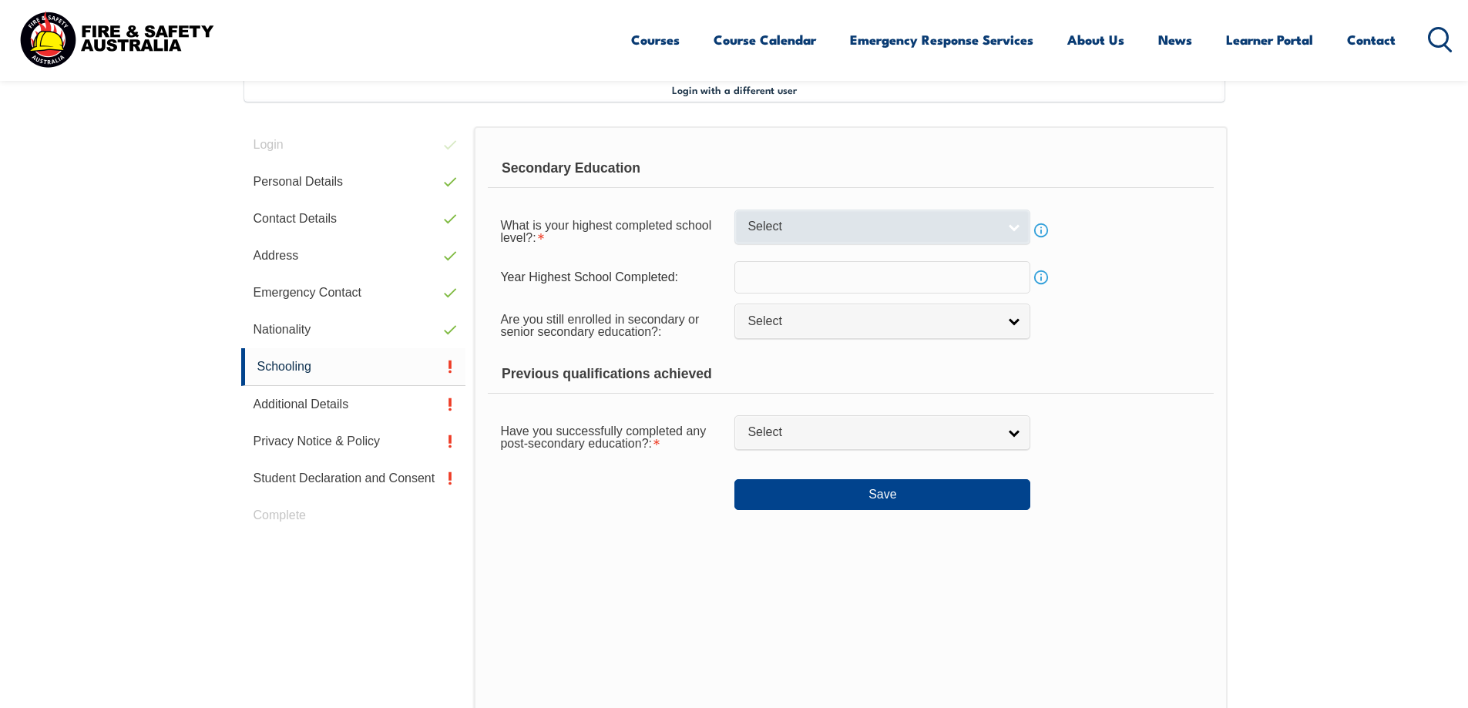
click at [849, 223] on span "Select" at bounding box center [873, 227] width 250 height 16
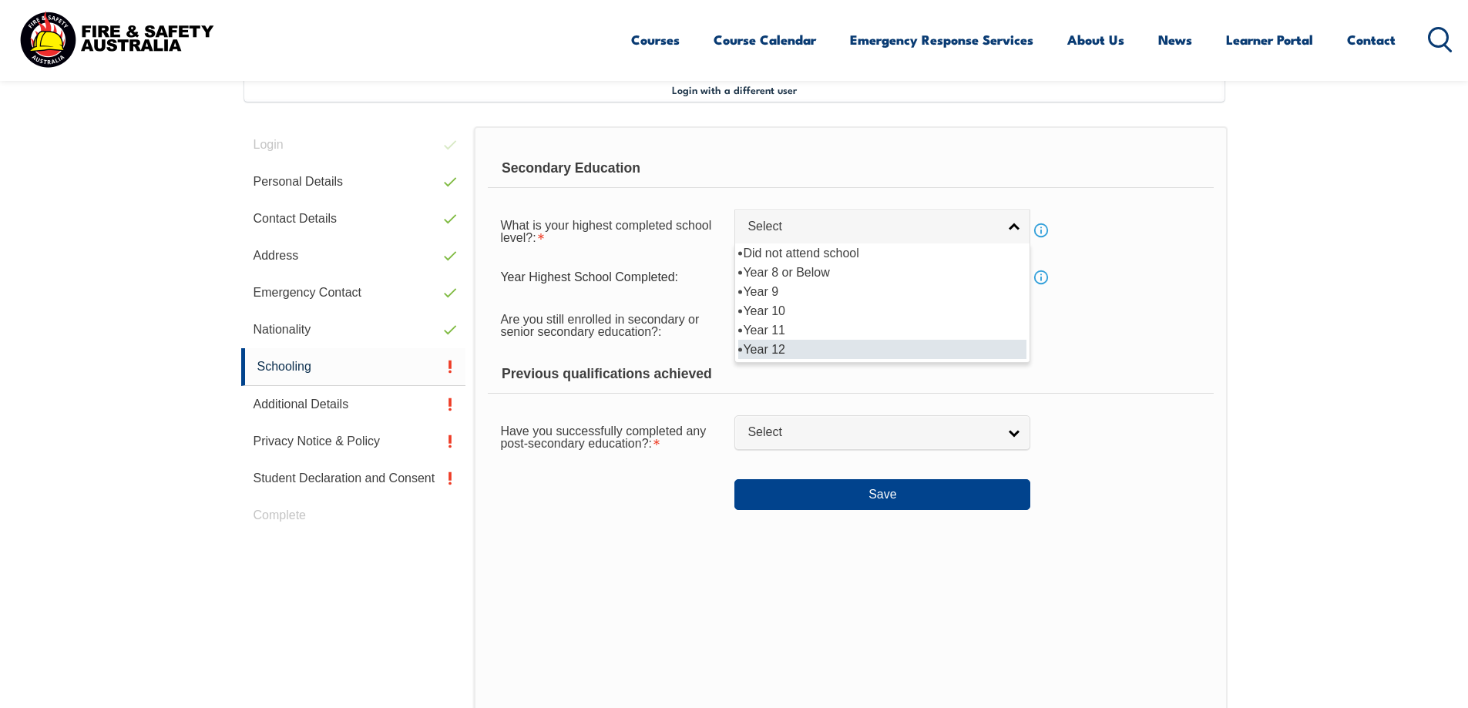
click at [792, 341] on li "Year 12" at bounding box center [882, 349] width 288 height 19
select select "12"
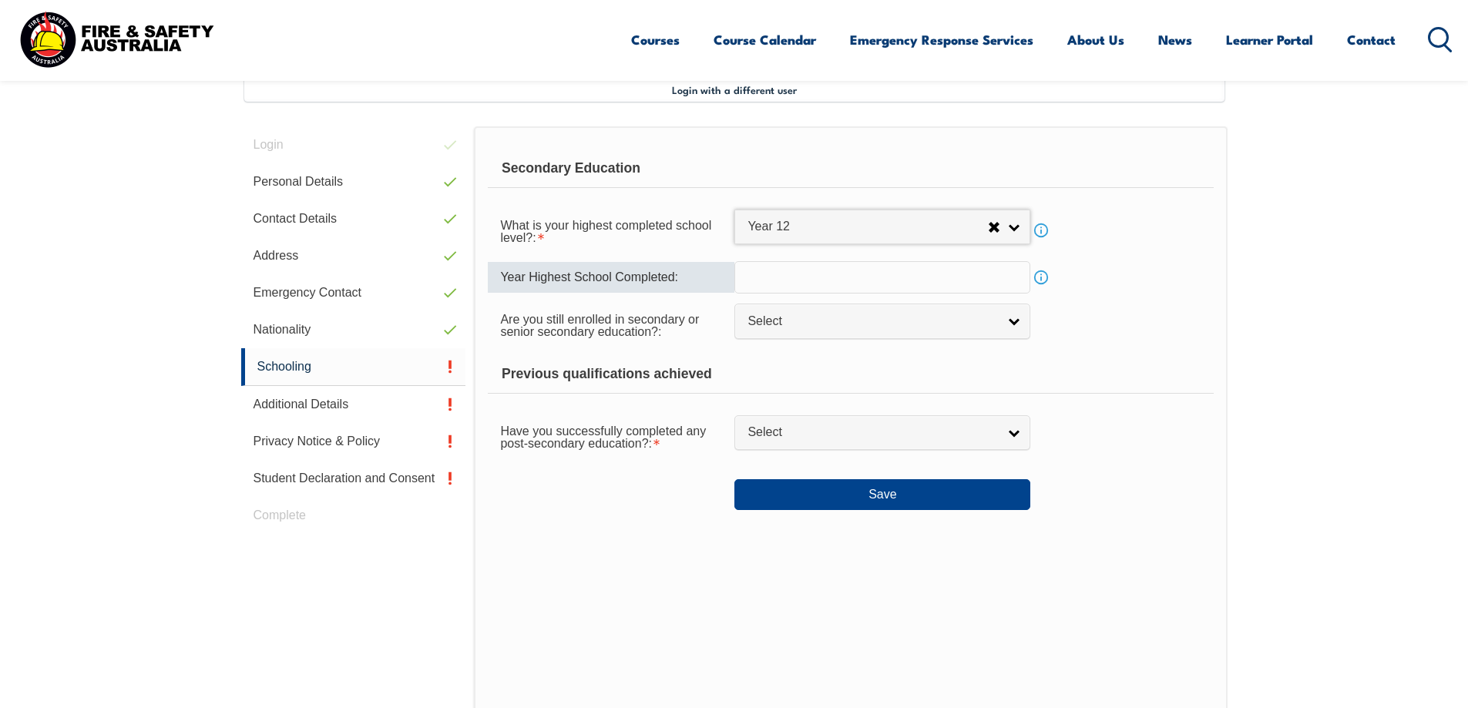
click at [813, 285] on input "text" at bounding box center [882, 277] width 296 height 32
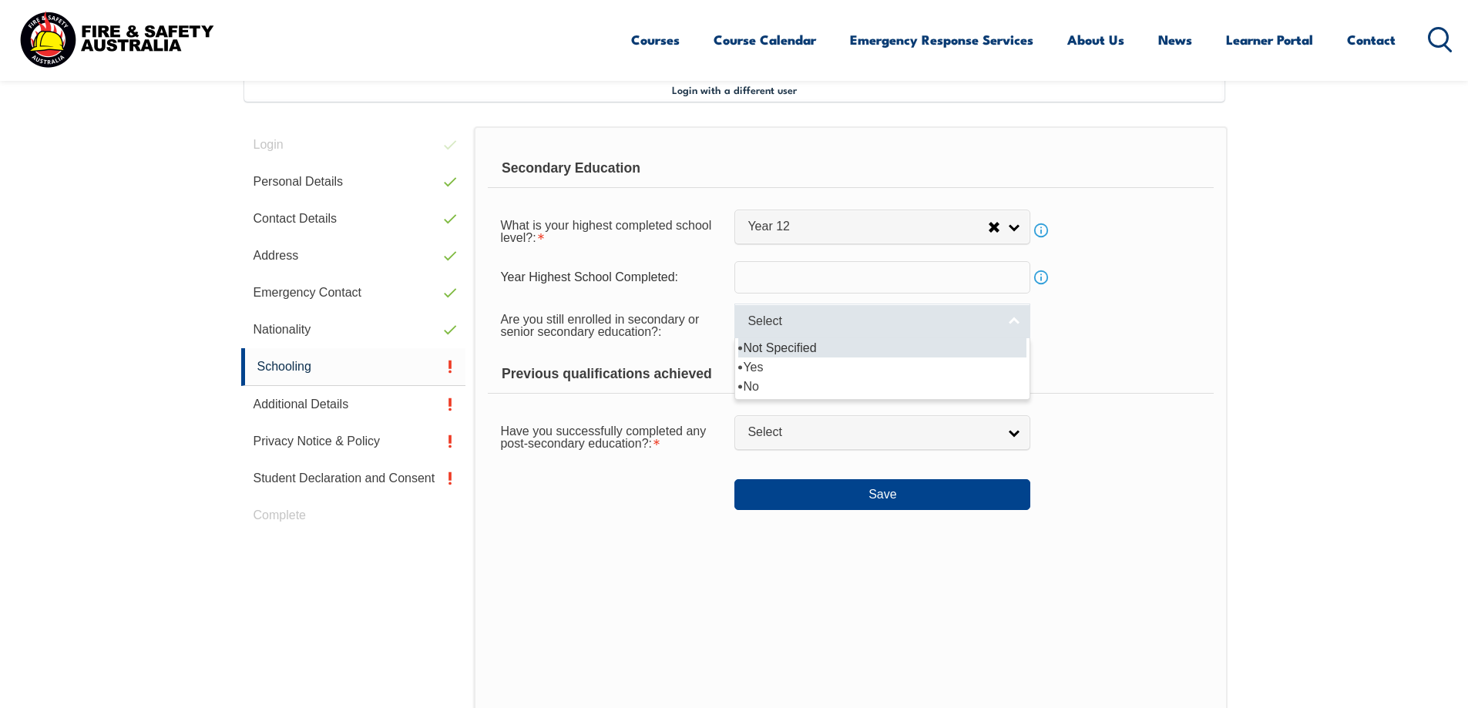
click at [993, 324] on span "Select" at bounding box center [873, 322] width 250 height 16
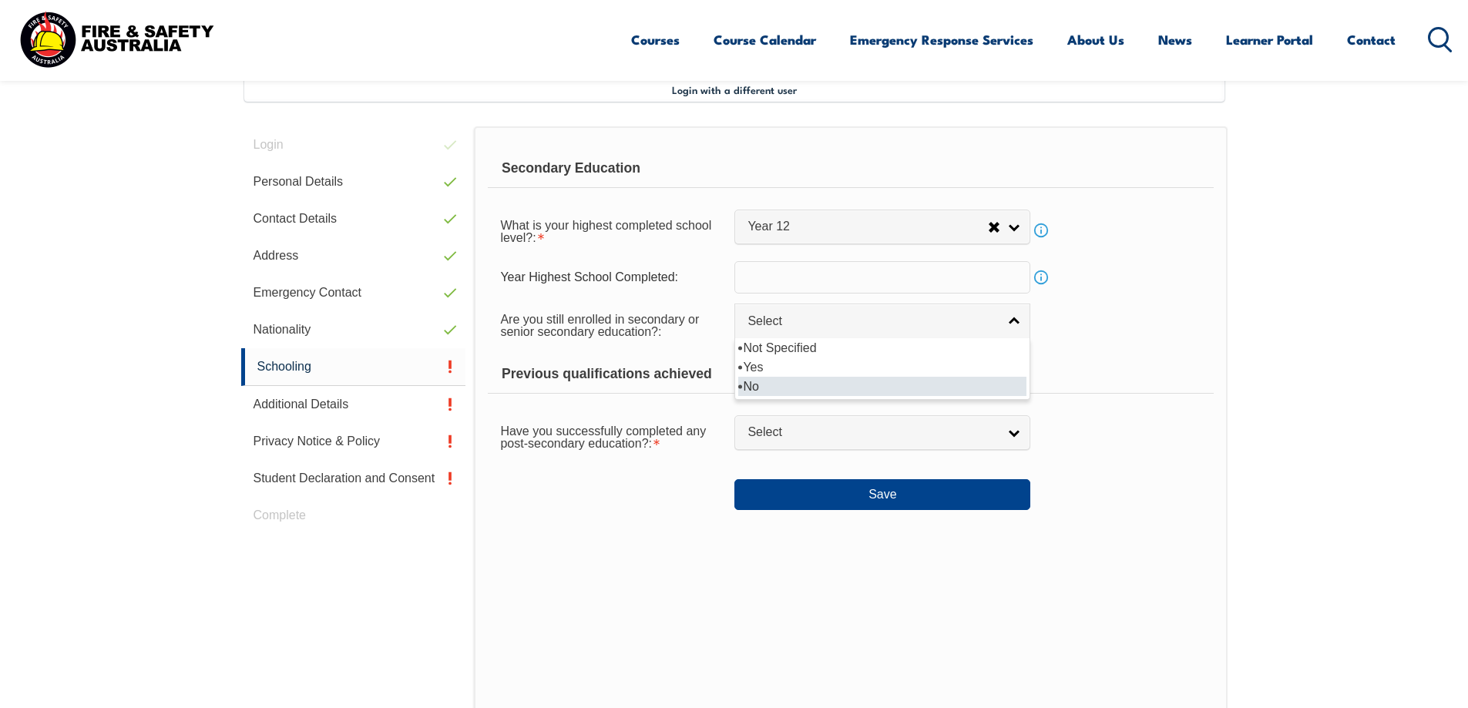
click at [852, 381] on li "No" at bounding box center [882, 386] width 288 height 19
select select "false"
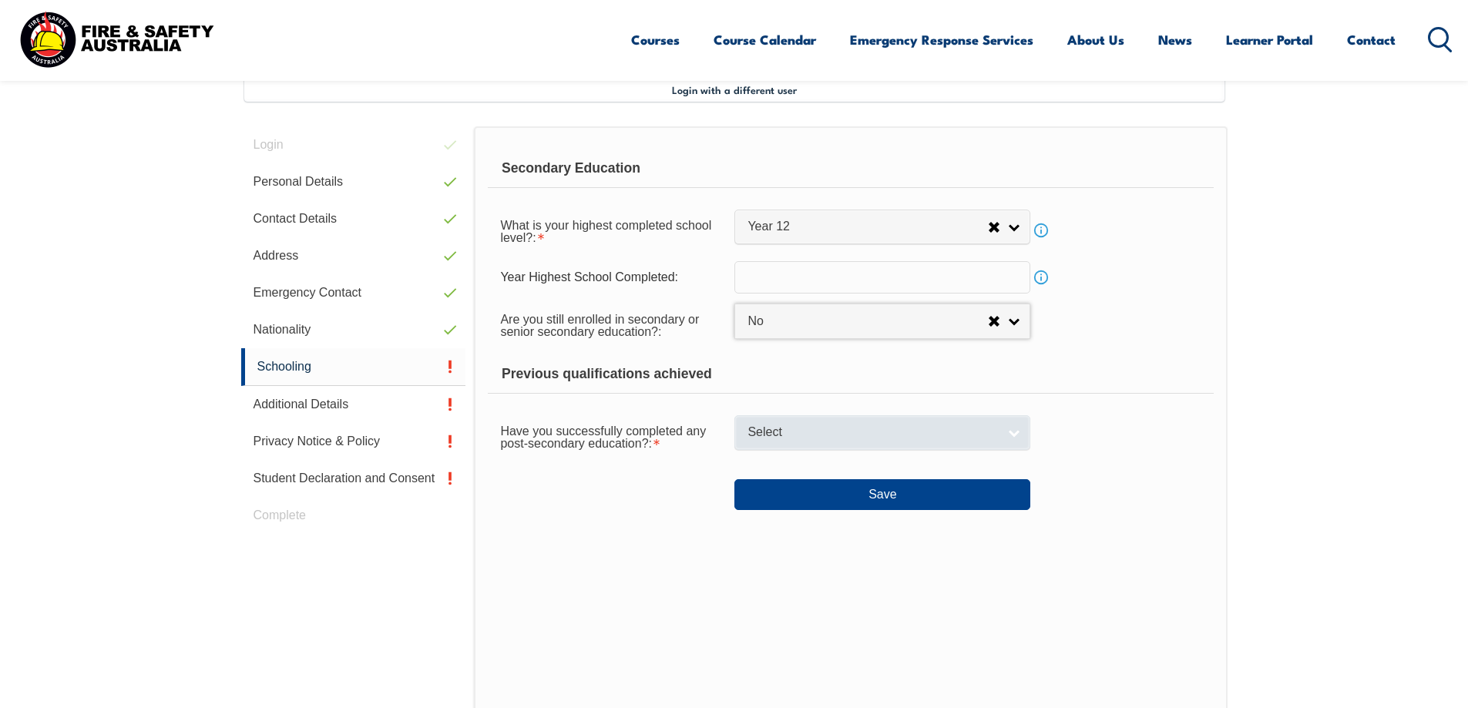
click at [976, 424] on link "Select" at bounding box center [882, 432] width 296 height 35
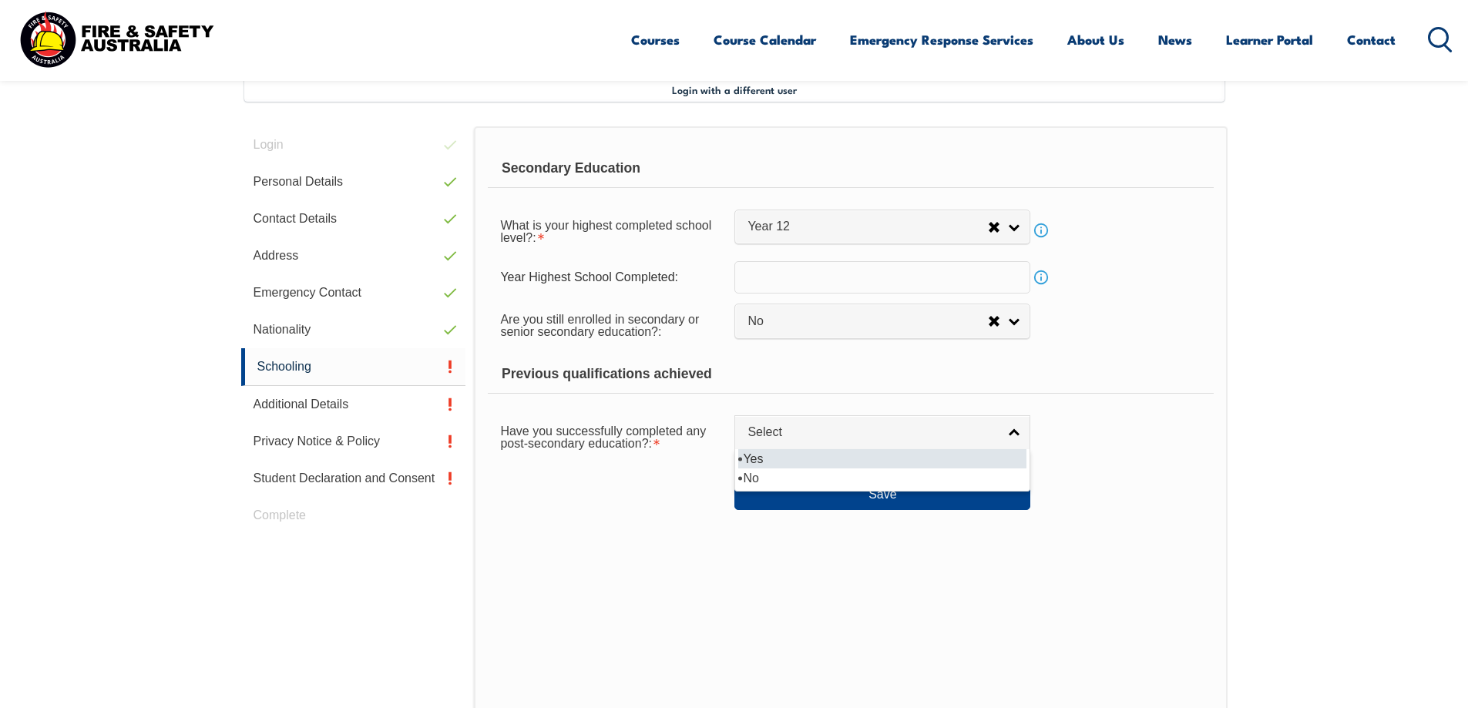
click at [895, 456] on li "Yes" at bounding box center [882, 458] width 288 height 19
select select "true"
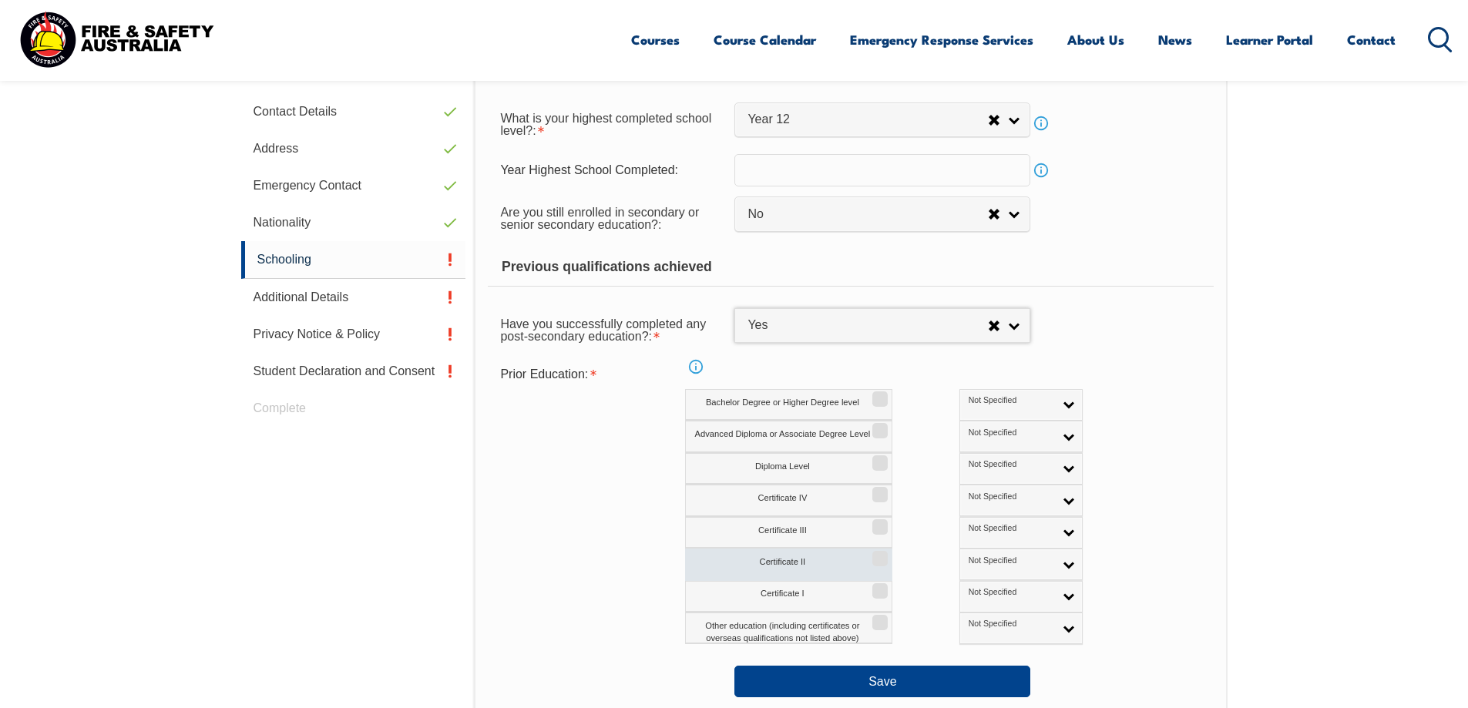
scroll to position [709, 0]
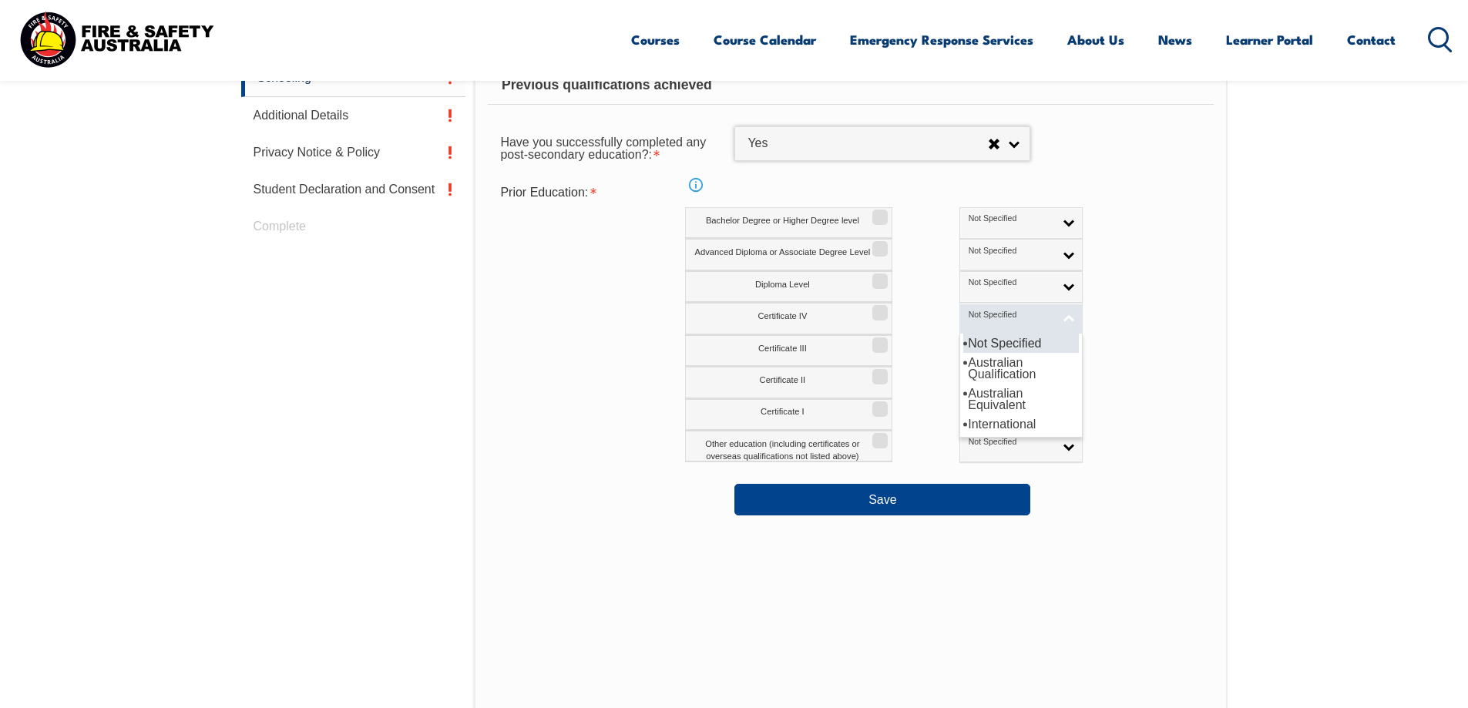
click at [959, 322] on link "Not Specified" at bounding box center [1020, 319] width 123 height 32
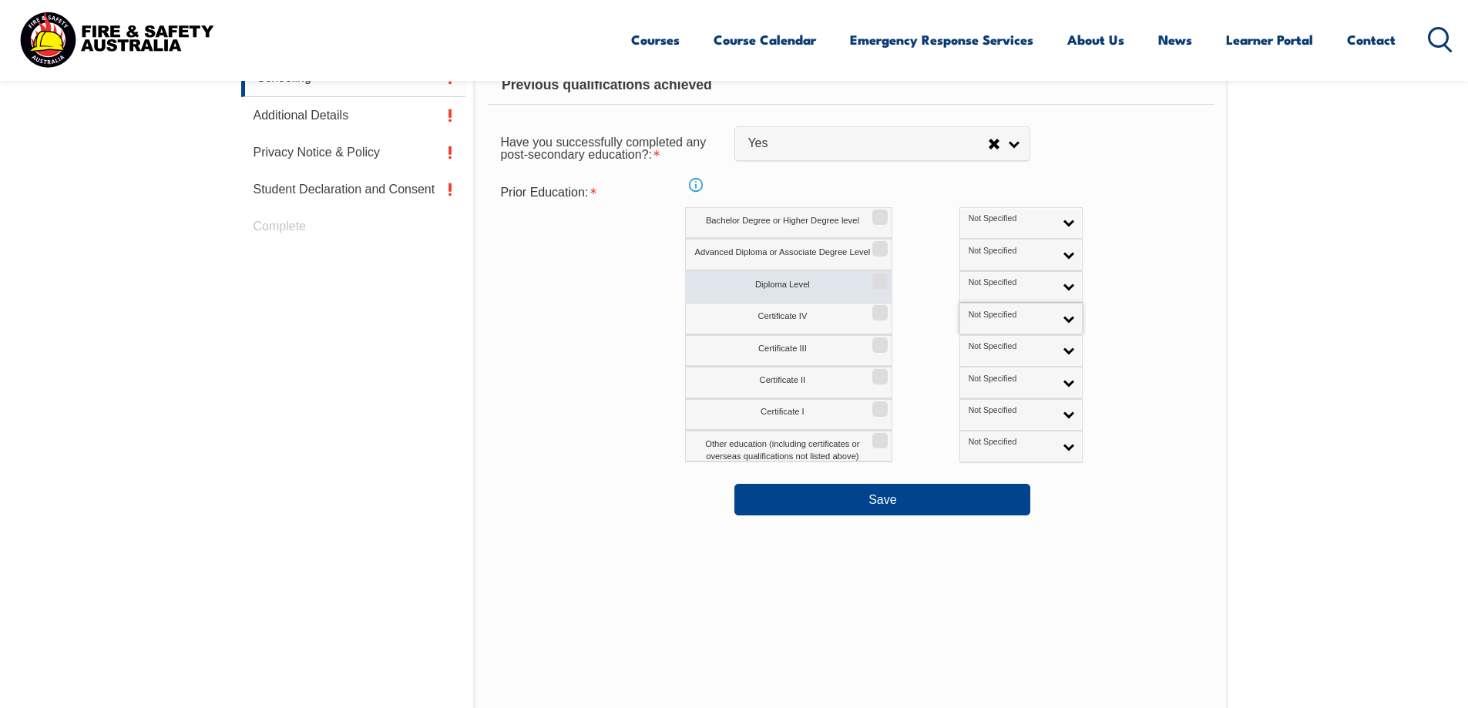
click at [872, 301] on label "Diploma Level" at bounding box center [788, 287] width 207 height 32
click at [873, 277] on input "Diploma Level" at bounding box center [877, 276] width 9 height 2
click at [876, 288] on label "Diploma Level" at bounding box center [788, 287] width 207 height 32
click at [876, 277] on input "Diploma Level" at bounding box center [877, 276] width 9 height 2
checkbox input "false"
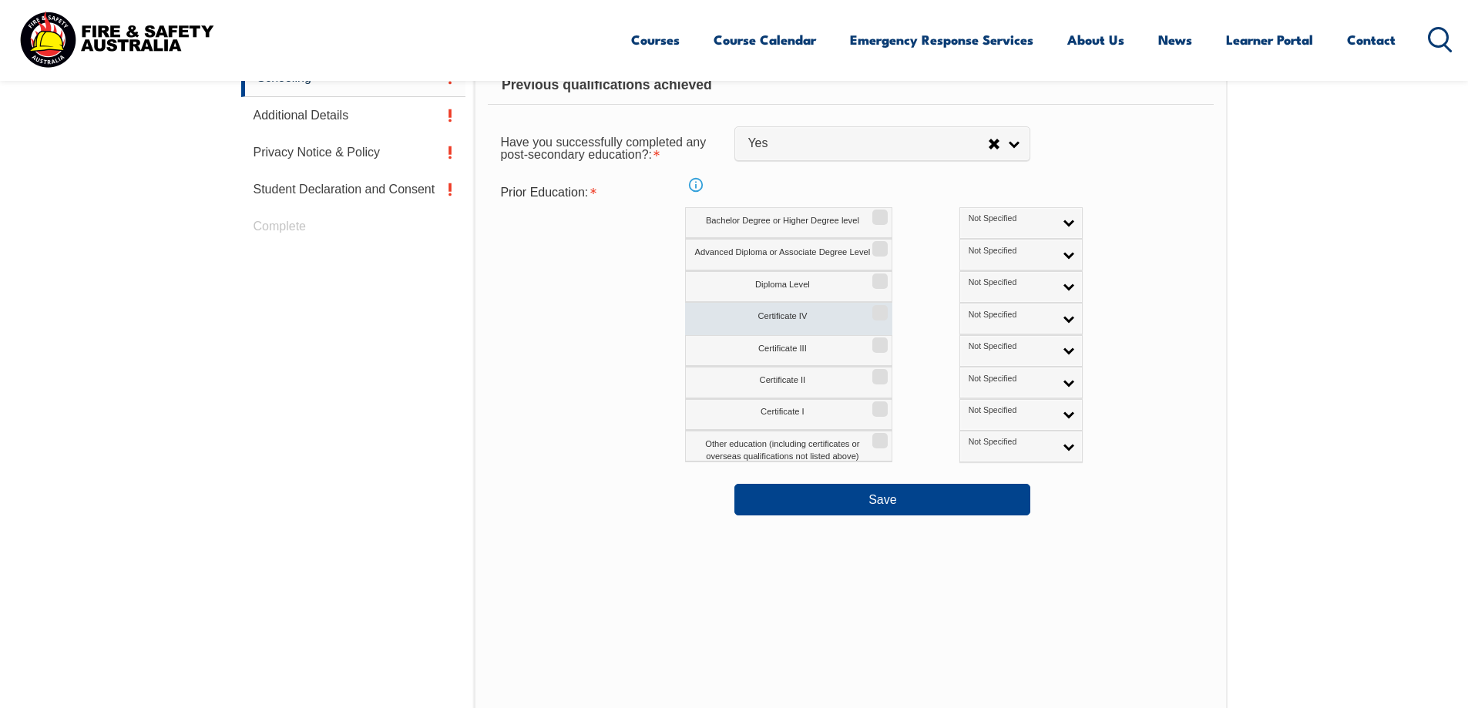
click at [880, 307] on input "Certificate IV" at bounding box center [877, 308] width 9 height 2
checkbox input "true"
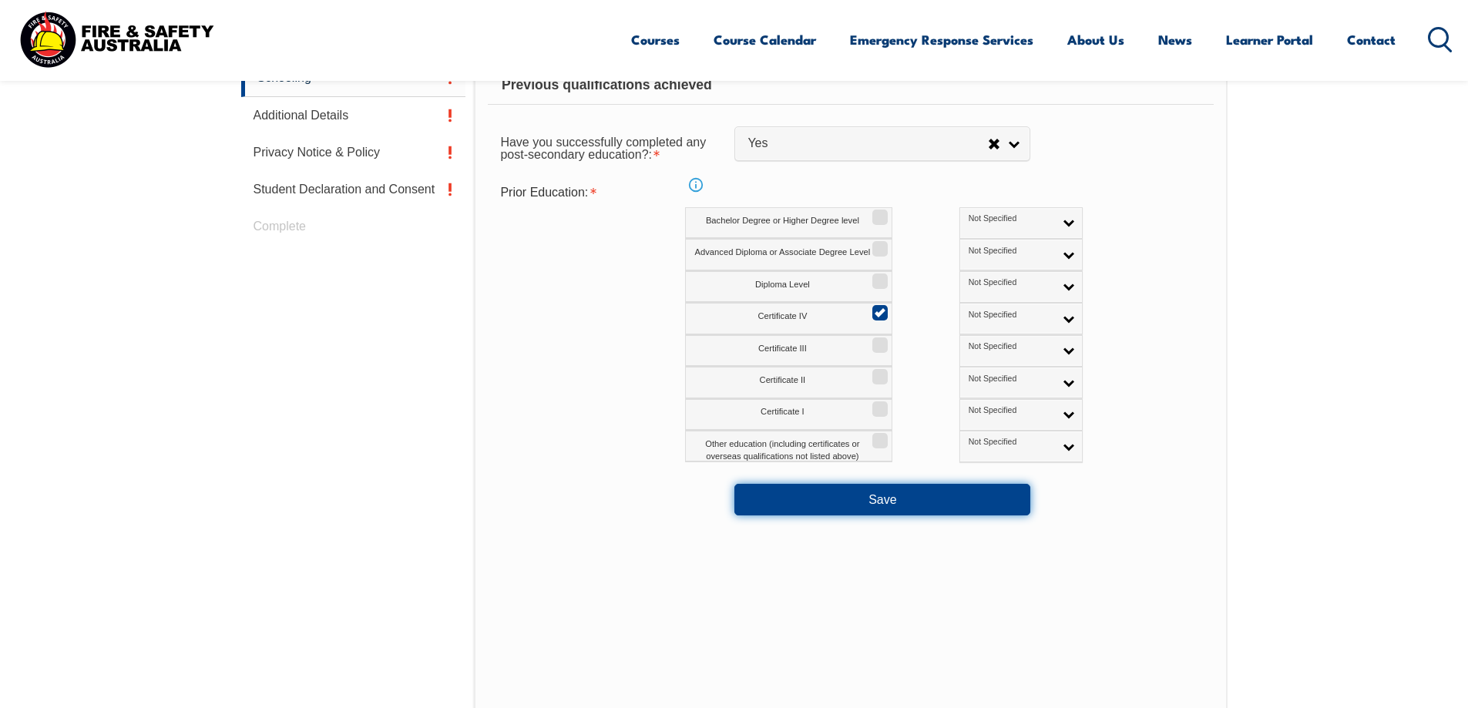
click at [899, 488] on button "Save" at bounding box center [882, 499] width 296 height 31
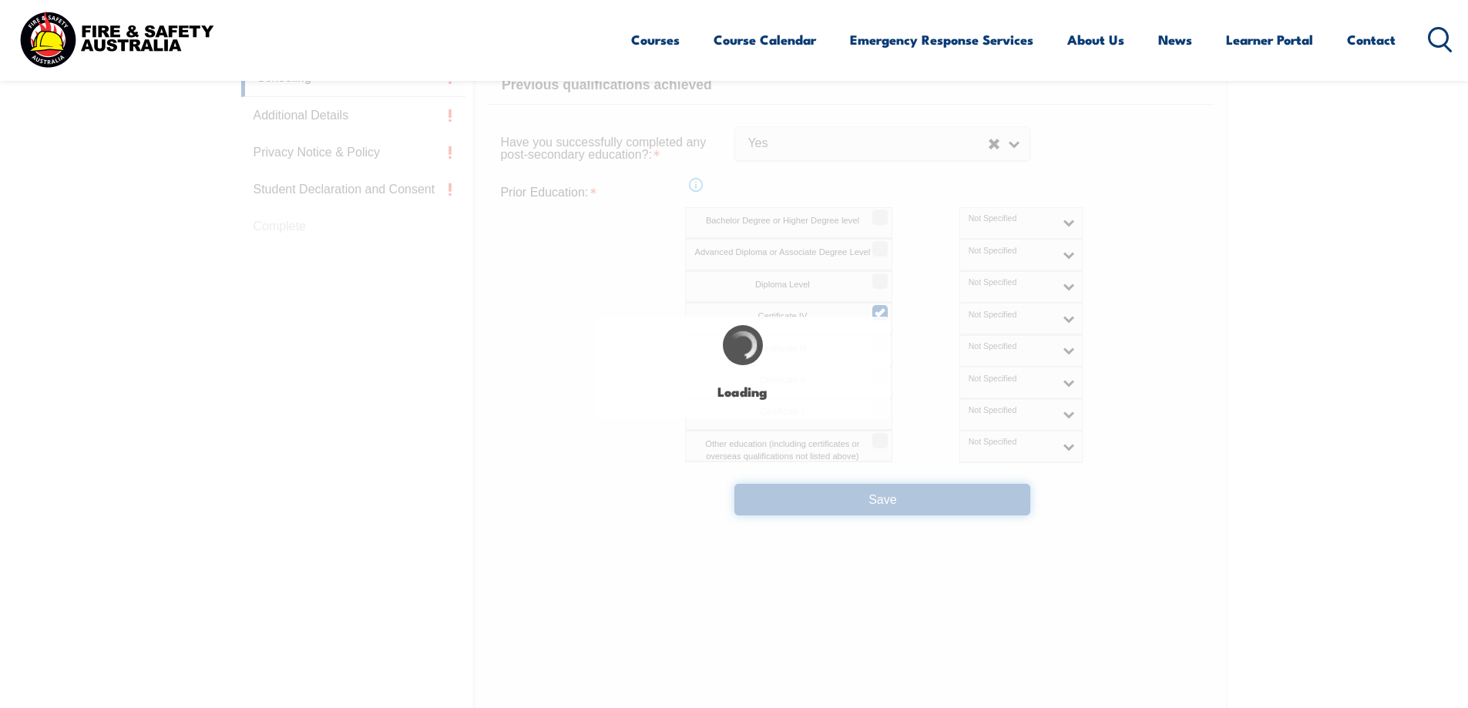
select select
select select "false"
select select "true"
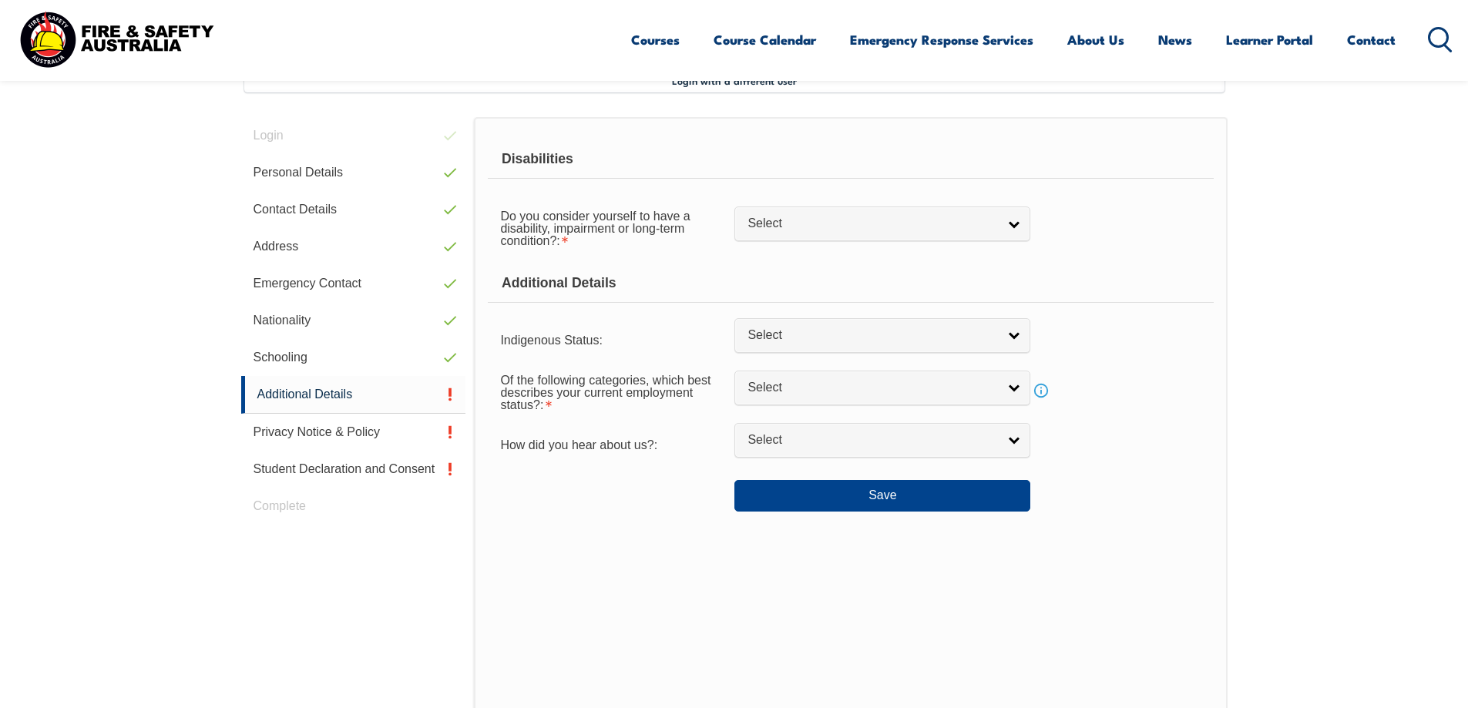
scroll to position [420, 0]
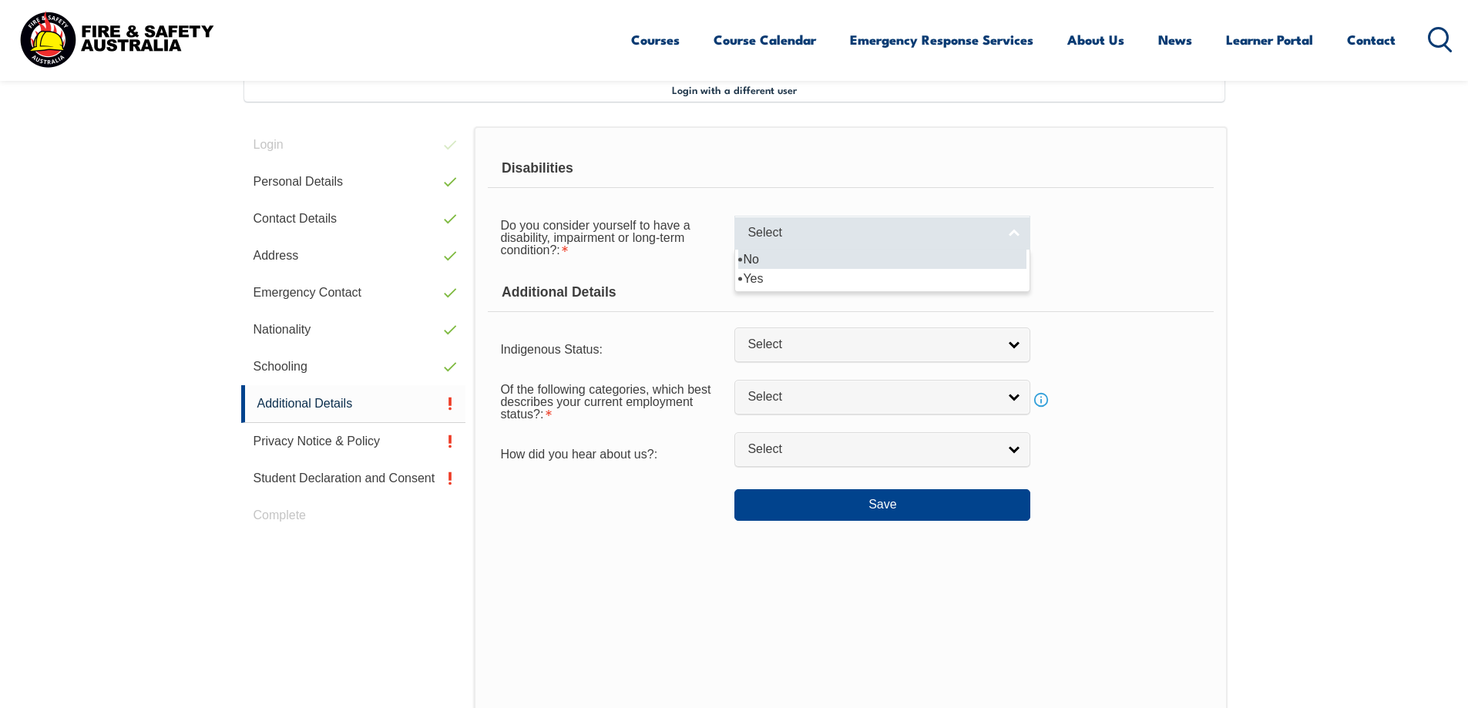
click at [836, 237] on span "Select" at bounding box center [873, 233] width 250 height 16
click at [805, 256] on li "No" at bounding box center [882, 259] width 288 height 19
select select "false"
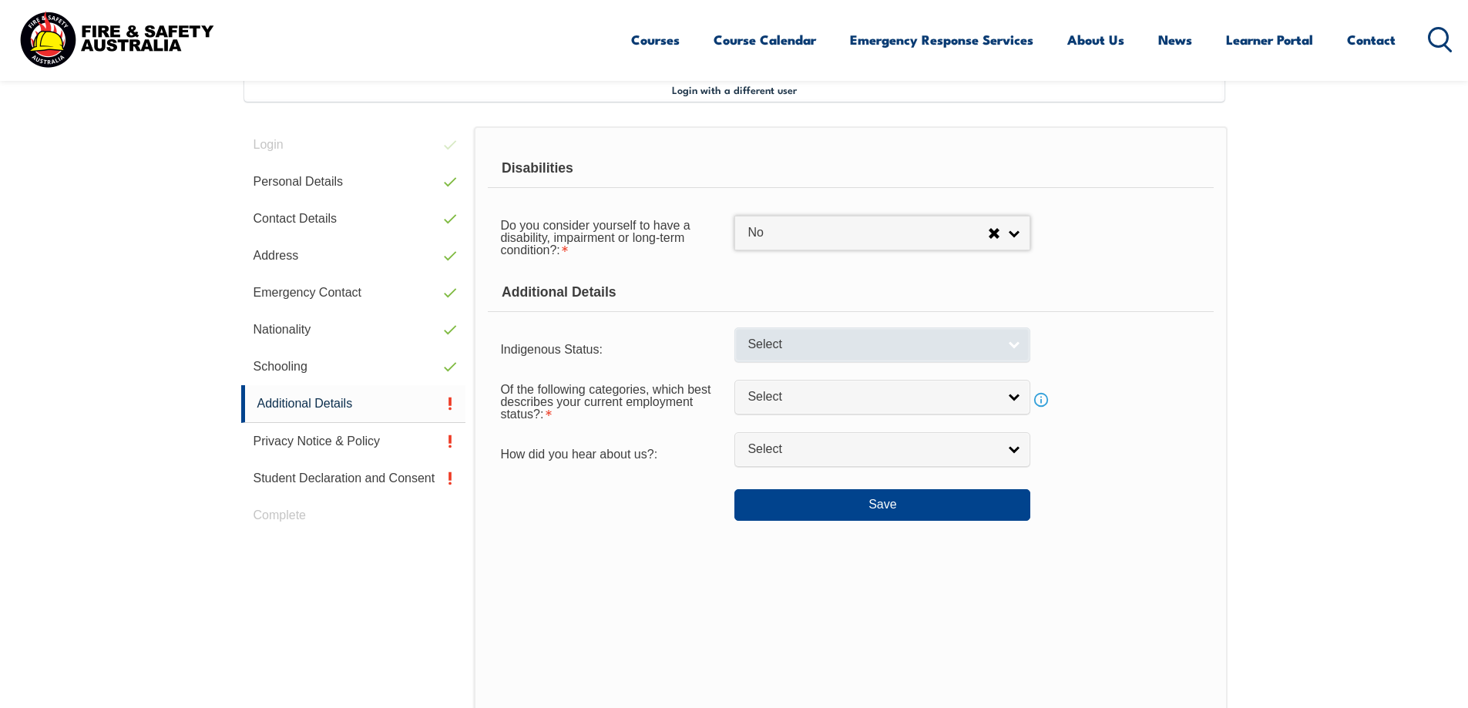
click at [907, 355] on link "Select" at bounding box center [882, 345] width 296 height 35
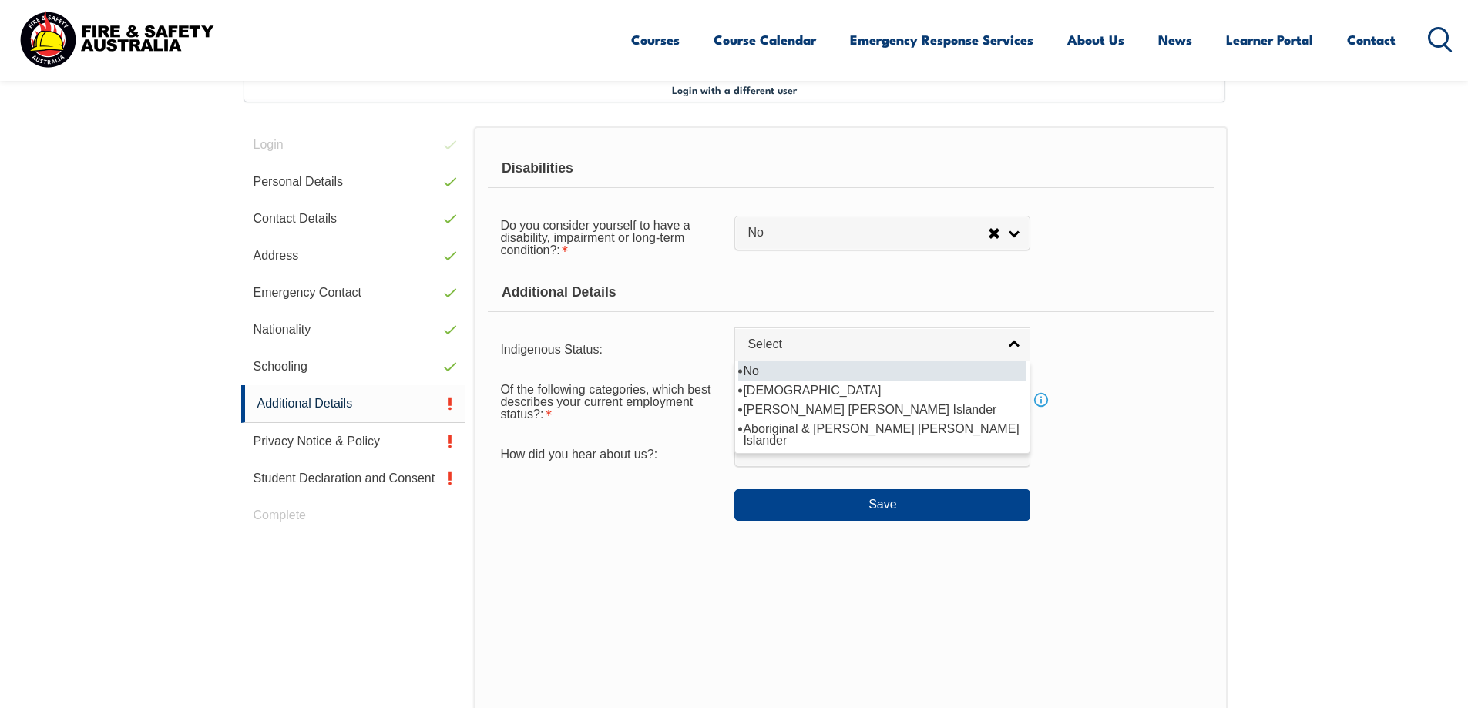
click at [896, 363] on li "No" at bounding box center [882, 370] width 288 height 19
select select "4"
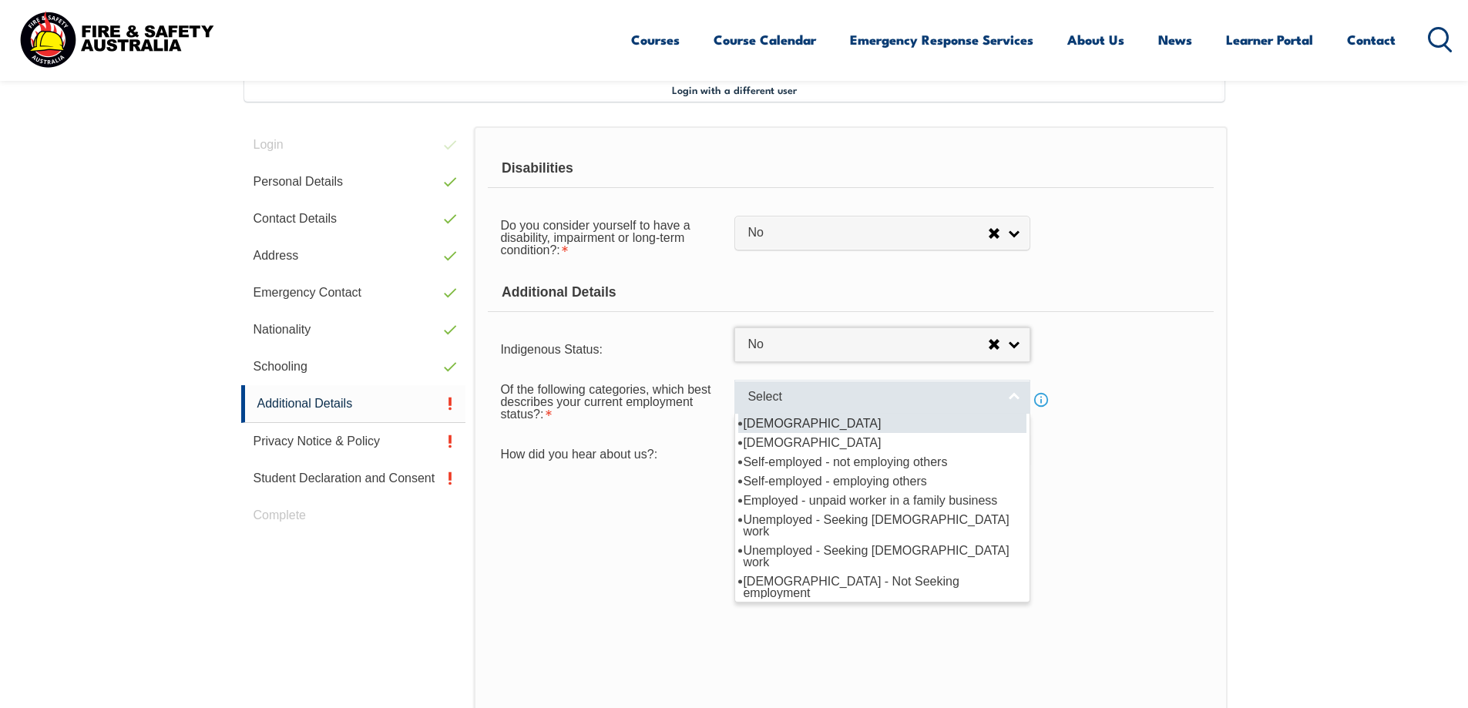
click at [886, 392] on span "Select" at bounding box center [873, 397] width 250 height 16
click at [845, 427] on li "[DEMOGRAPHIC_DATA]" at bounding box center [882, 423] width 288 height 19
select select "1"
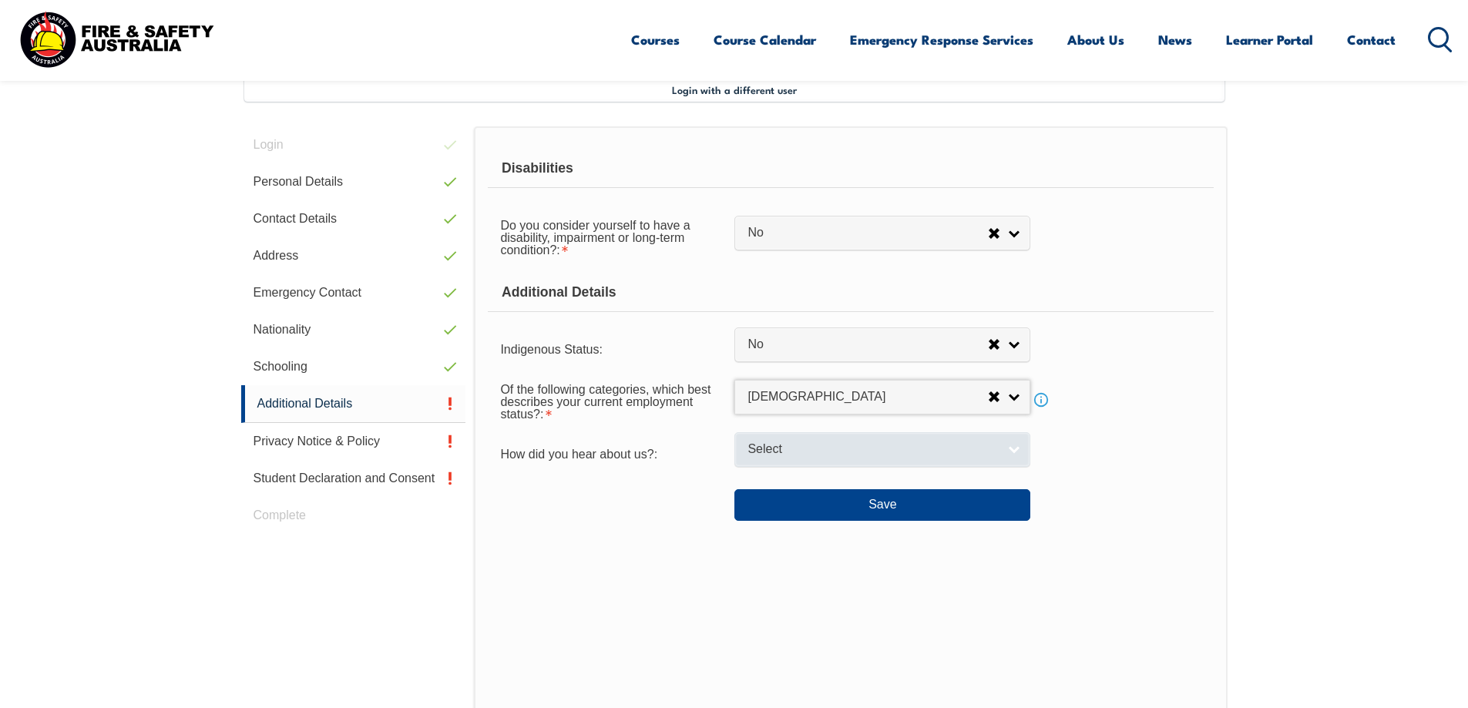
click at [848, 449] on span "Select" at bounding box center [873, 450] width 250 height 16
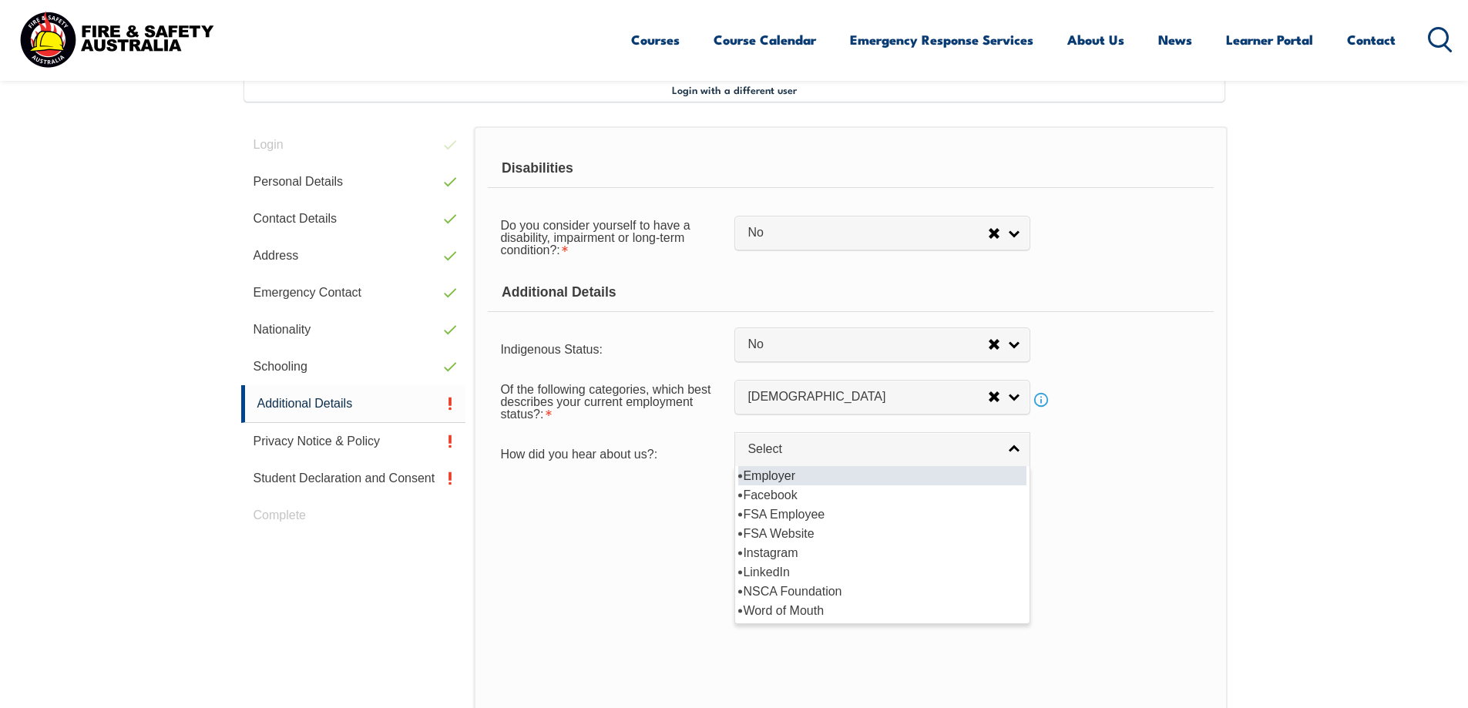
click at [814, 479] on li "Employer" at bounding box center [882, 475] width 288 height 19
select select "8019"
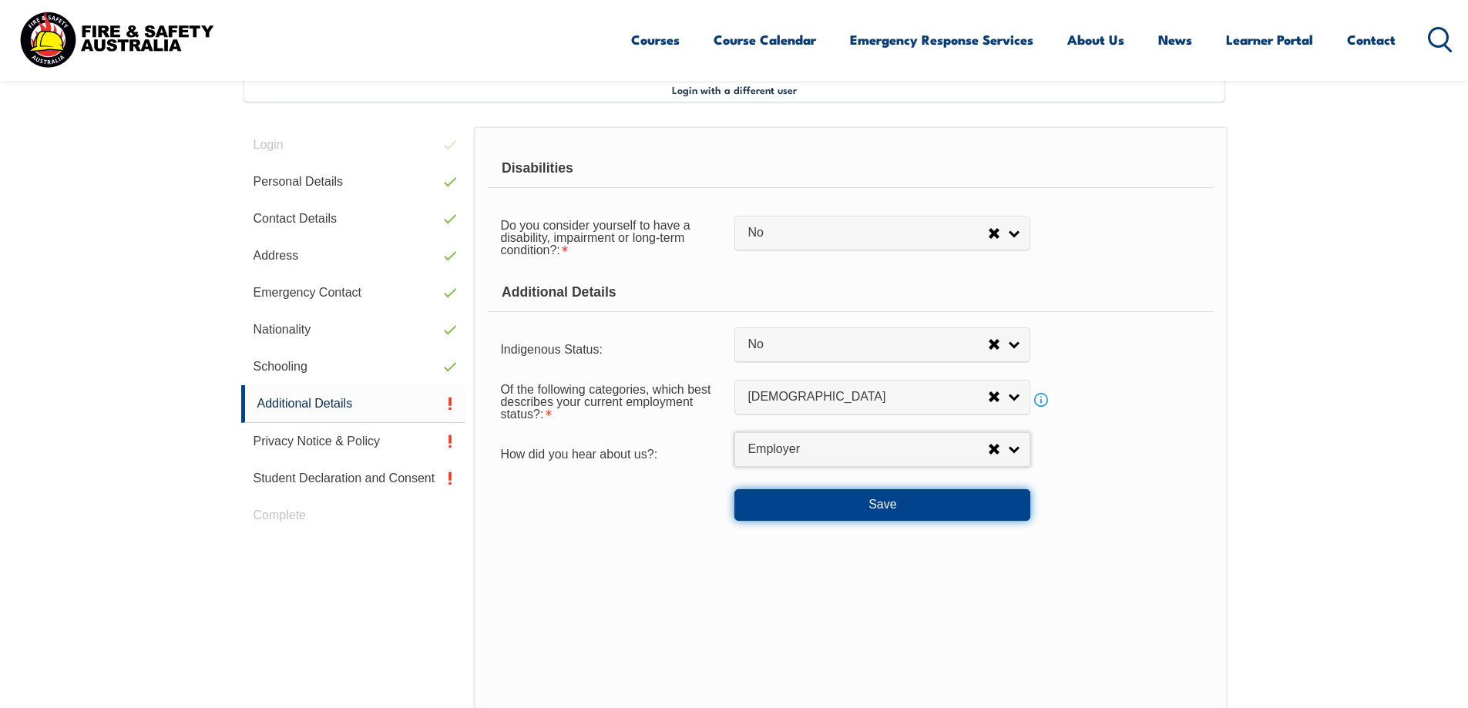
click at [826, 506] on button "Save" at bounding box center [882, 504] width 296 height 31
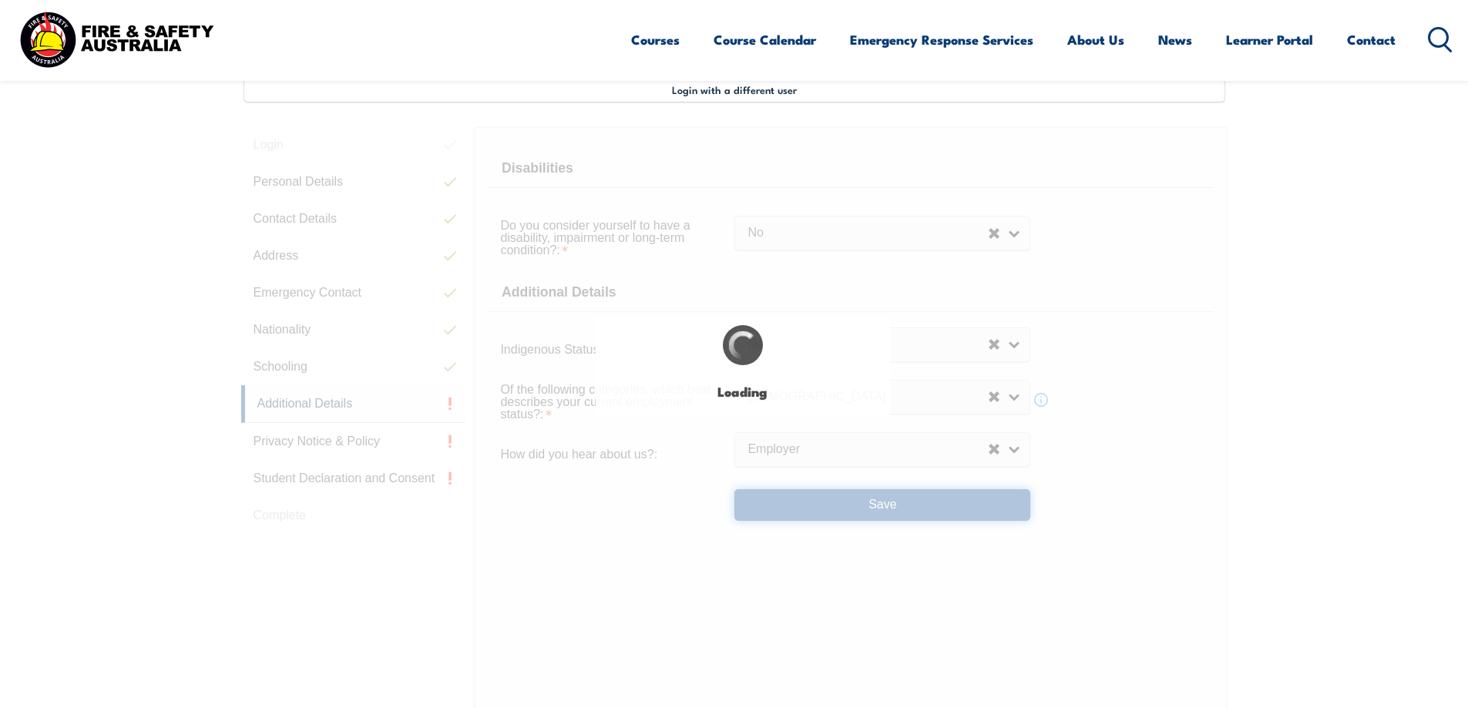
select select "false"
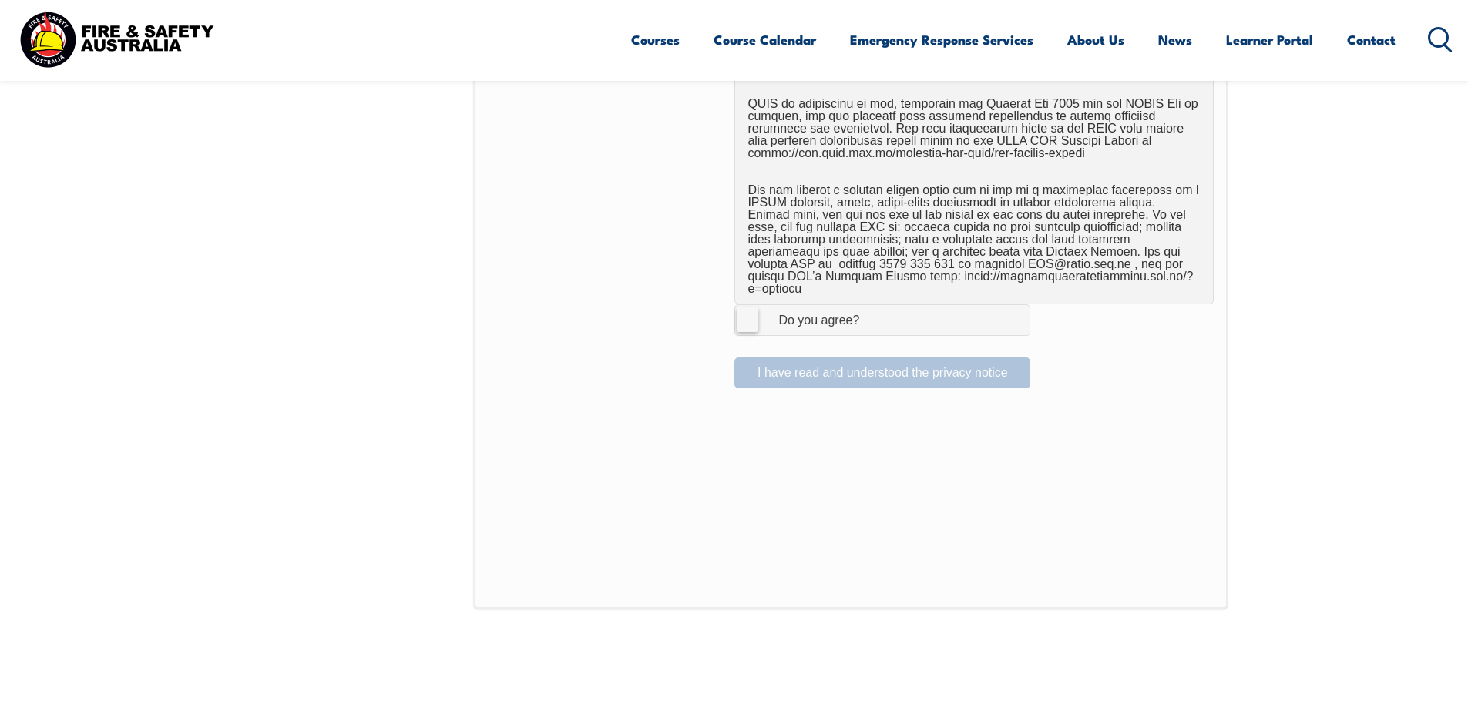
scroll to position [1017, 0]
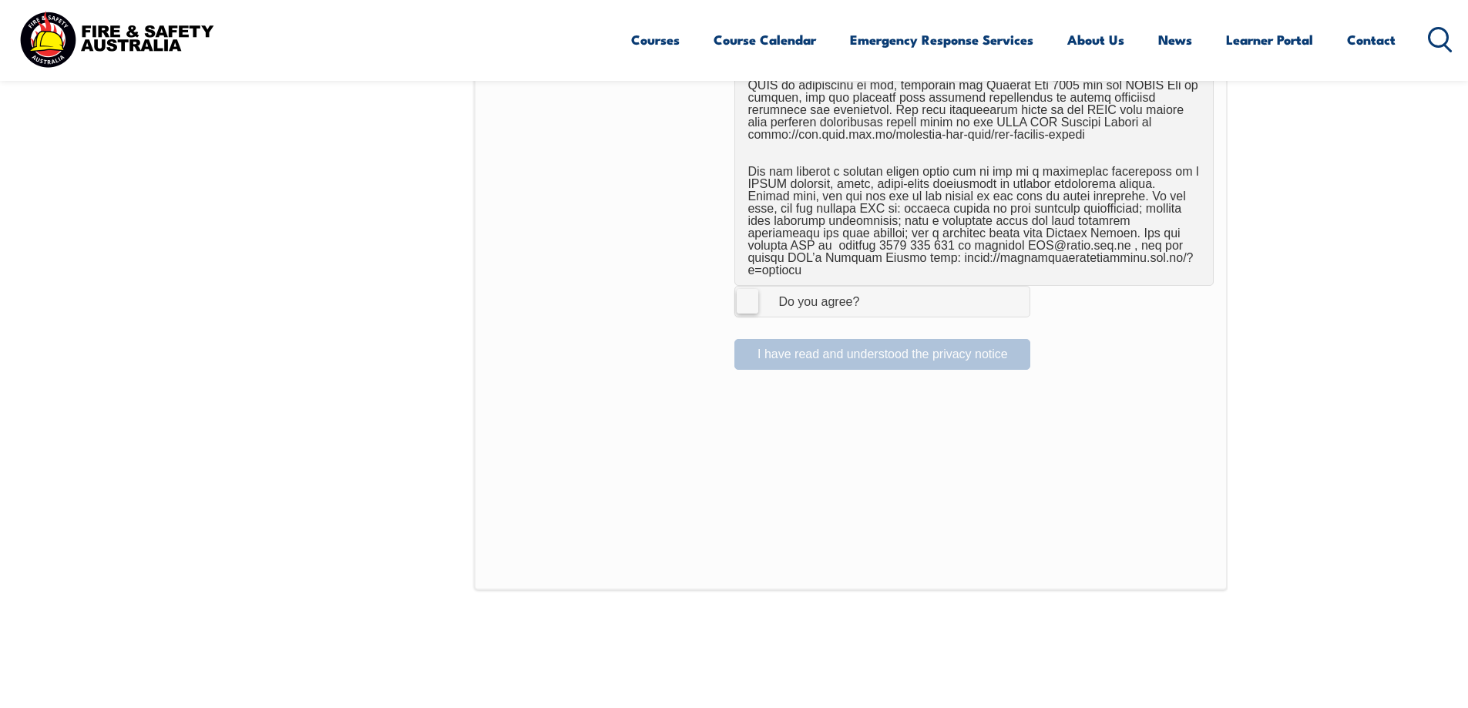
click at [756, 294] on label "I Agree Do you agree?" at bounding box center [882, 301] width 296 height 31
click at [872, 294] on input "I Agree Do you agree?" at bounding box center [885, 301] width 26 height 29
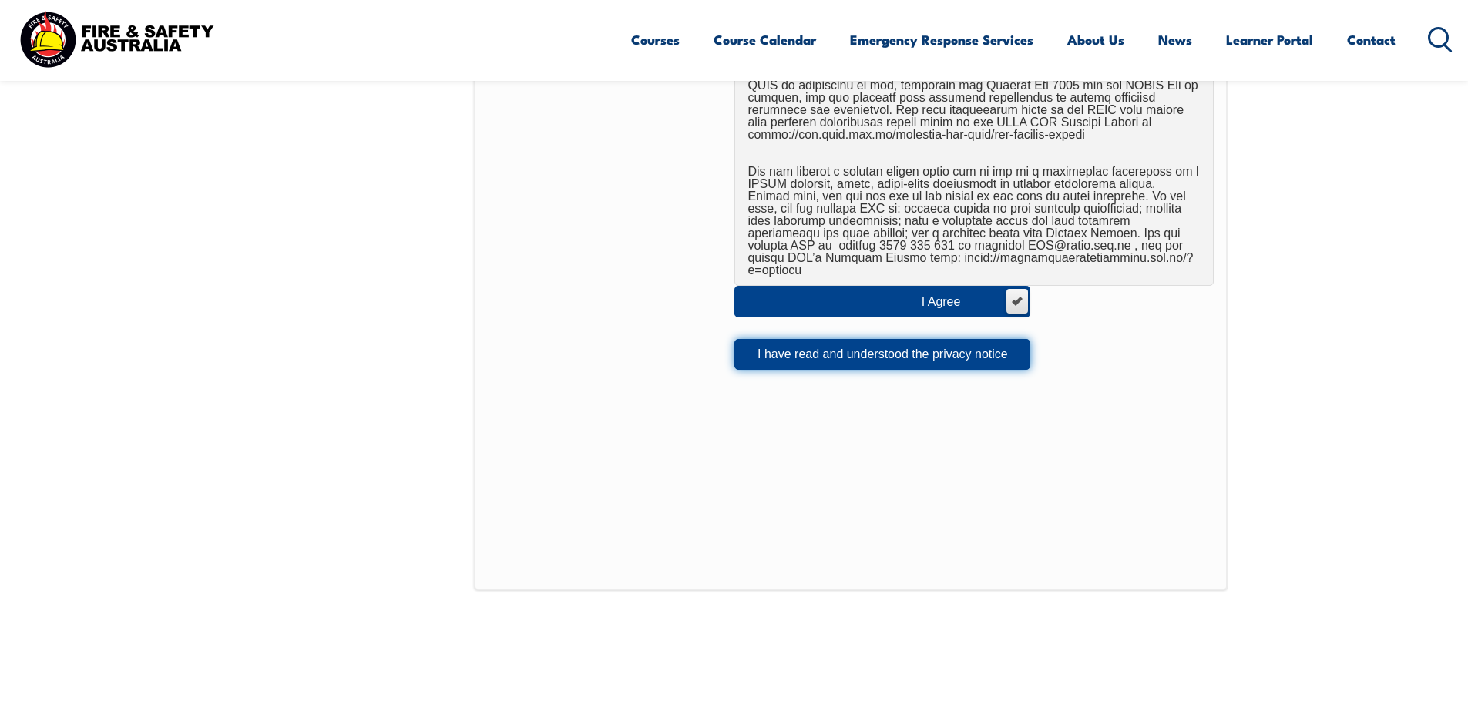
click at [809, 339] on button "I have read and understood the privacy notice" at bounding box center [882, 354] width 296 height 31
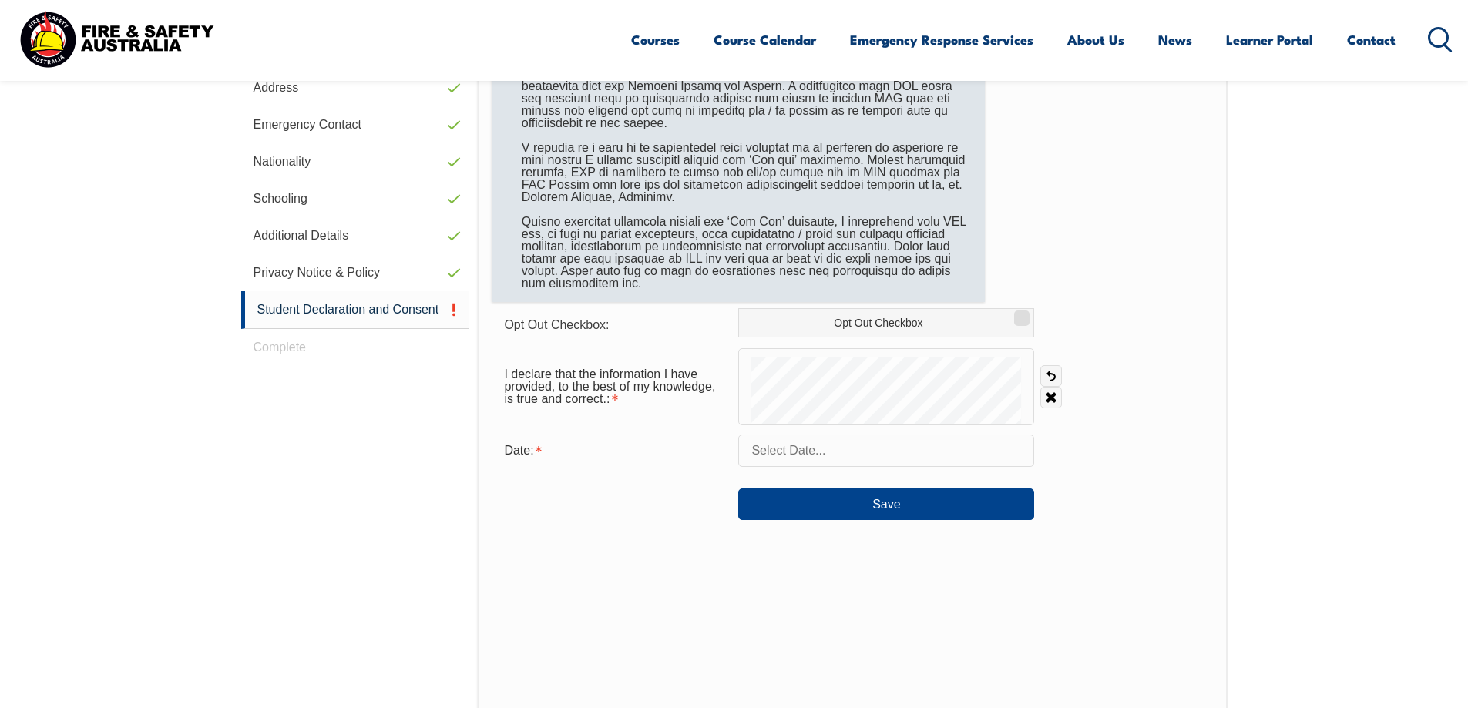
scroll to position [613, 0]
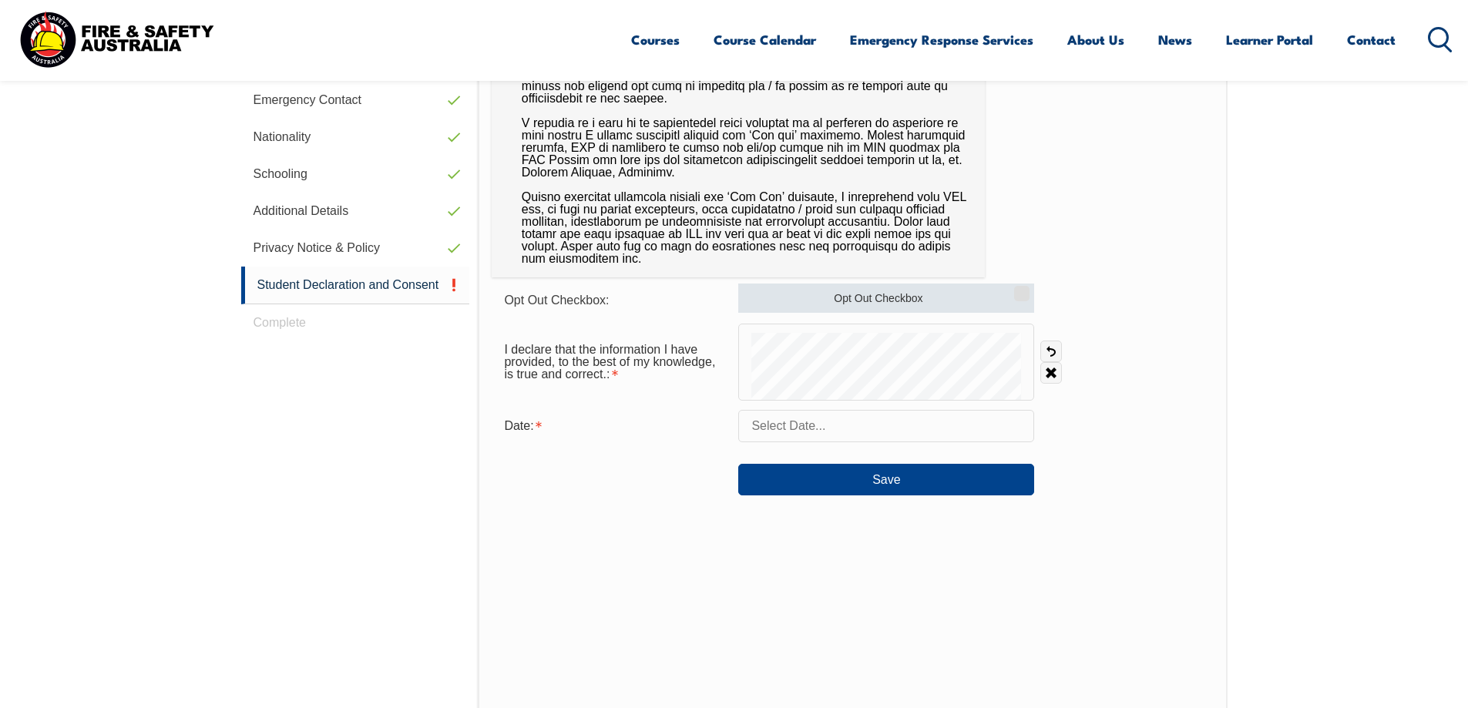
click at [976, 294] on label "Opt Out Checkbox" at bounding box center [886, 298] width 296 height 29
click at [1015, 289] on input "Opt Out Checkbox" at bounding box center [1019, 288] width 9 height 2
checkbox input "true"
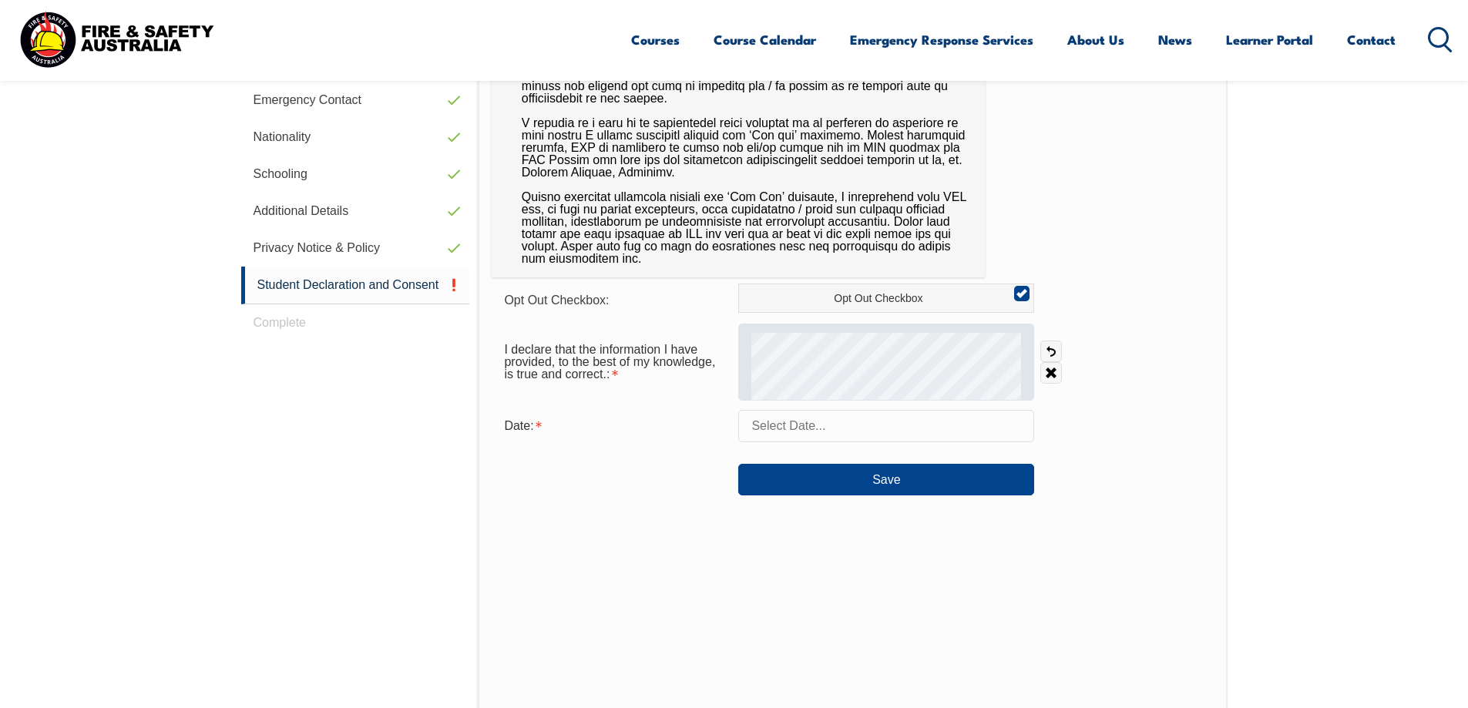
click at [1067, 378] on div "I declare that the information I have provided, to the best of my knowledge, is…" at bounding box center [852, 362] width 721 height 77
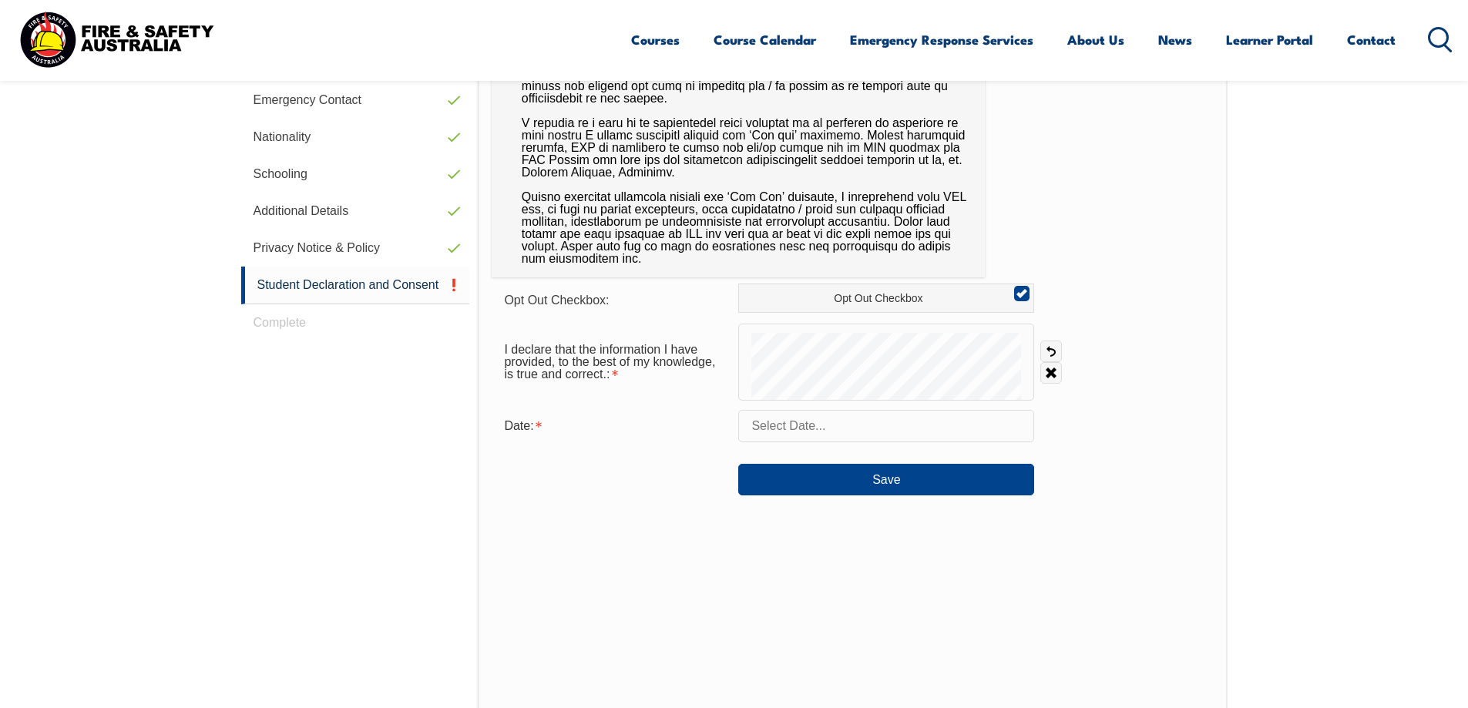
click at [878, 428] on input "text" at bounding box center [886, 426] width 296 height 32
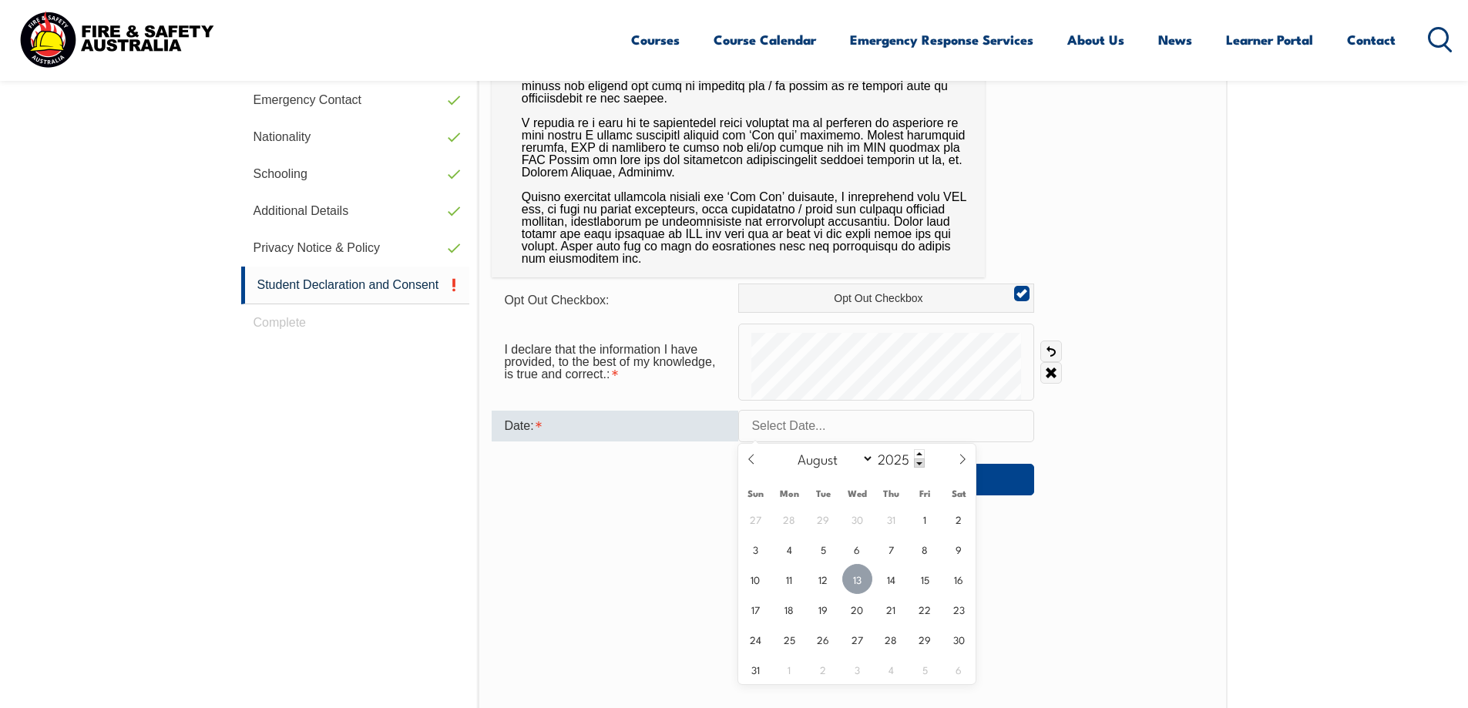
click at [856, 573] on span "13" at bounding box center [857, 579] width 30 height 30
type input "[DATE]"
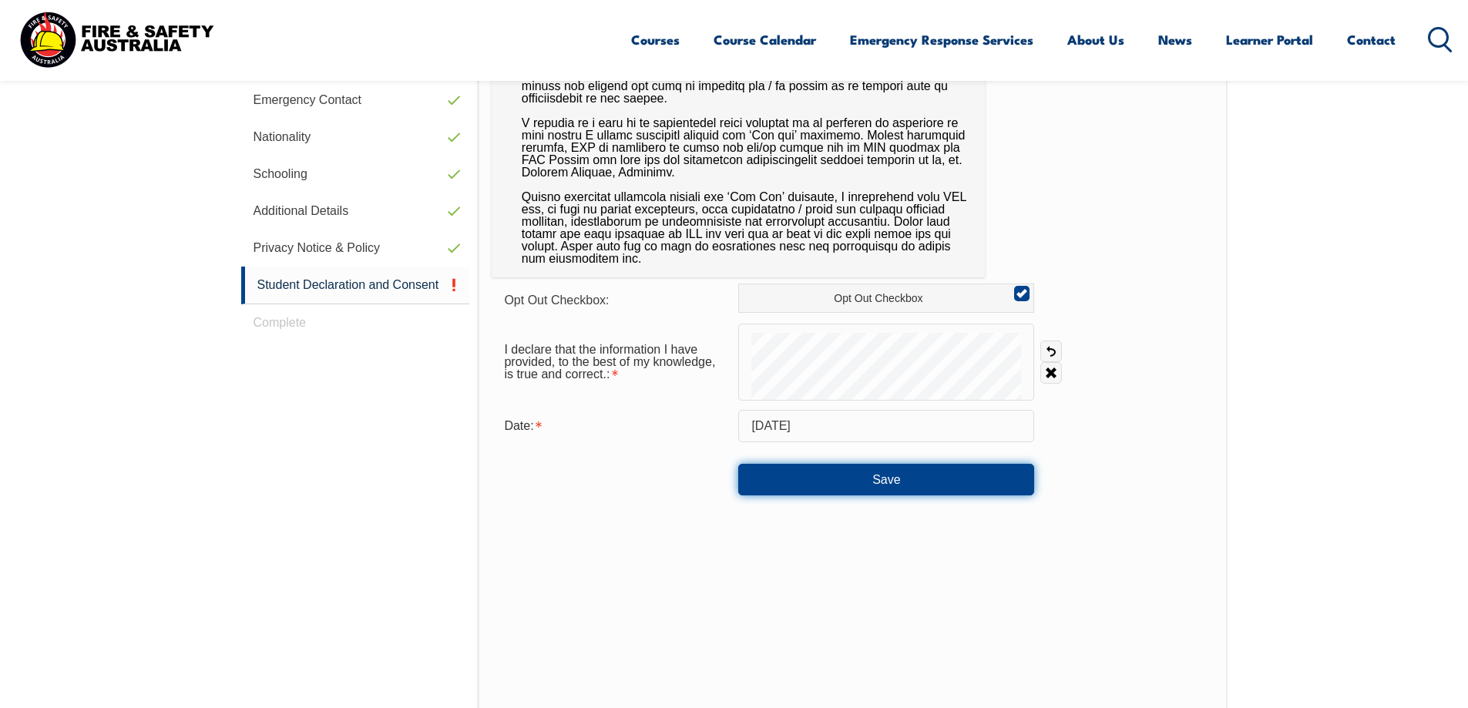
click at [856, 487] on button "Save" at bounding box center [886, 479] width 296 height 31
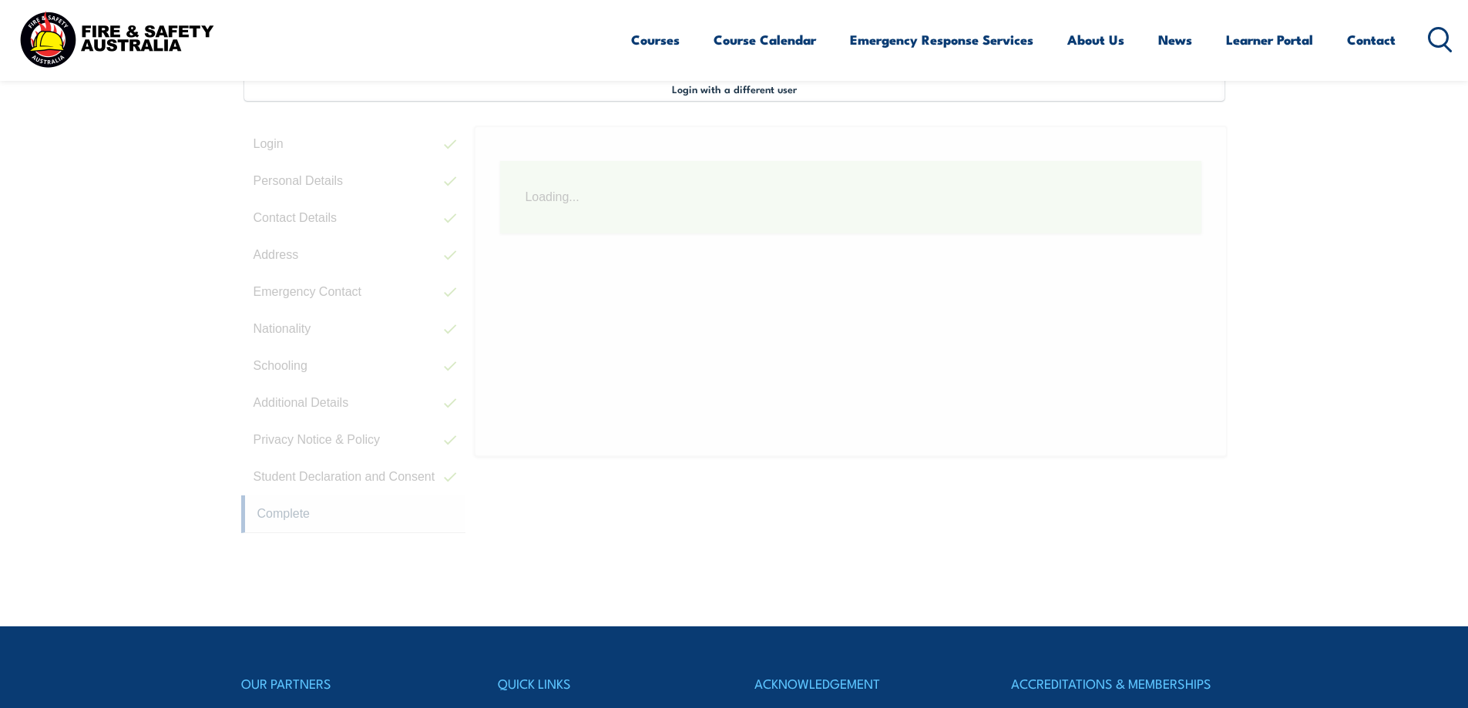
scroll to position [420, 0]
